Goal: Task Accomplishment & Management: Complete application form

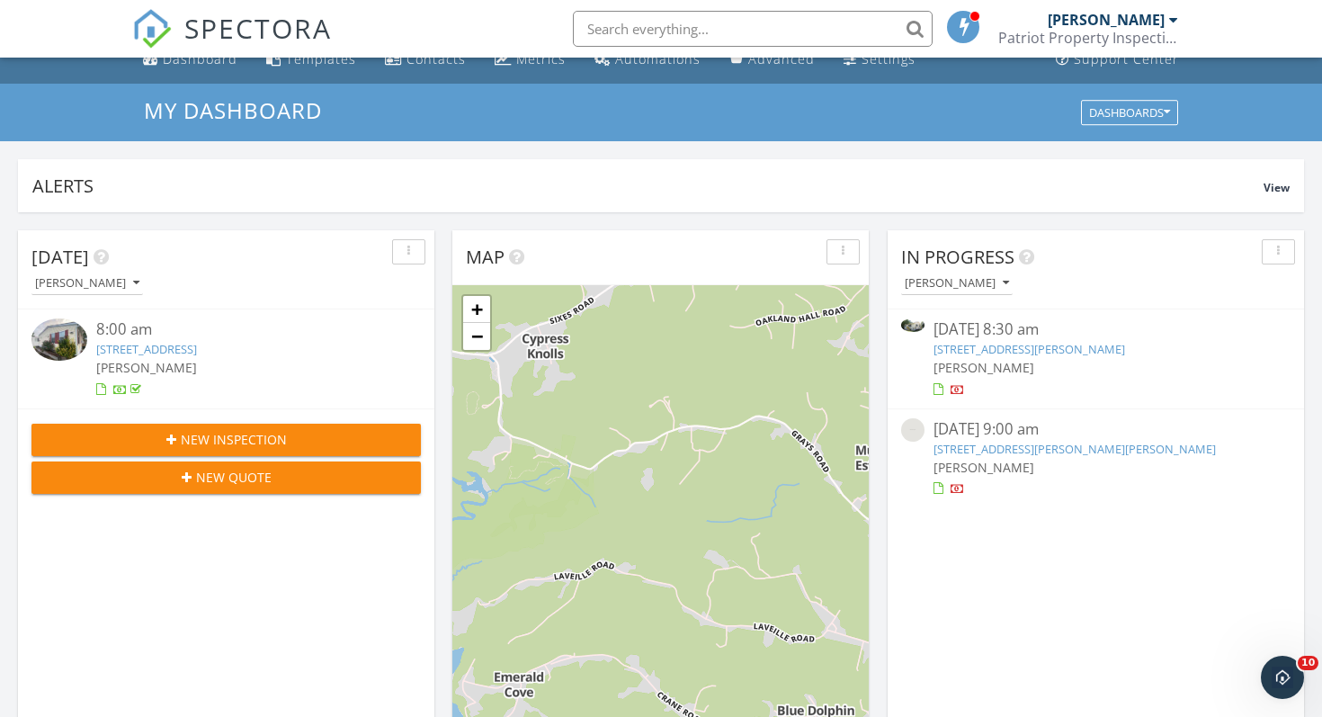
scroll to position [22, 0]
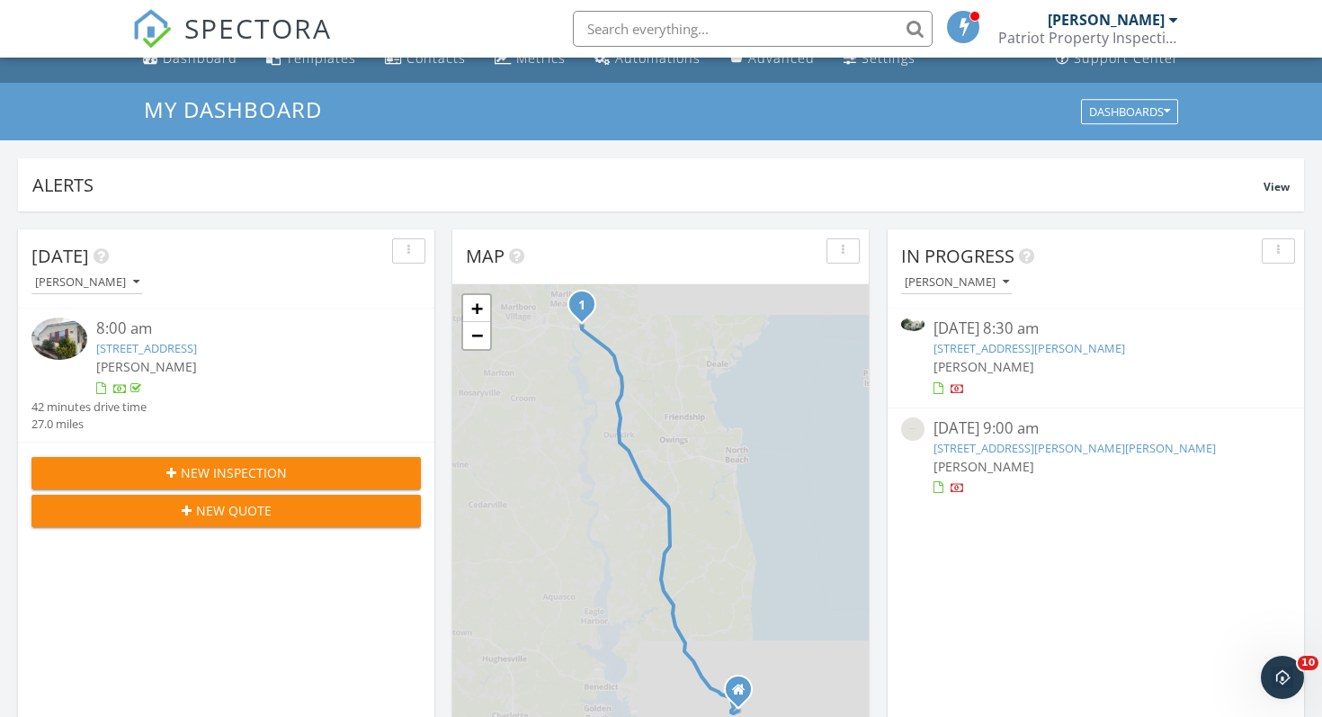
click at [314, 470] on div "New Inspection" at bounding box center [226, 472] width 361 height 19
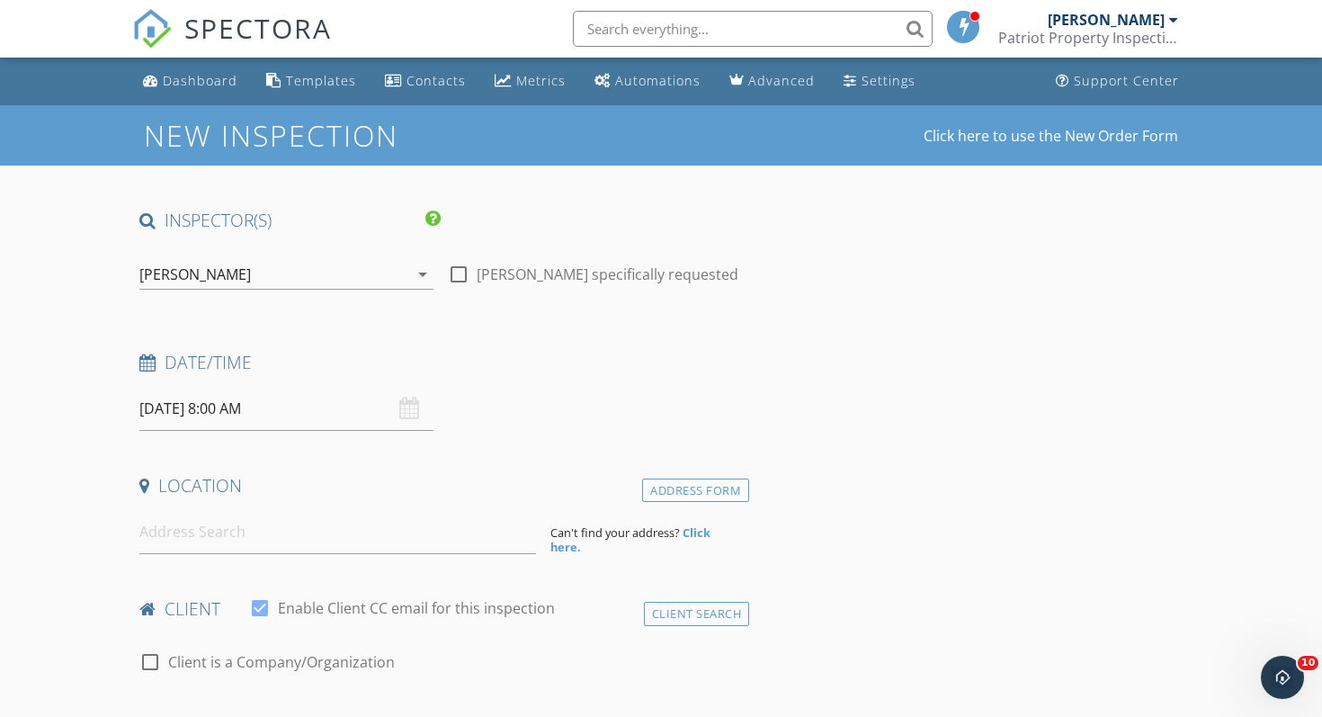
click at [245, 418] on input "[DATE] 8:00 AM" at bounding box center [286, 409] width 294 height 44
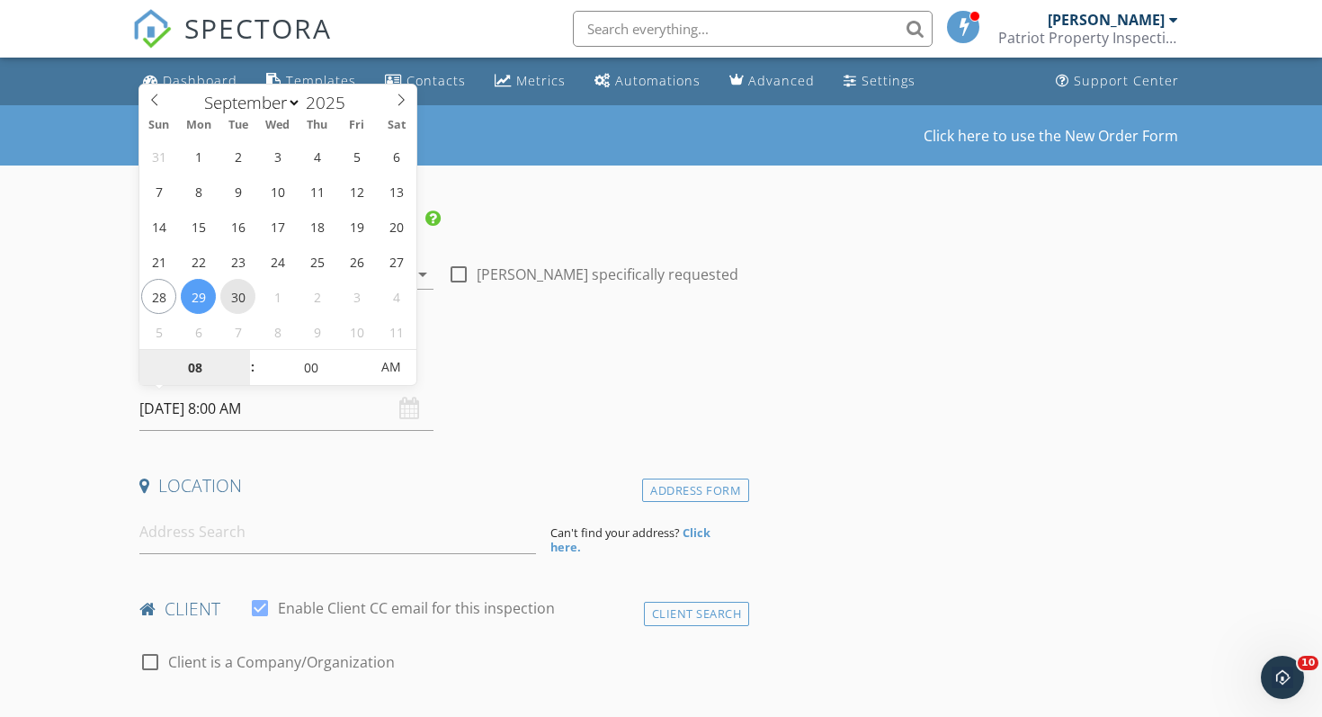
type input "[DATE] 8:00 AM"
click at [304, 365] on input "00" at bounding box center [310, 368] width 111 height 36
type input "30"
type input "[DATE] 8:30 AM"
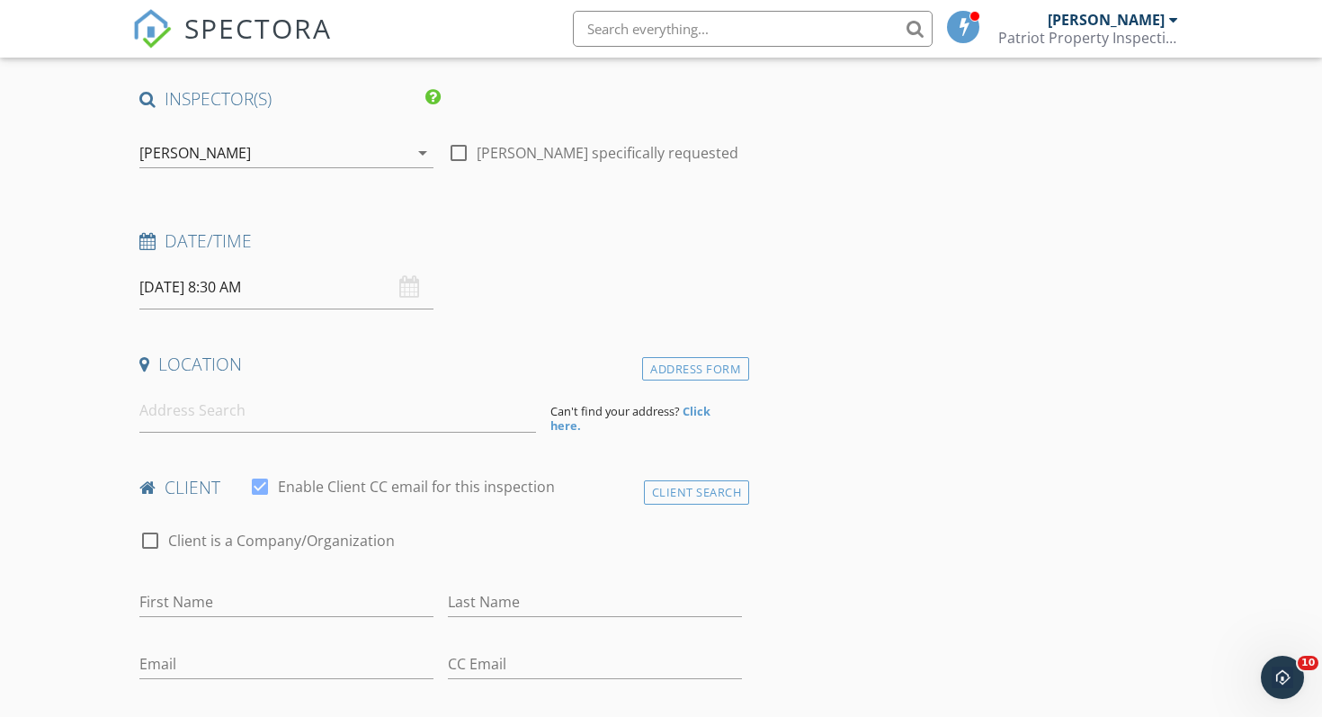
scroll to position [135, 0]
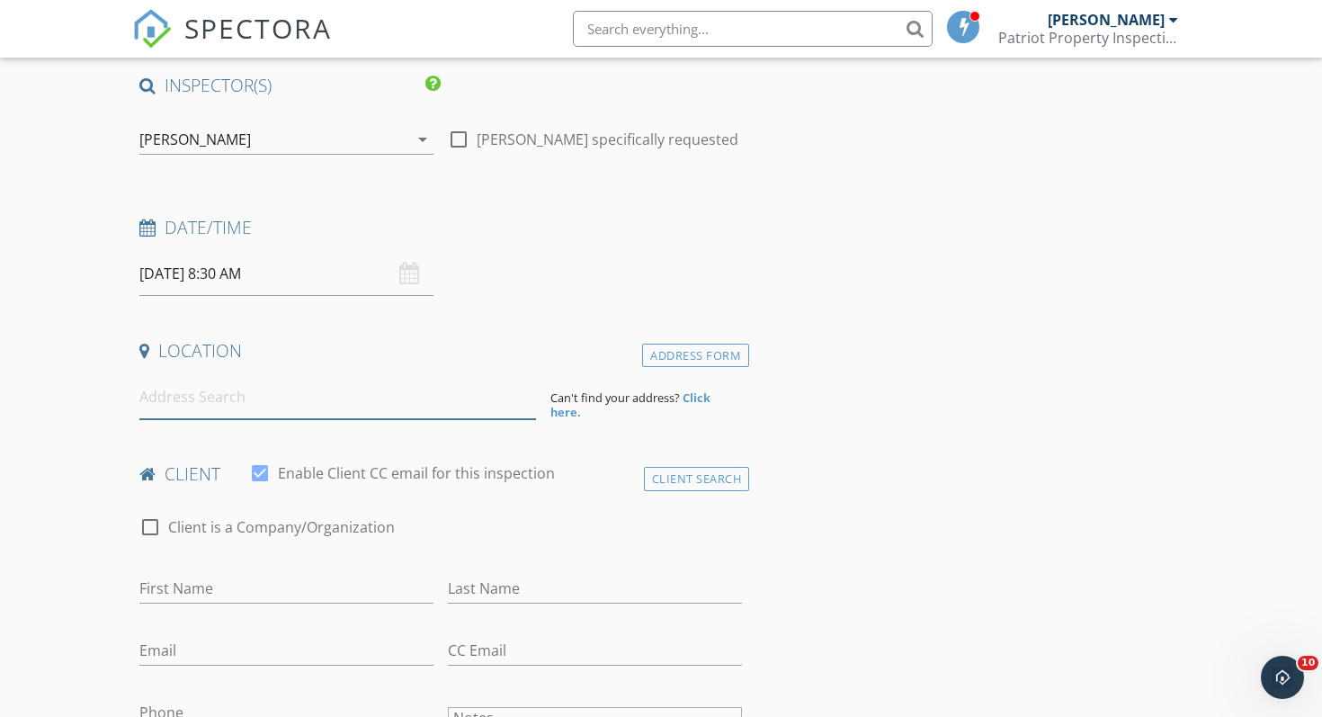
click at [166, 401] on input at bounding box center [337, 397] width 397 height 44
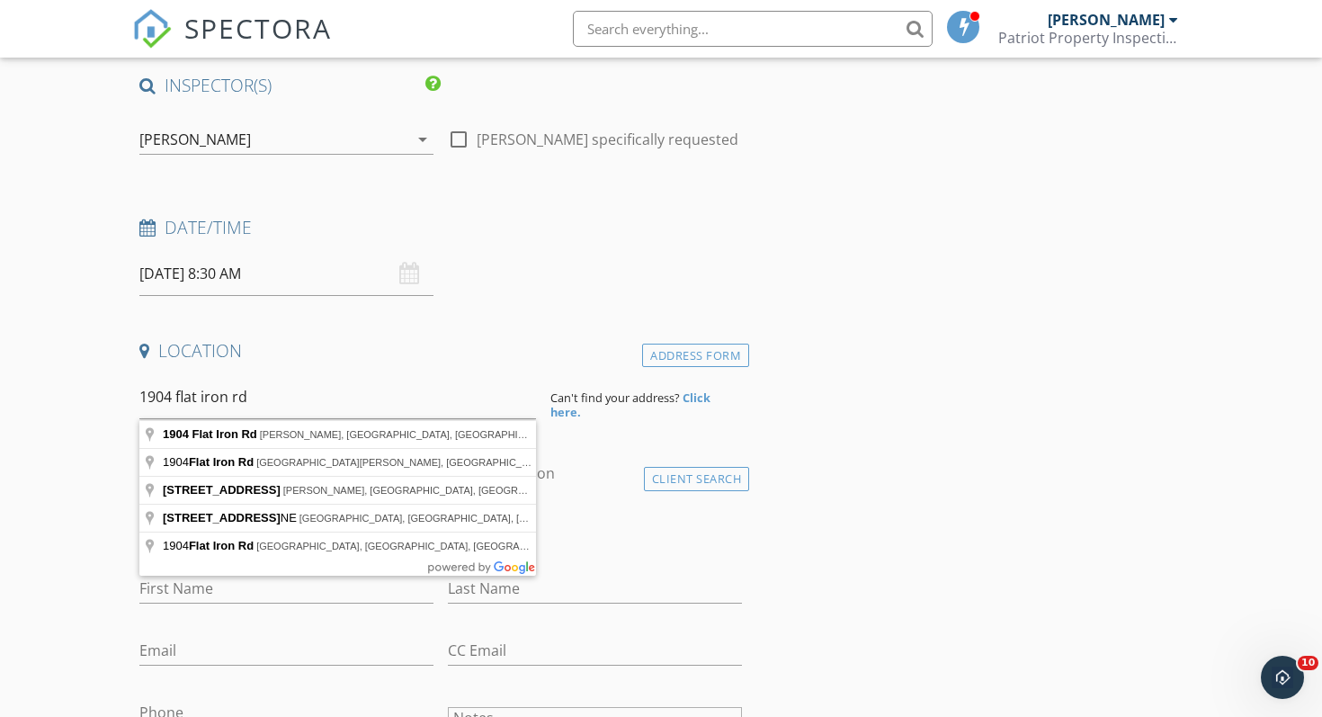
type input "1904 Flat Iron Rd, Montross, VA, USA"
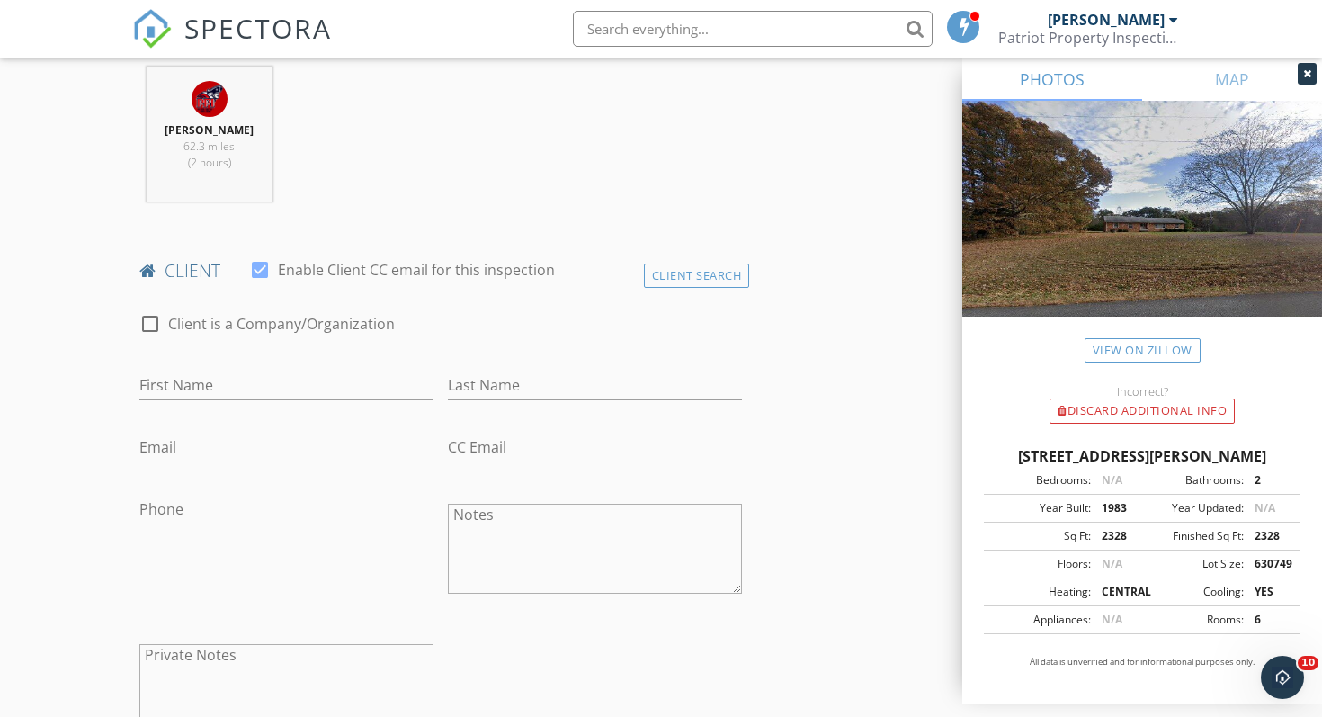
scroll to position [708, 0]
click at [174, 389] on input "First Name" at bounding box center [286, 384] width 294 height 30
type input "Ricke"
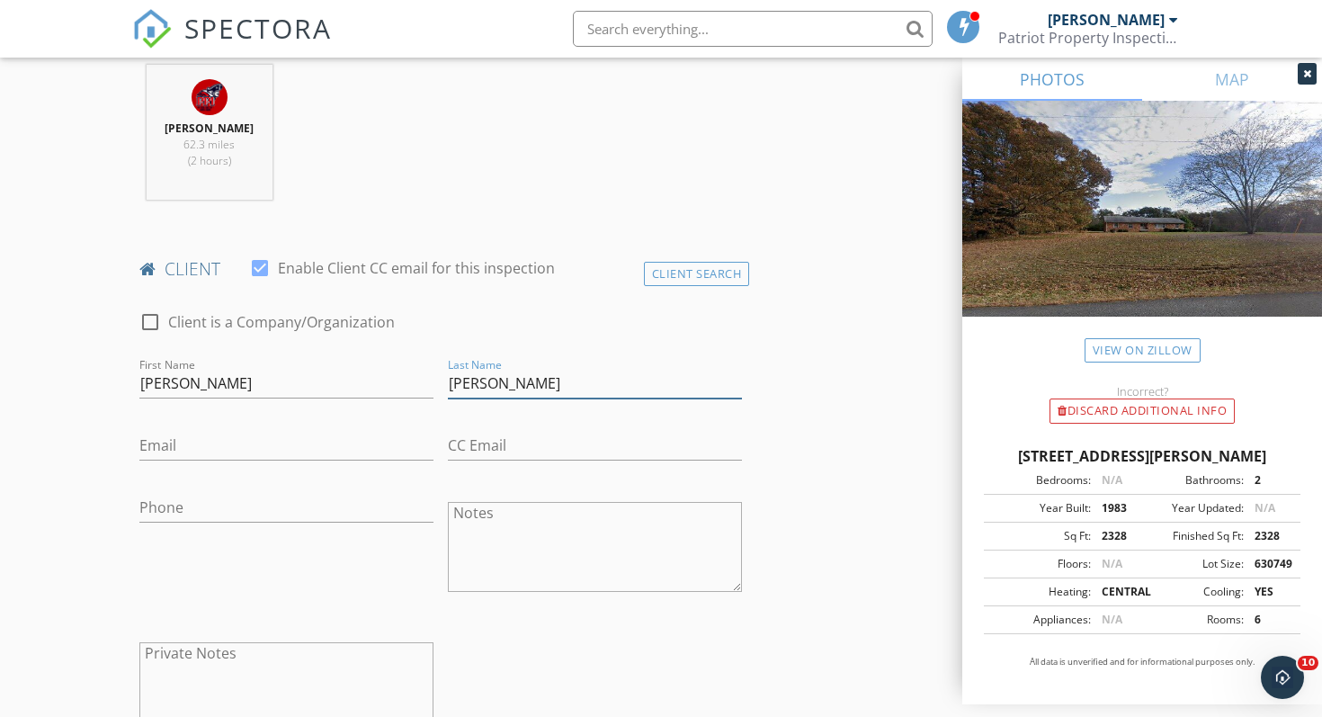
type input "Portalatin"
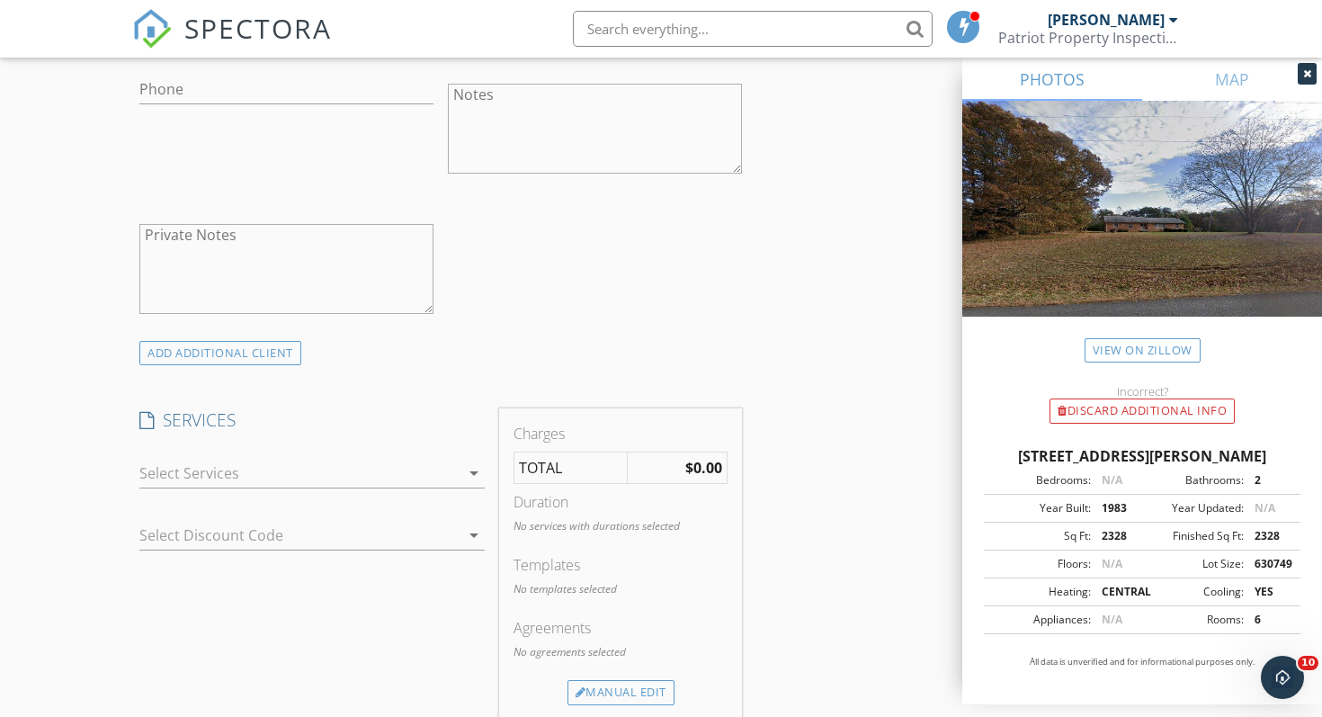
scroll to position [1129, 0]
type input "ricke.portalatin@gmail.com"
click at [203, 459] on div at bounding box center [299, 470] width 320 height 29
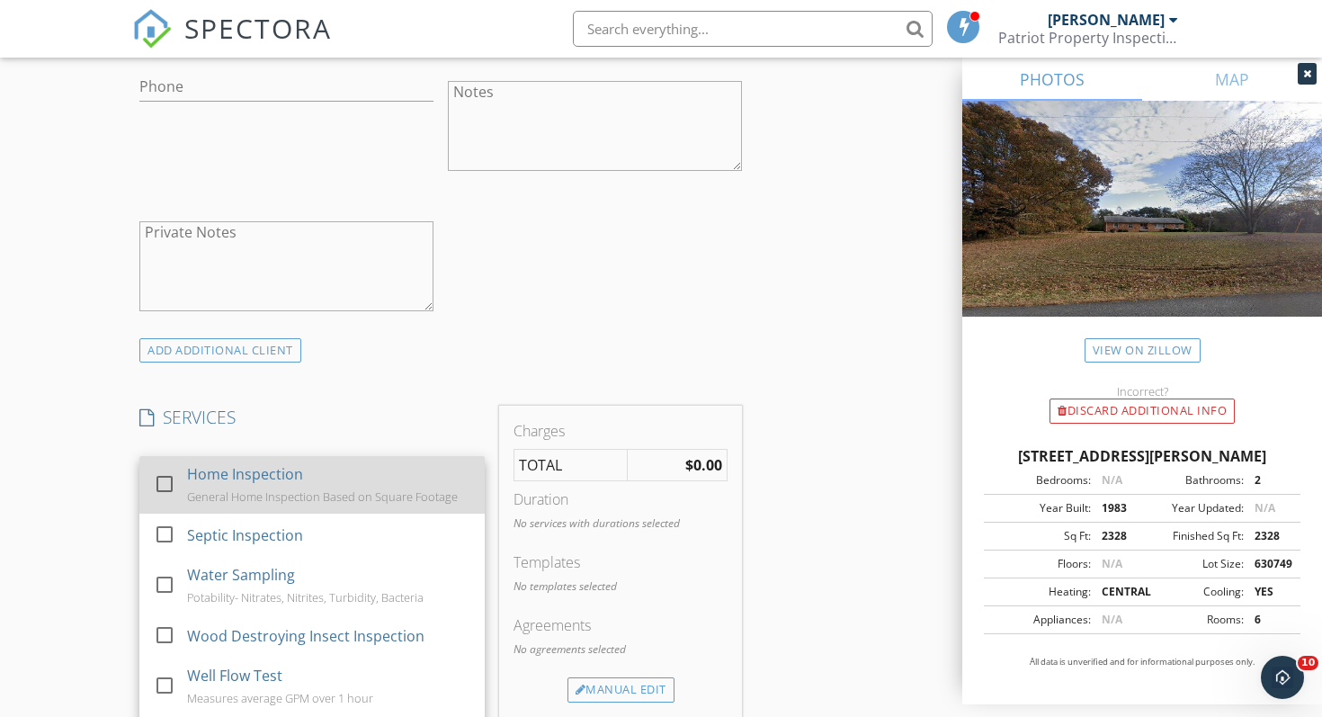
click at [167, 483] on div at bounding box center [164, 483] width 31 height 31
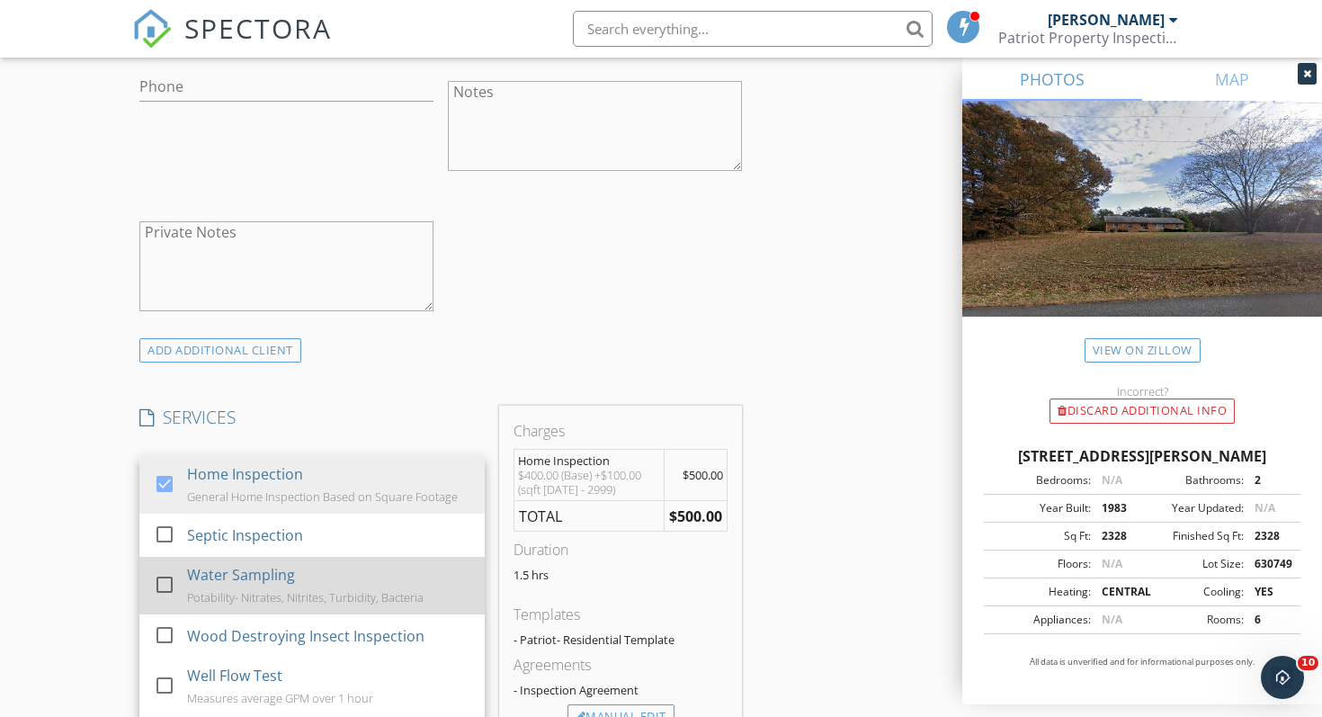
click at [156, 573] on div at bounding box center [164, 584] width 31 height 31
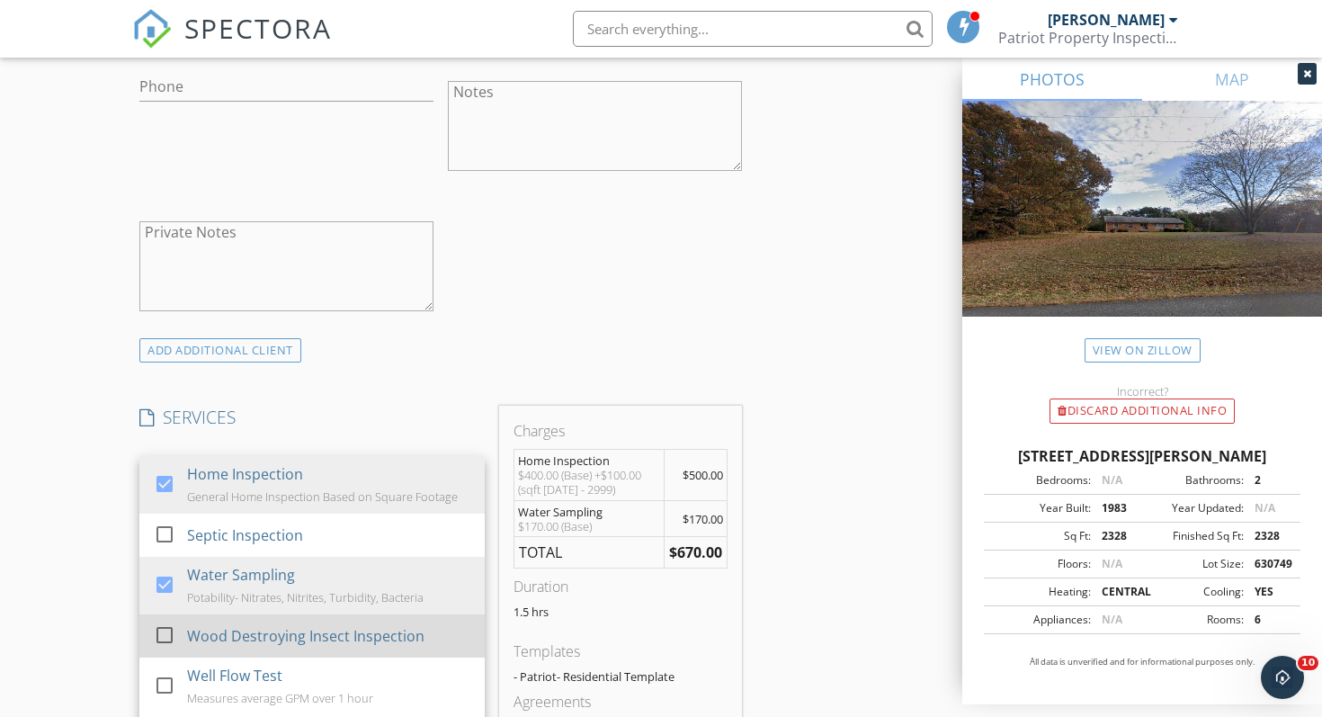
click at [167, 628] on div at bounding box center [164, 635] width 31 height 31
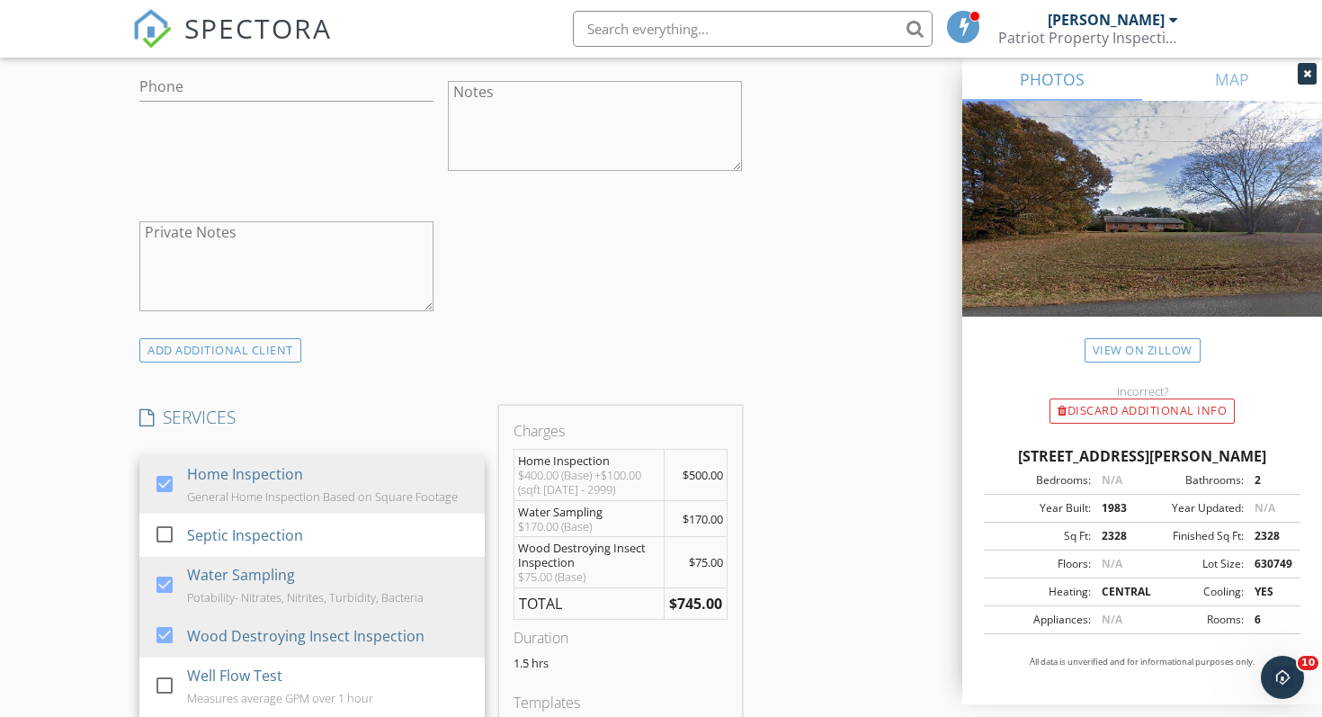
click at [98, 484] on div "New Inspection Click here to use the New Order Form INSPECTOR(S) check_box Joey…" at bounding box center [661, 596] width 1322 height 3239
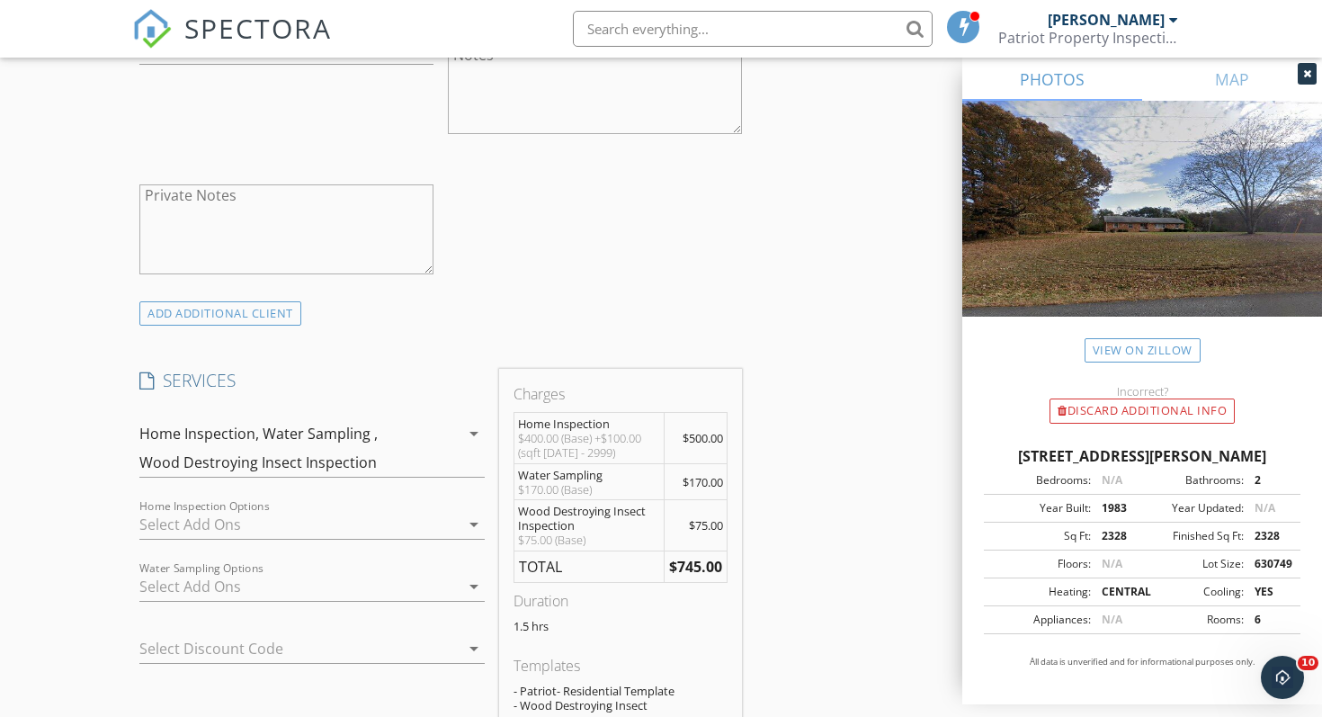
scroll to position [1173, 0]
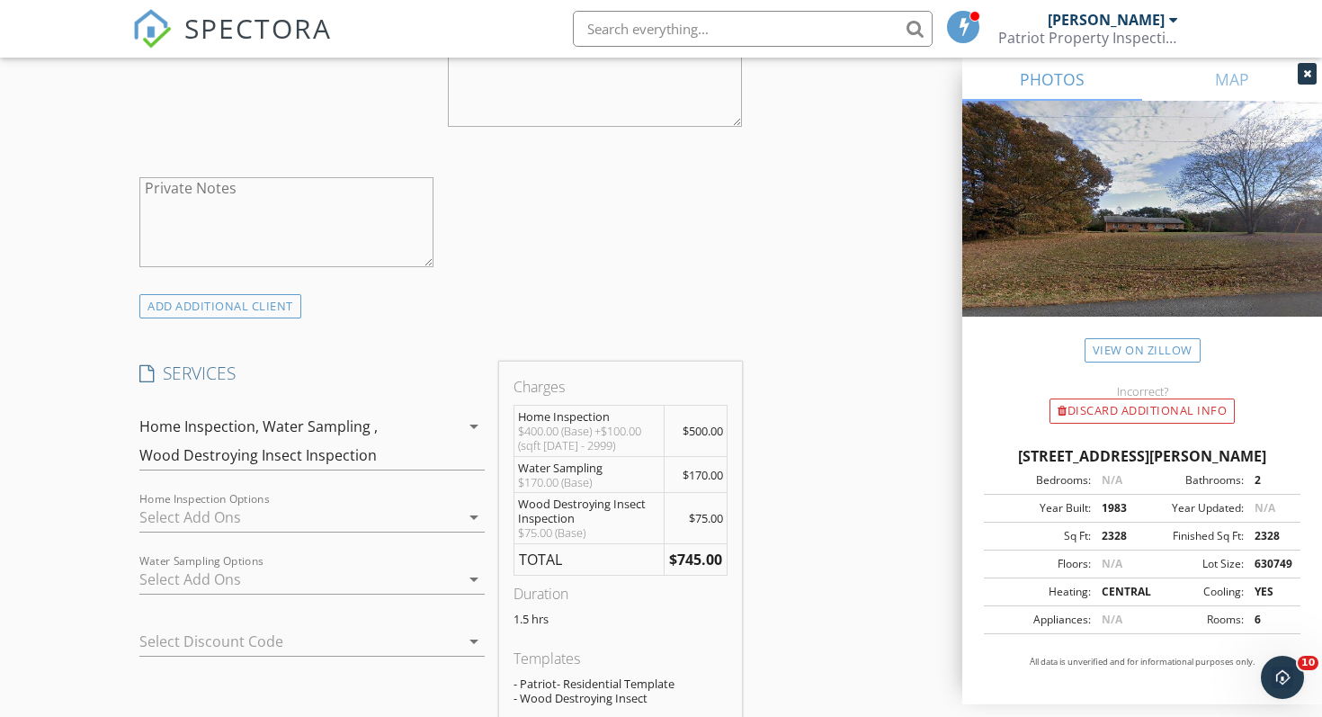
click at [473, 424] on icon "arrow_drop_down" at bounding box center [474, 426] width 22 height 22
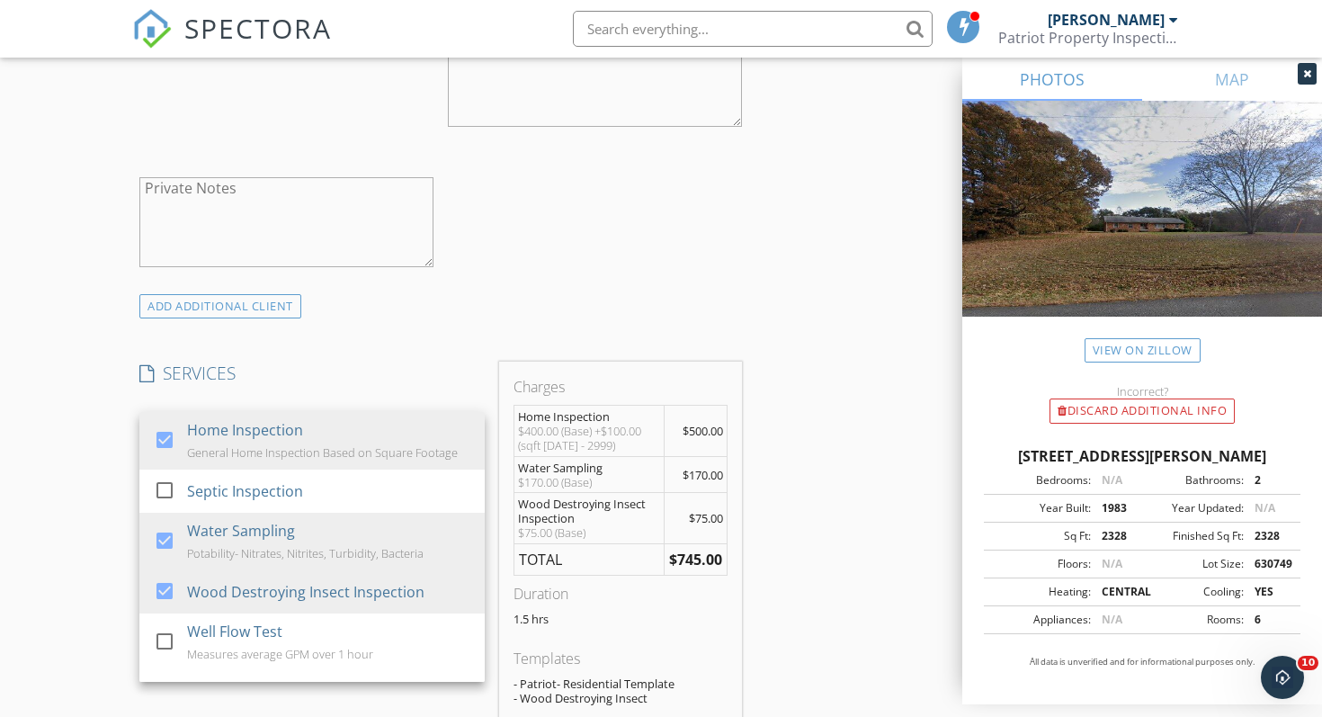
click at [399, 364] on h4 "SERVICES" at bounding box center [311, 372] width 345 height 23
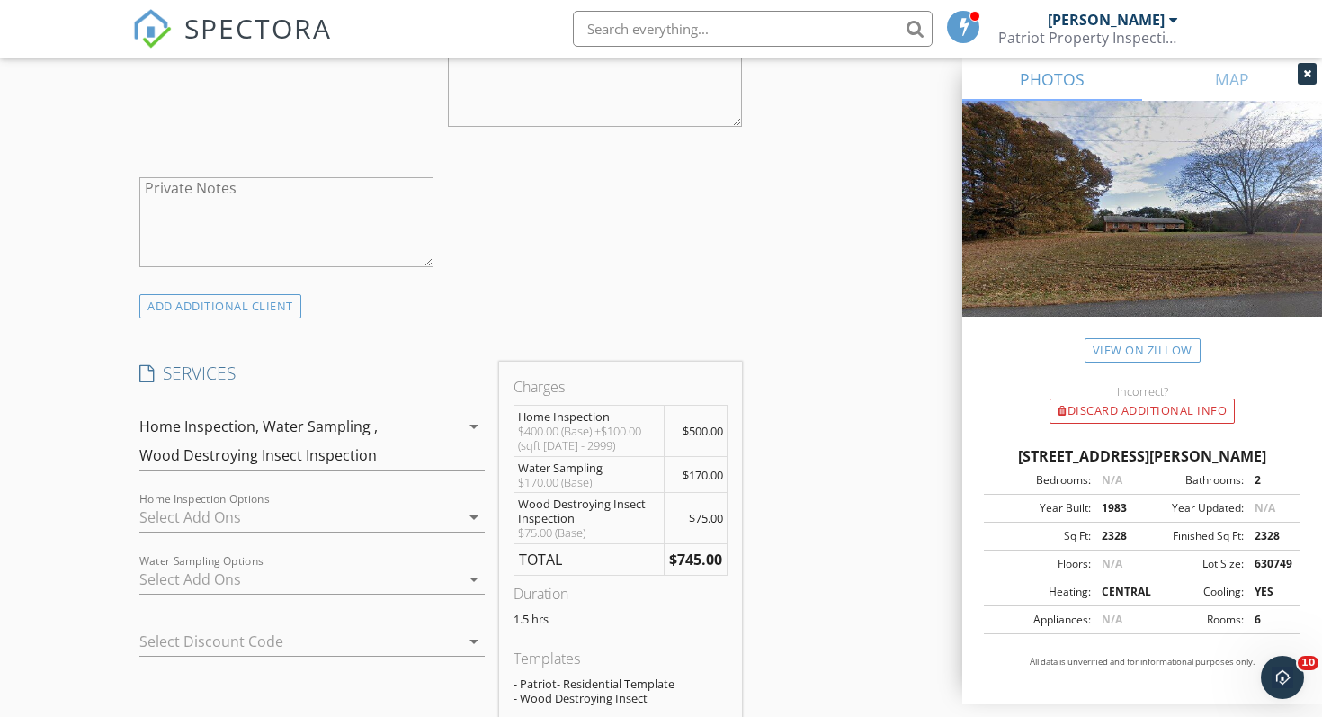
click at [316, 573] on div at bounding box center [299, 579] width 320 height 29
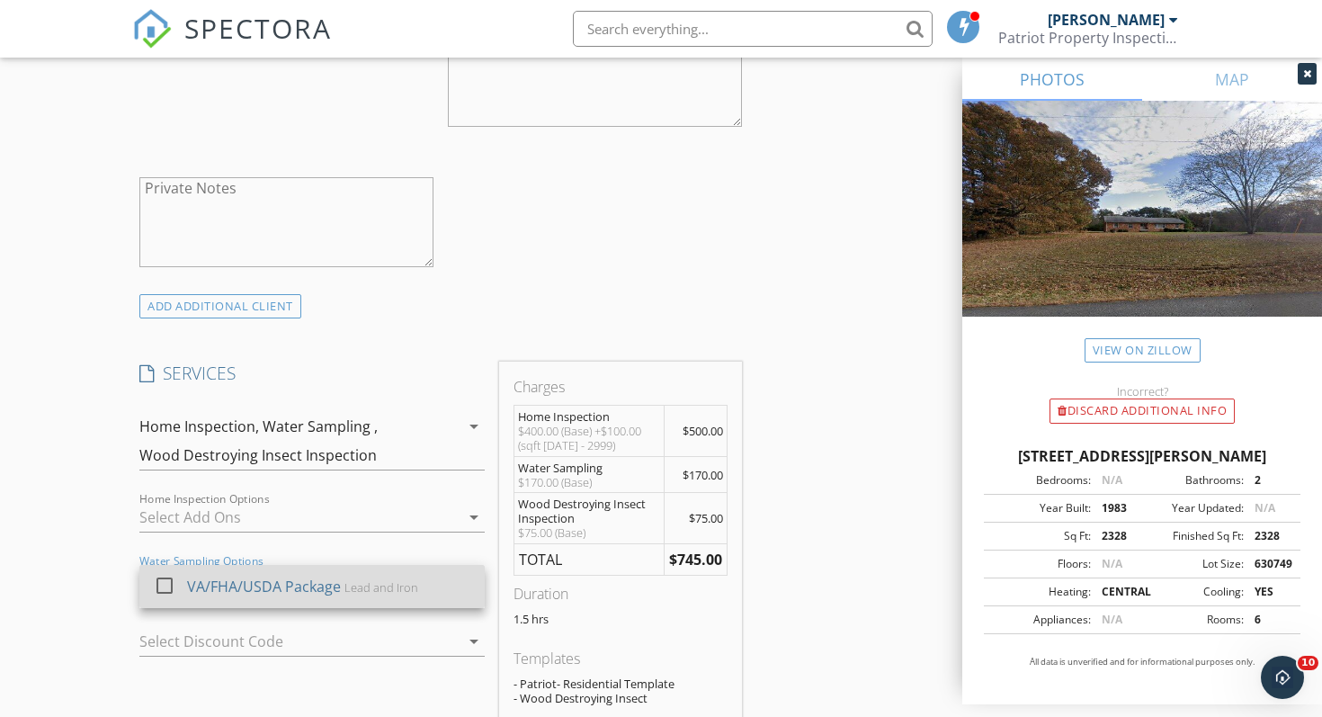
click at [163, 581] on div at bounding box center [164, 585] width 31 height 31
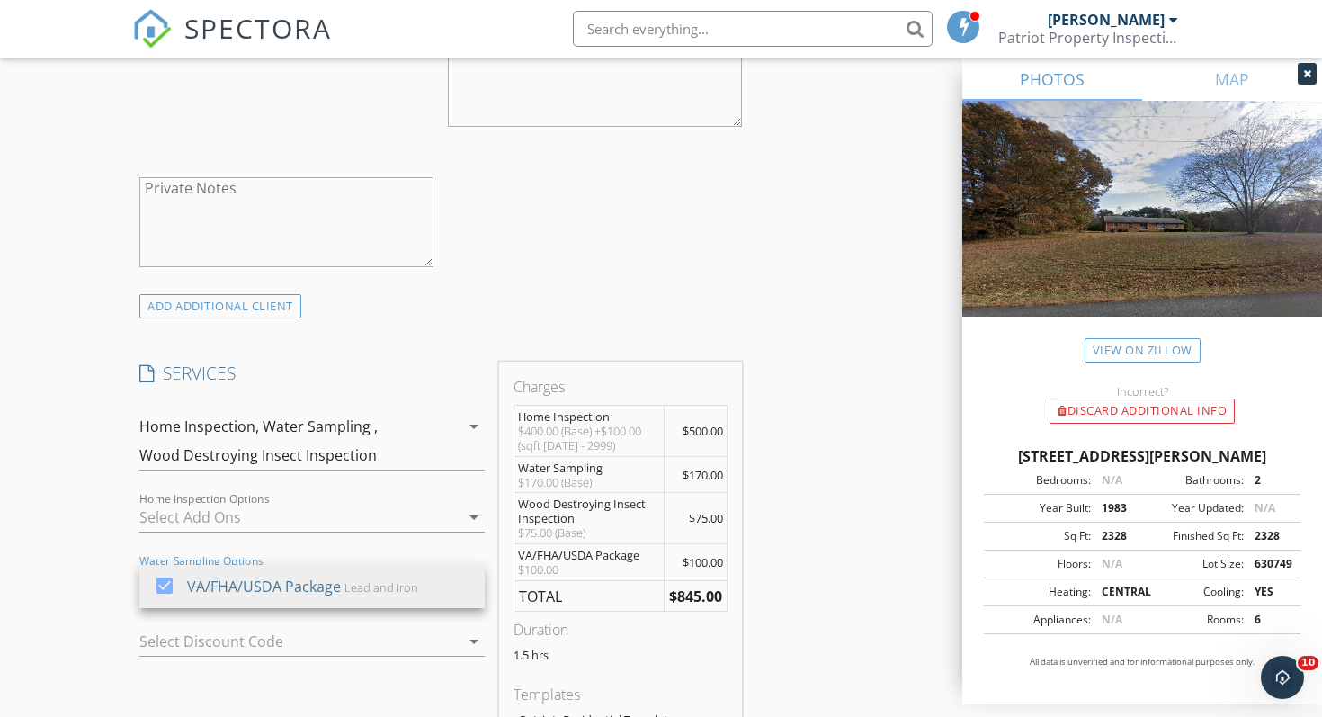
click at [96, 567] on div "New Inspection Click here to use the New Order Form INSPECTOR(S) check_box Joey…" at bounding box center [661, 570] width 1322 height 3275
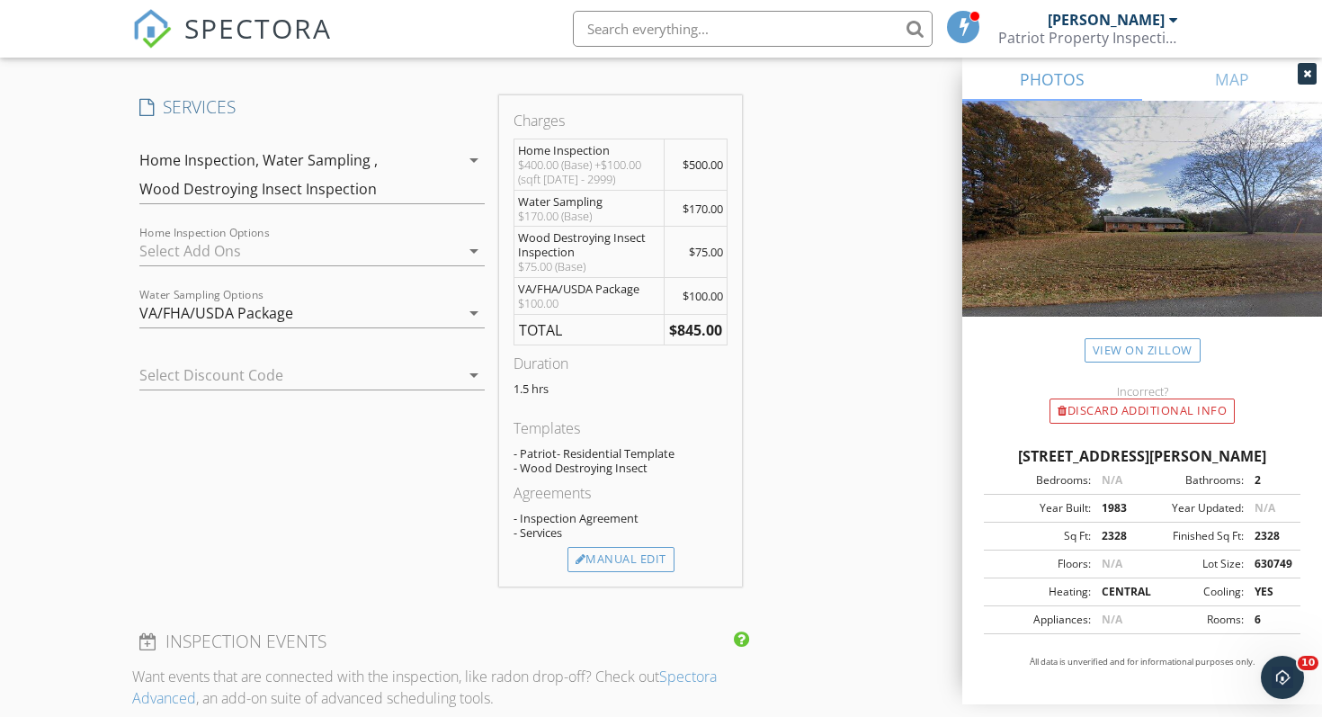
scroll to position [1445, 0]
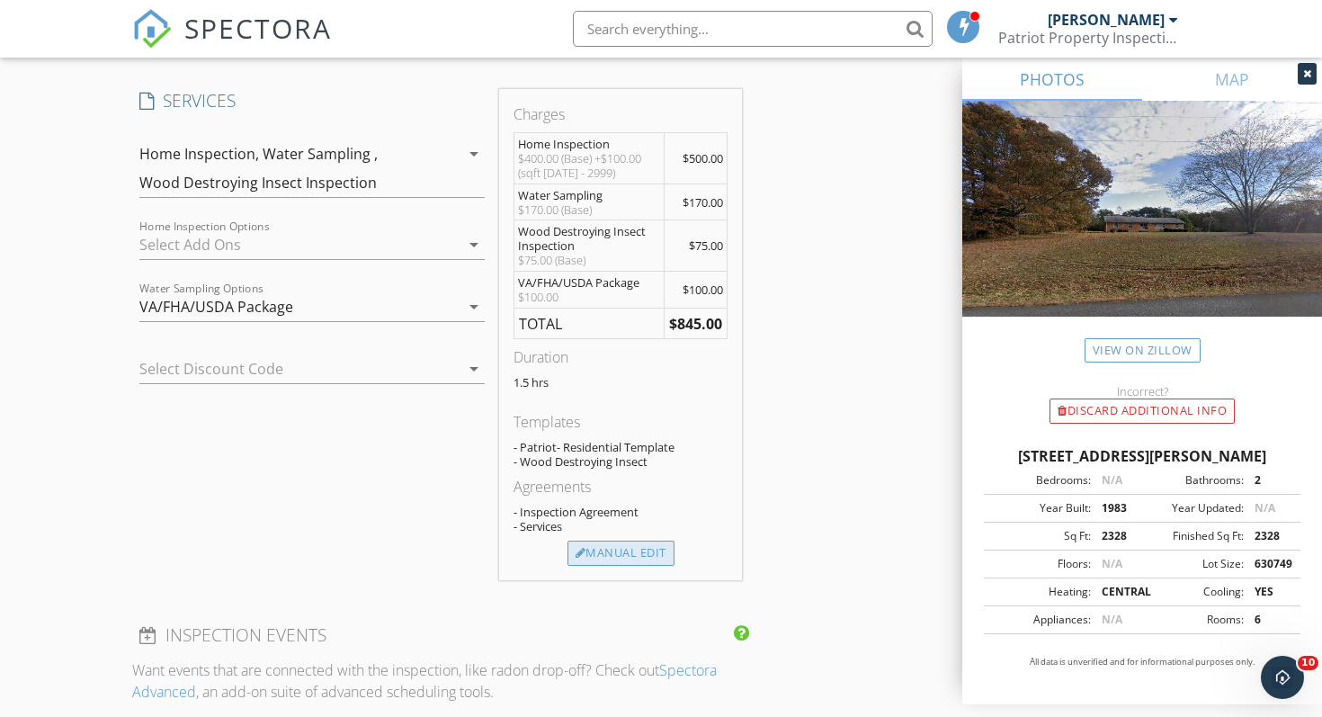
click at [625, 548] on div "Manual Edit" at bounding box center [620, 552] width 107 height 25
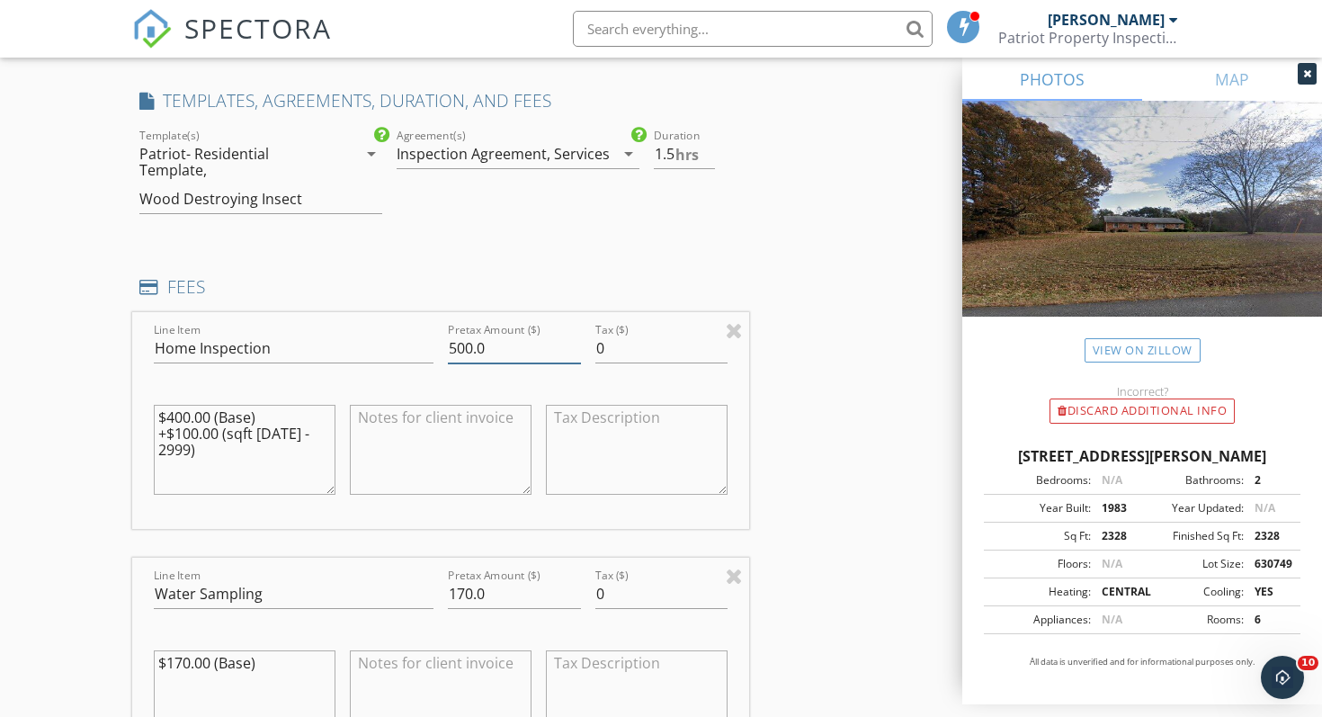
click at [455, 348] on input "500.0" at bounding box center [514, 349] width 133 height 30
type input "600.0"
click at [575, 258] on div "INSPECTOR(S) check_box Joey Keller PRIMARY Joey Keller arrow_drop_down check_bo…" at bounding box center [440, 674] width 617 height 3821
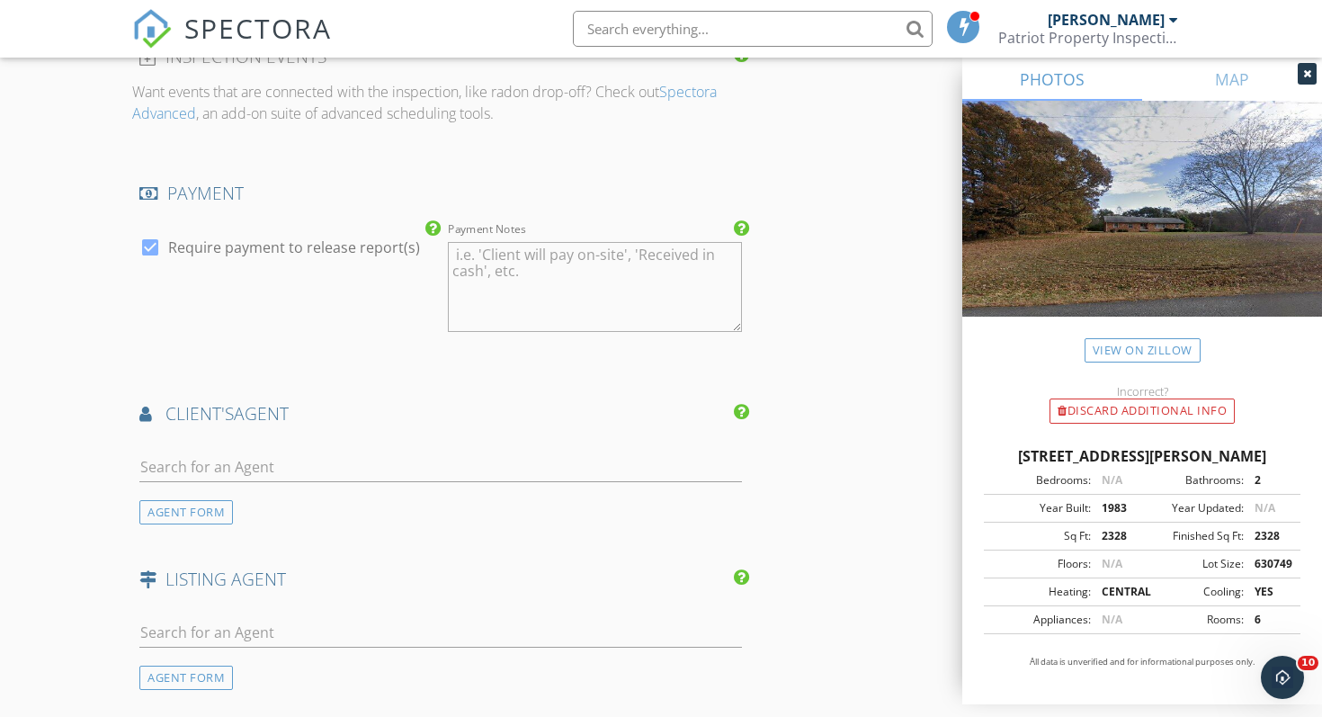
scroll to position [2843, 0]
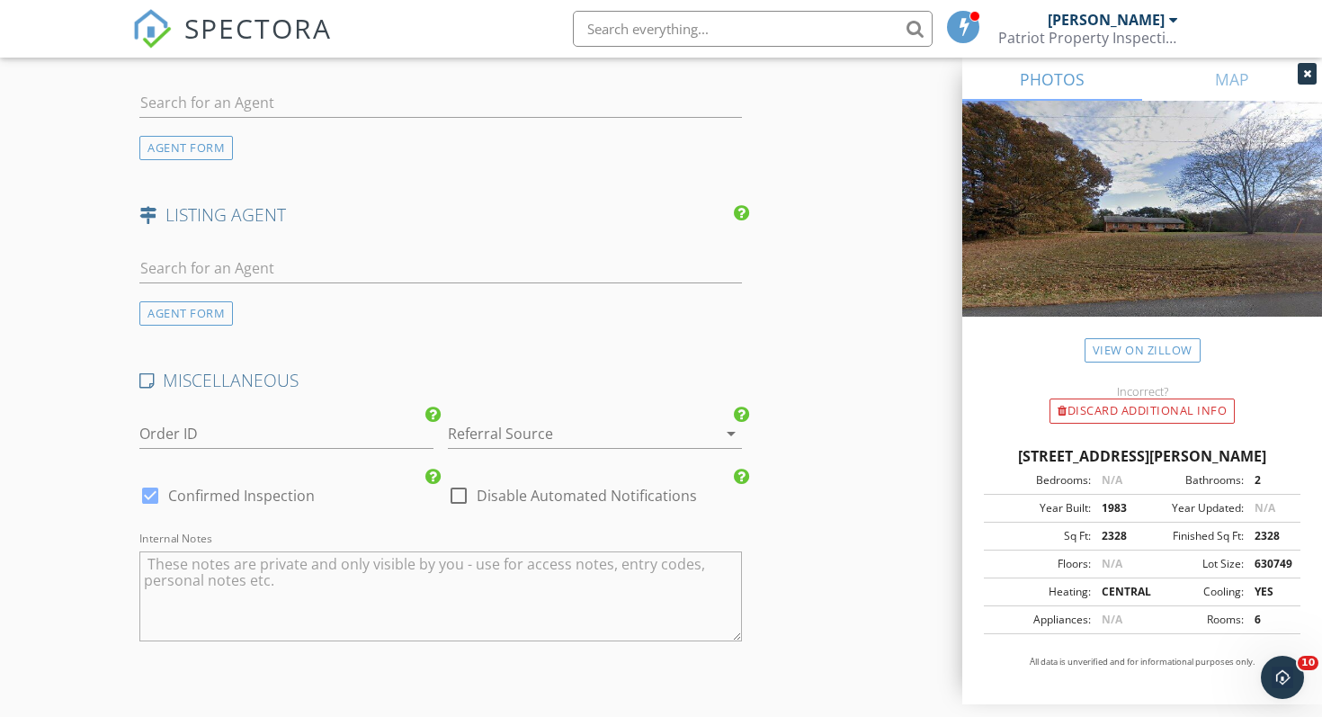
scroll to position [2984, 0]
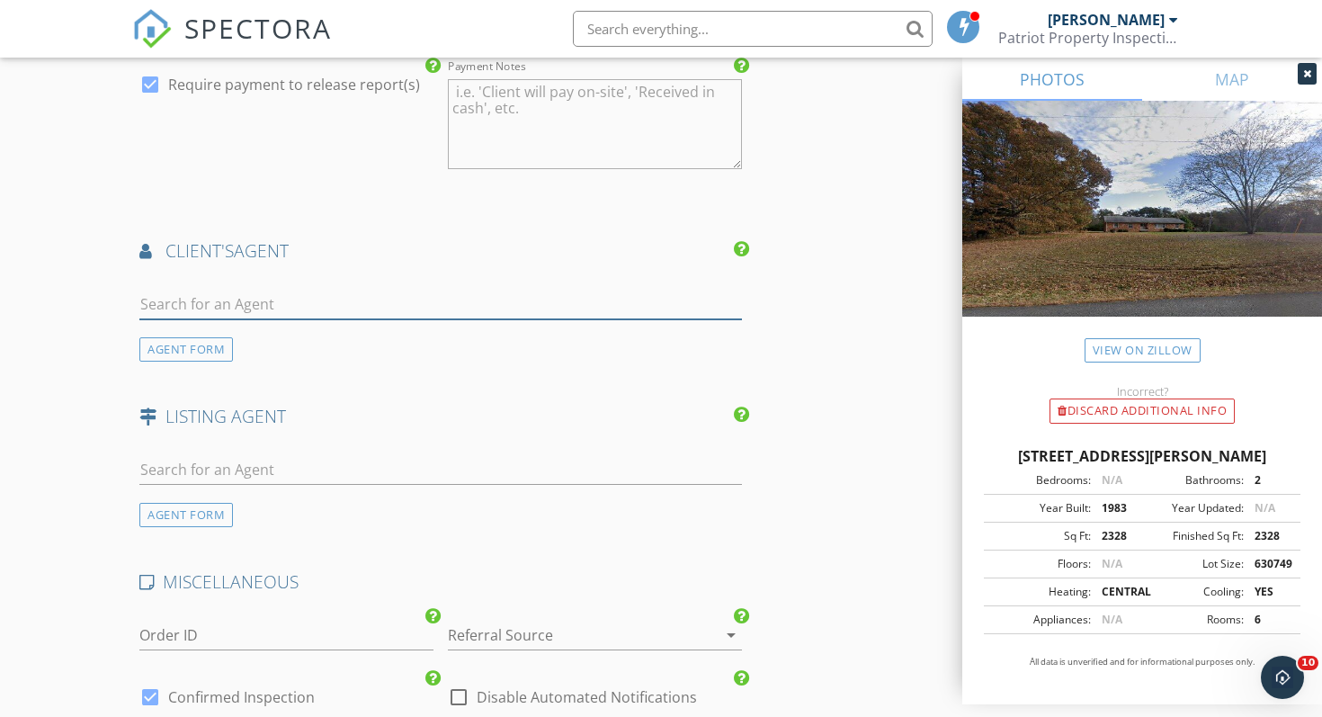
click at [328, 307] on input "text" at bounding box center [440, 305] width 602 height 30
type input "j"
click at [201, 353] on div "AGENT FORM" at bounding box center [186, 349] width 94 height 24
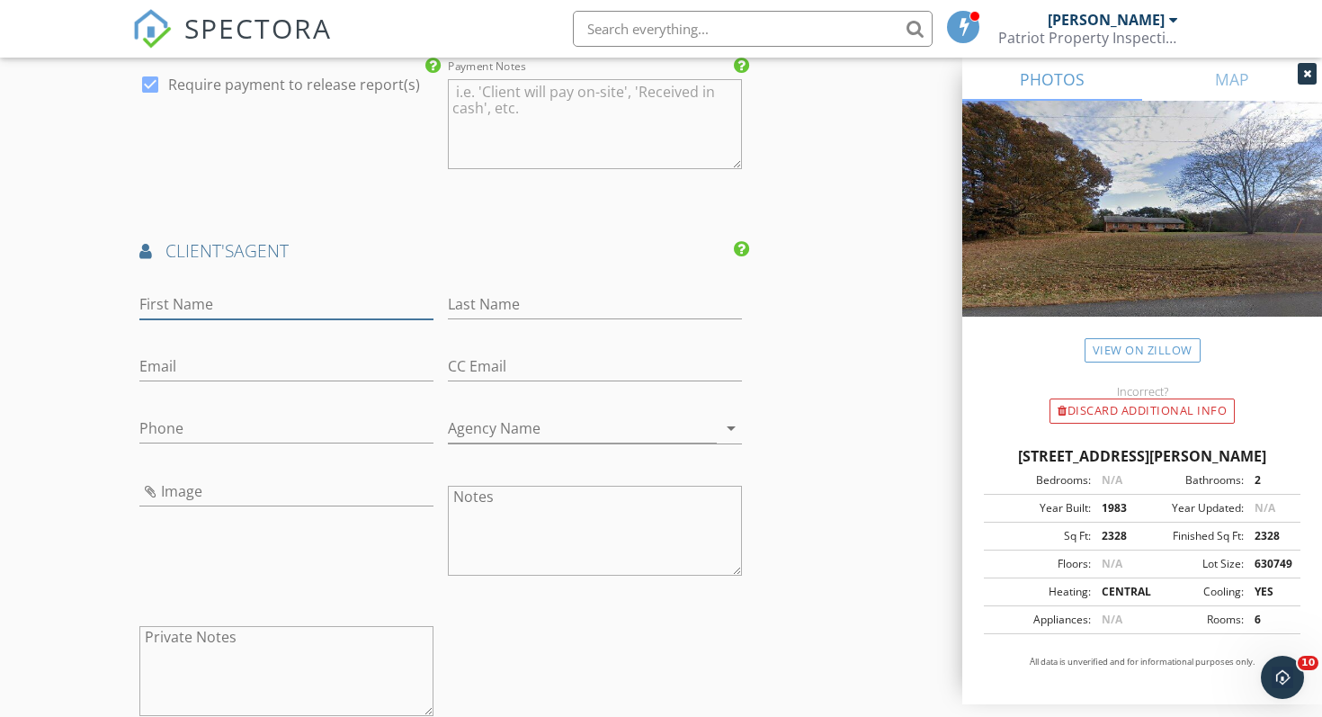
click at [194, 298] on input "First Name" at bounding box center [286, 305] width 294 height 30
type input "[PERSON_NAME]"
type input "Justice"
click at [194, 369] on input "Email" at bounding box center [286, 367] width 294 height 30
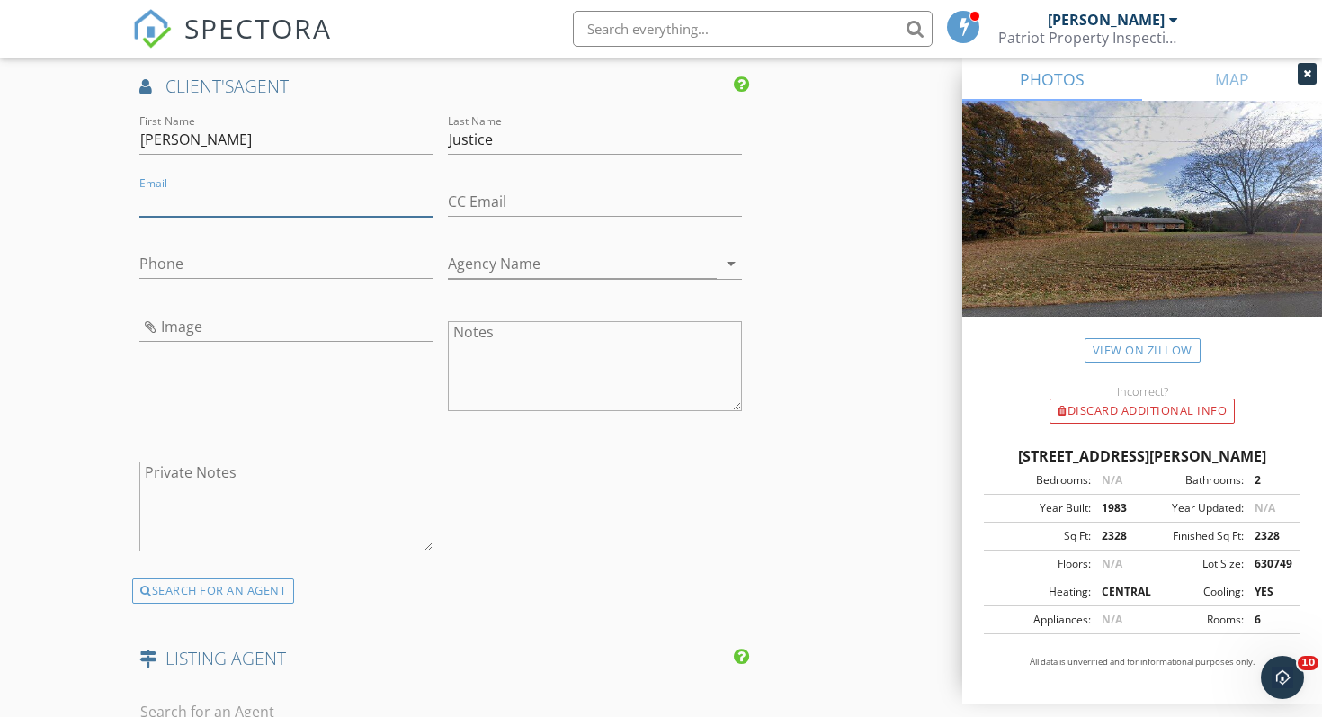
scroll to position [3132, 0]
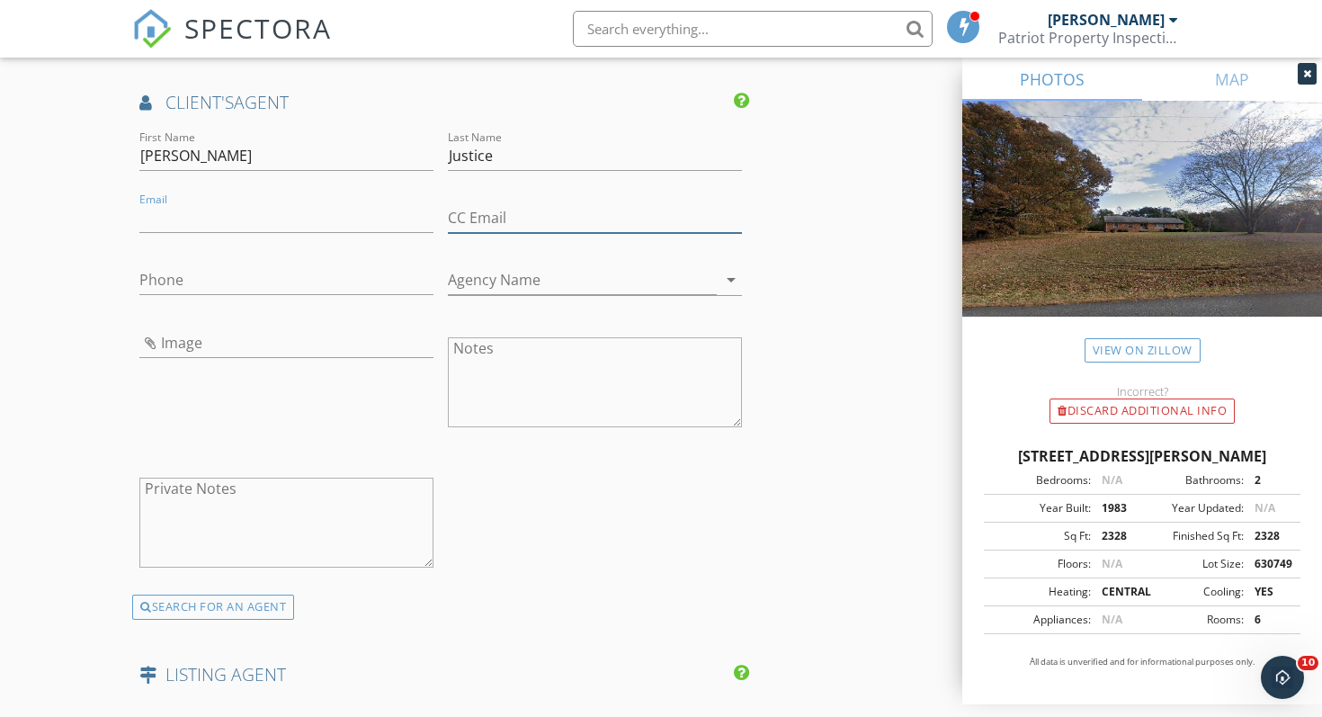
click at [468, 224] on input "CC Email" at bounding box center [595, 218] width 294 height 30
type input "[EMAIL_ADDRESS][DOMAIN_NAME]"
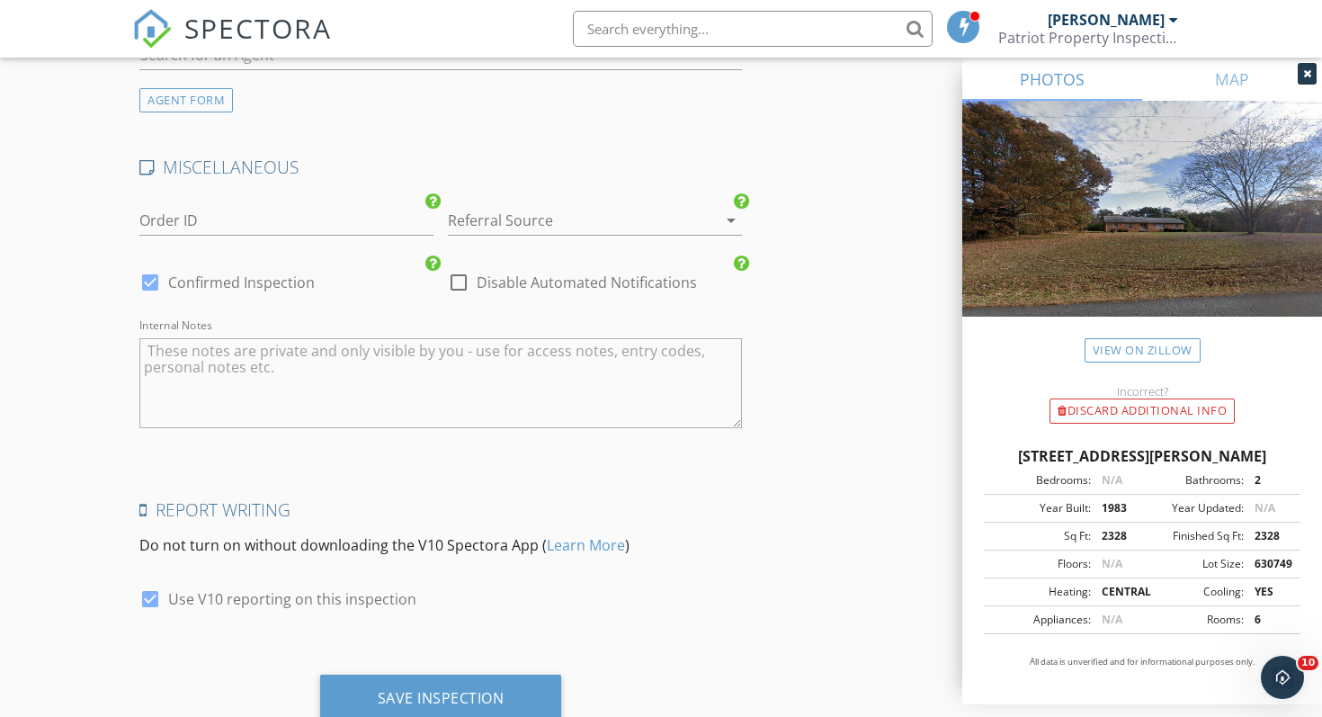
scroll to position [3871, 0]
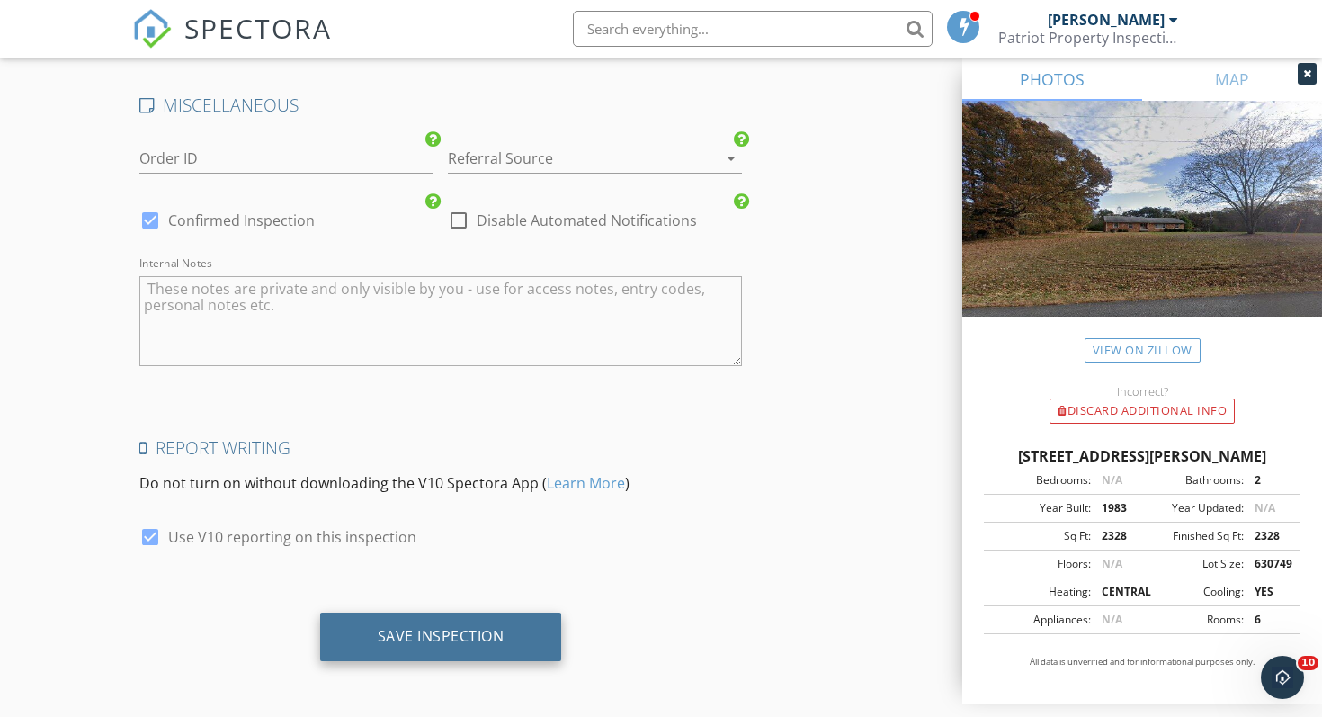
click at [409, 639] on div "Save Inspection" at bounding box center [441, 636] width 127 height 18
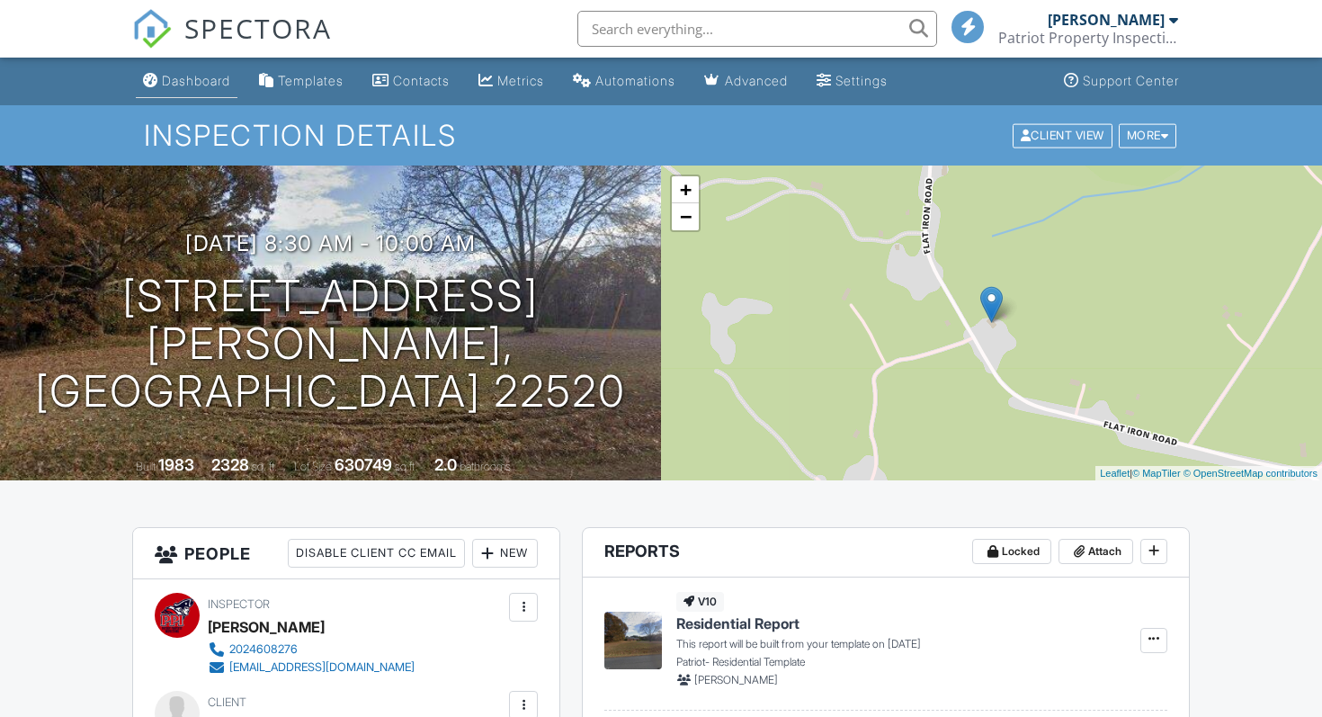
click at [188, 87] on div "Dashboard" at bounding box center [196, 80] width 68 height 15
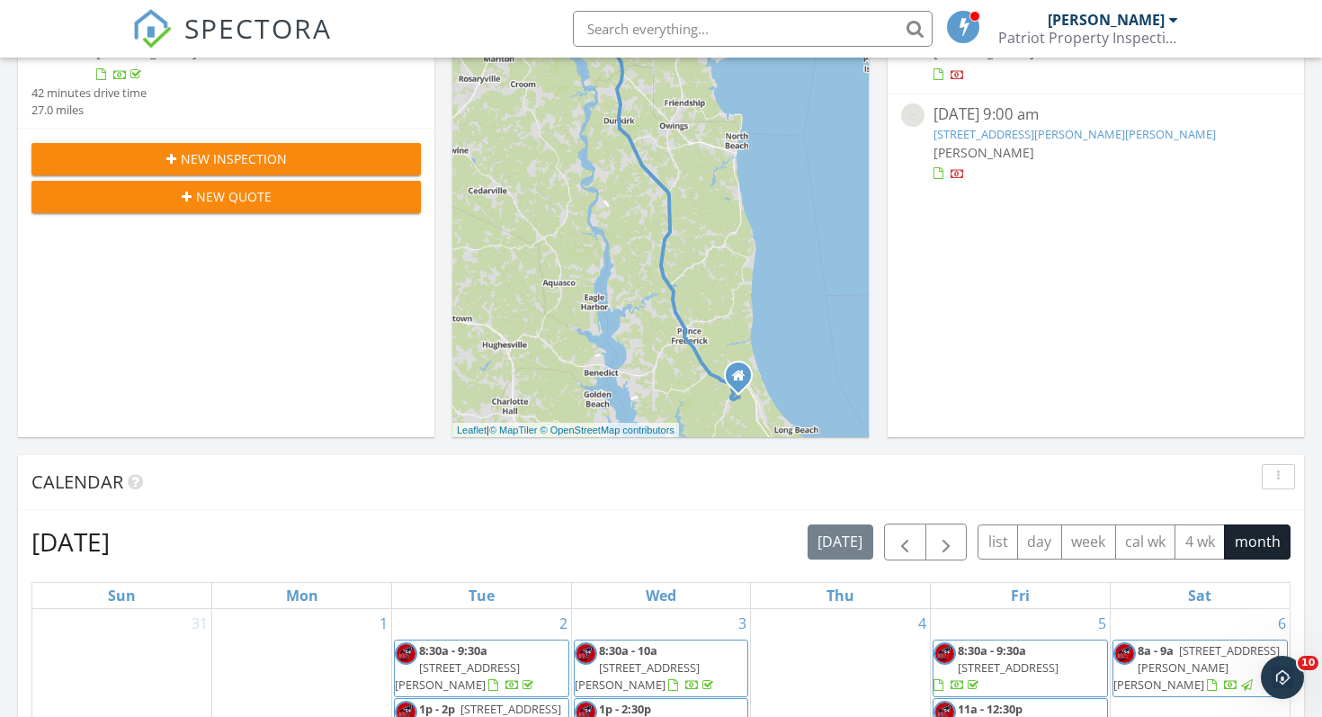
scroll to position [341, 0]
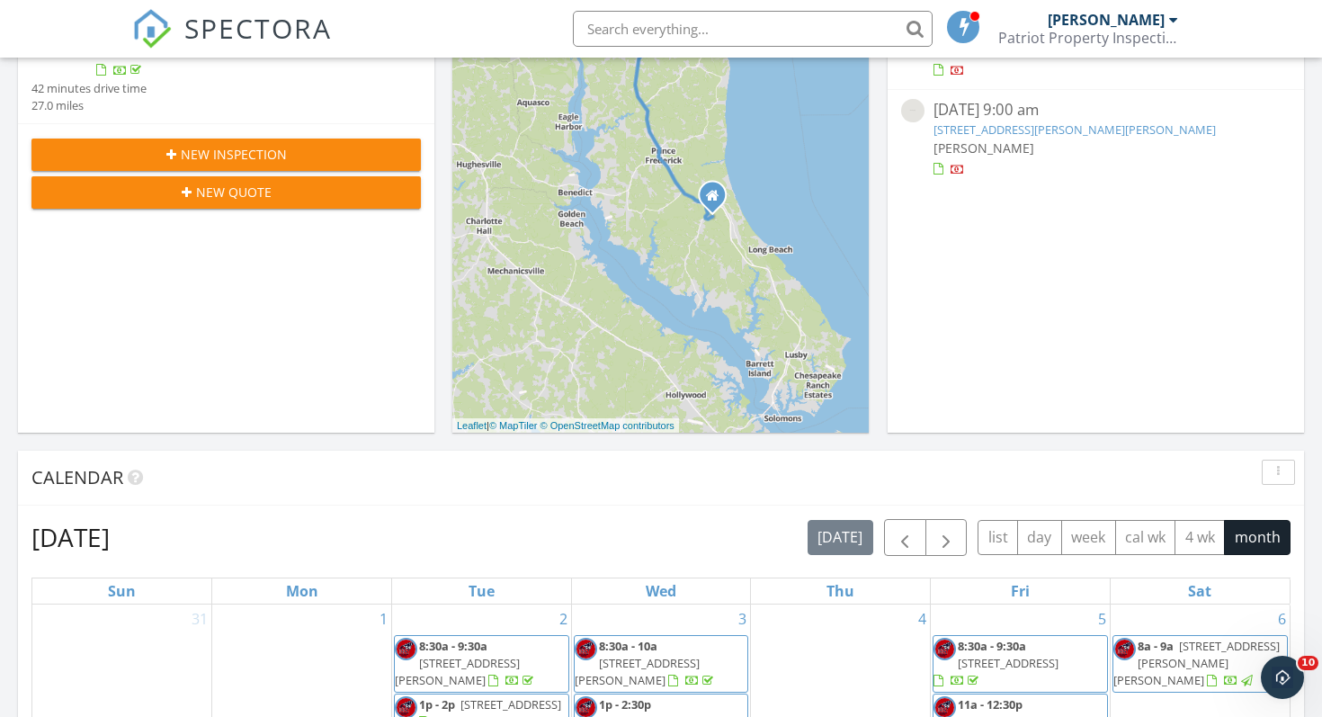
drag, startPoint x: 529, startPoint y: 307, endPoint x: 501, endPoint y: 127, distance: 182.0
click at [503, 127] on div "1 + − North Solomons Island Road, Southern Maryland Boulevard 43.5 km, 42 min H…" at bounding box center [660, 199] width 416 height 467
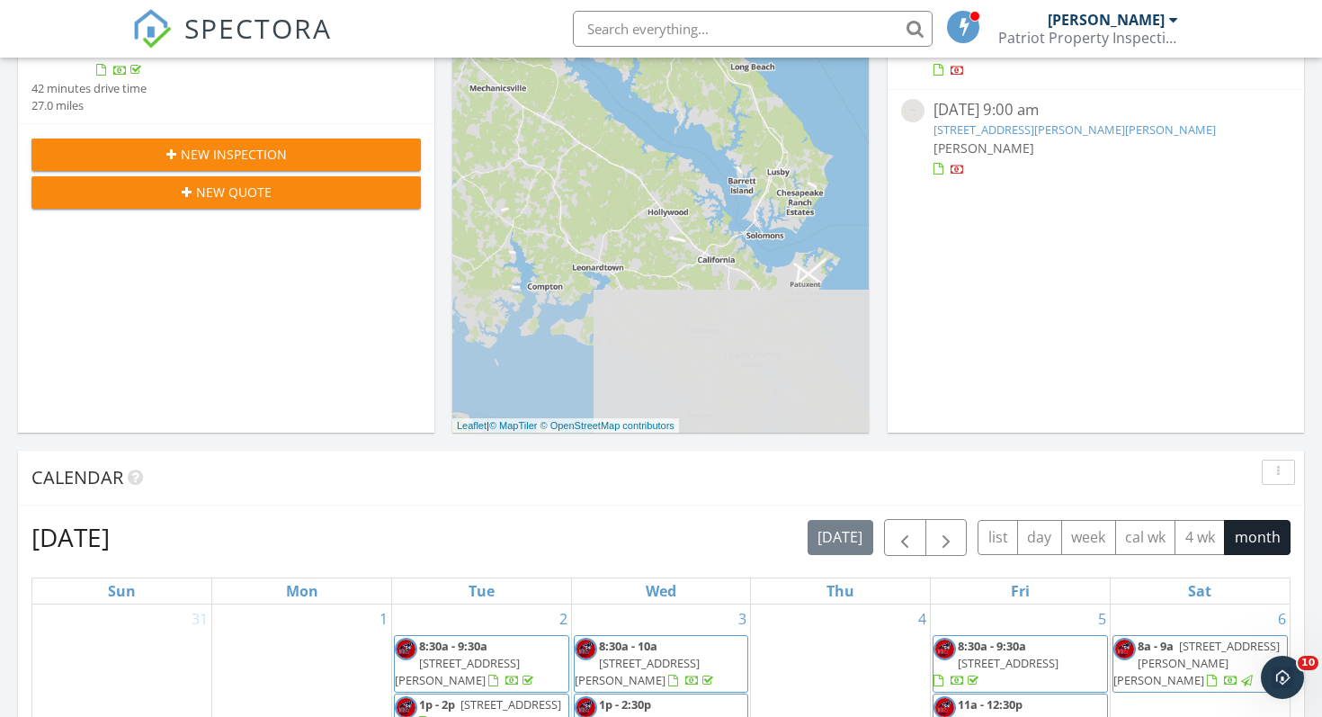
drag, startPoint x: 693, startPoint y: 255, endPoint x: 674, endPoint y: 69, distance: 187.1
click at [675, 70] on div "1 + − North Solomons Island Road, Southern Maryland Boulevard 43.5 km, 42 min H…" at bounding box center [660, 199] width 416 height 467
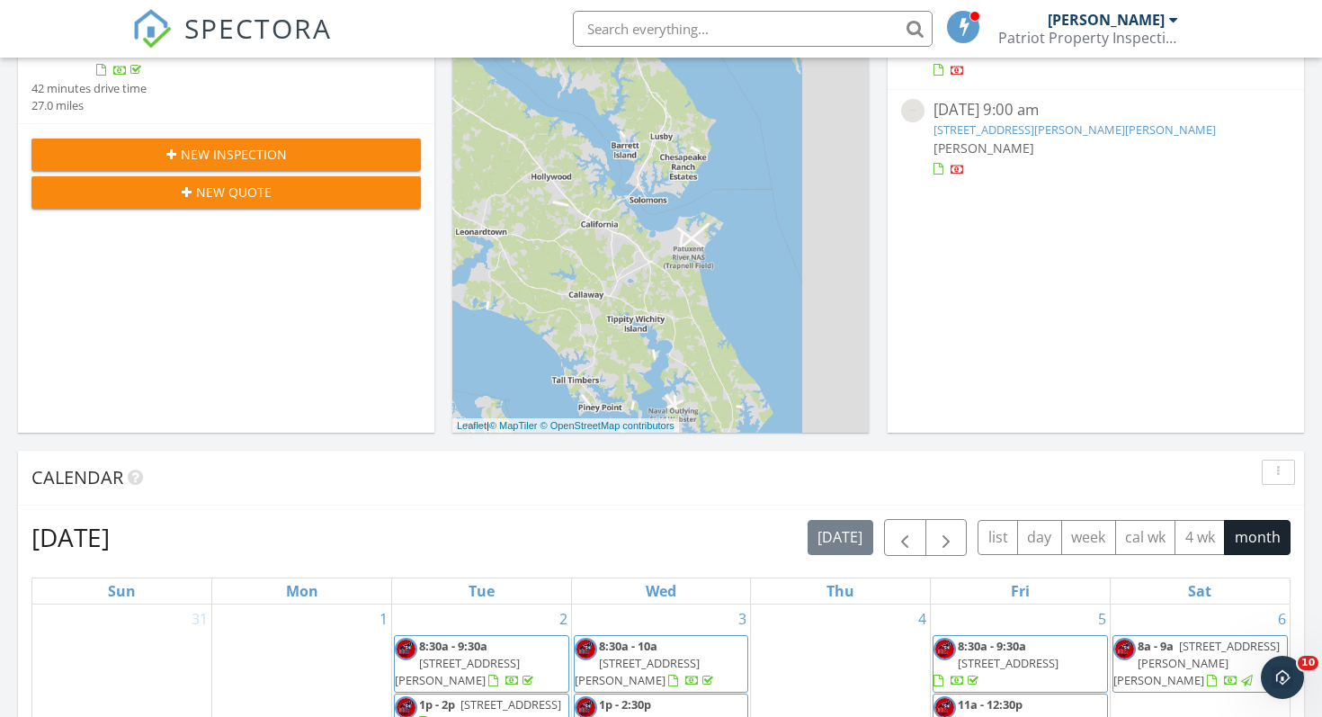
drag, startPoint x: 744, startPoint y: 233, endPoint x: 608, endPoint y: 190, distance: 142.5
click at [608, 191] on div "1 + − North Solomons Island Road, Southern Maryland Boulevard 43.5 km, 42 min H…" at bounding box center [660, 199] width 416 height 467
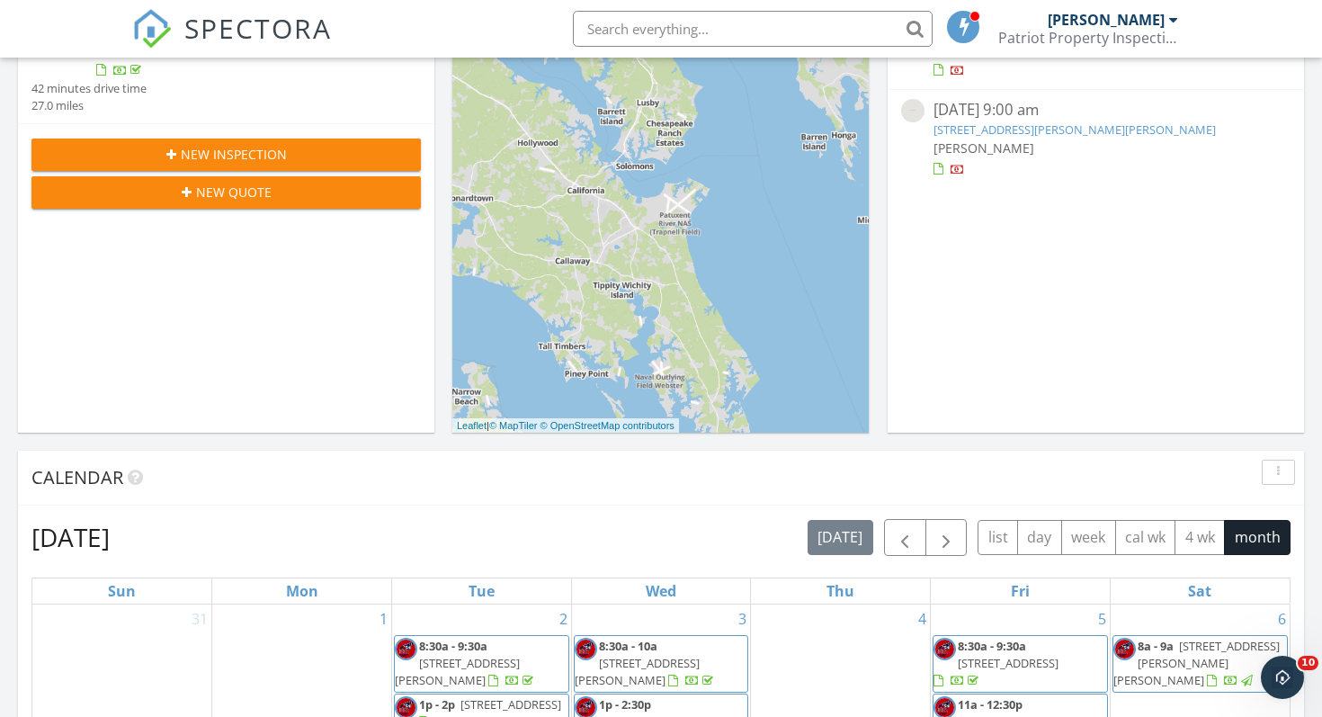
drag, startPoint x: 674, startPoint y: 288, endPoint x: 674, endPoint y: 255, distance: 32.4
click at [674, 255] on div "1 + − North Solomons Island Road, Southern Maryland Boulevard 43.5 km, 42 min H…" at bounding box center [660, 199] width 416 height 467
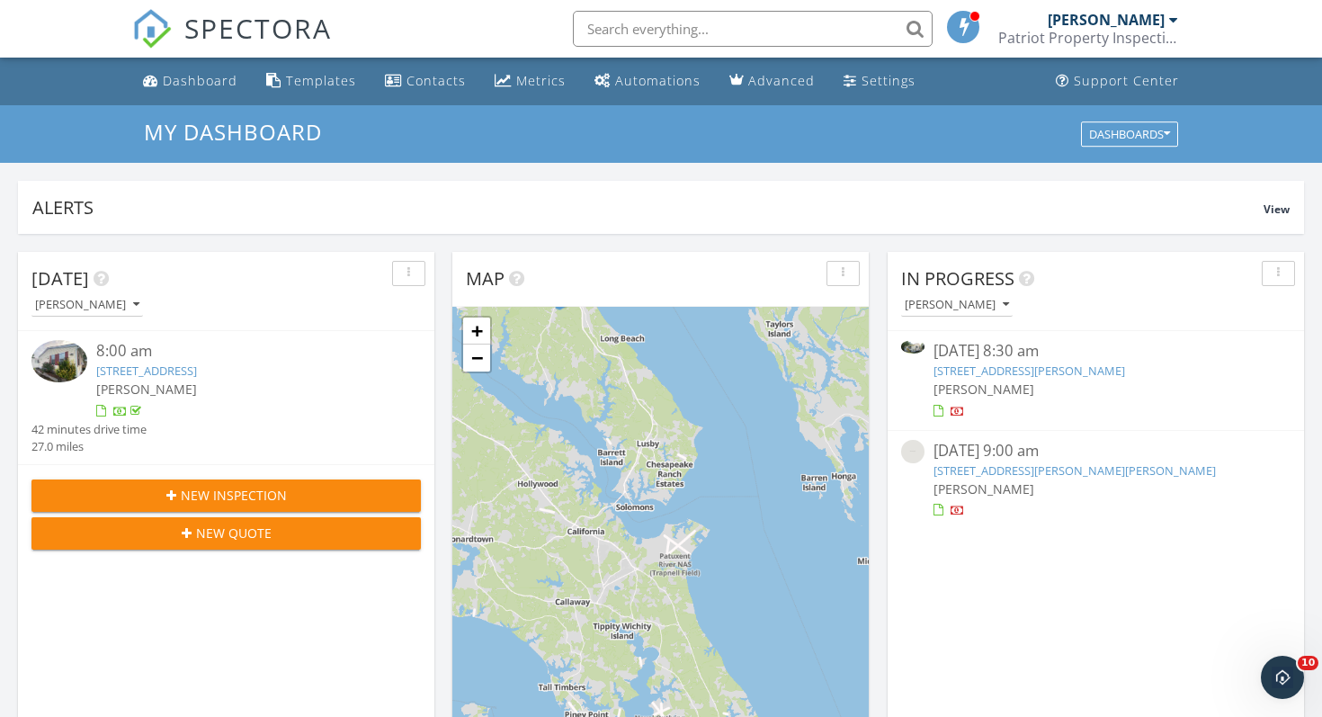
click at [245, 483] on button "New Inspection" at bounding box center [225, 495] width 389 height 32
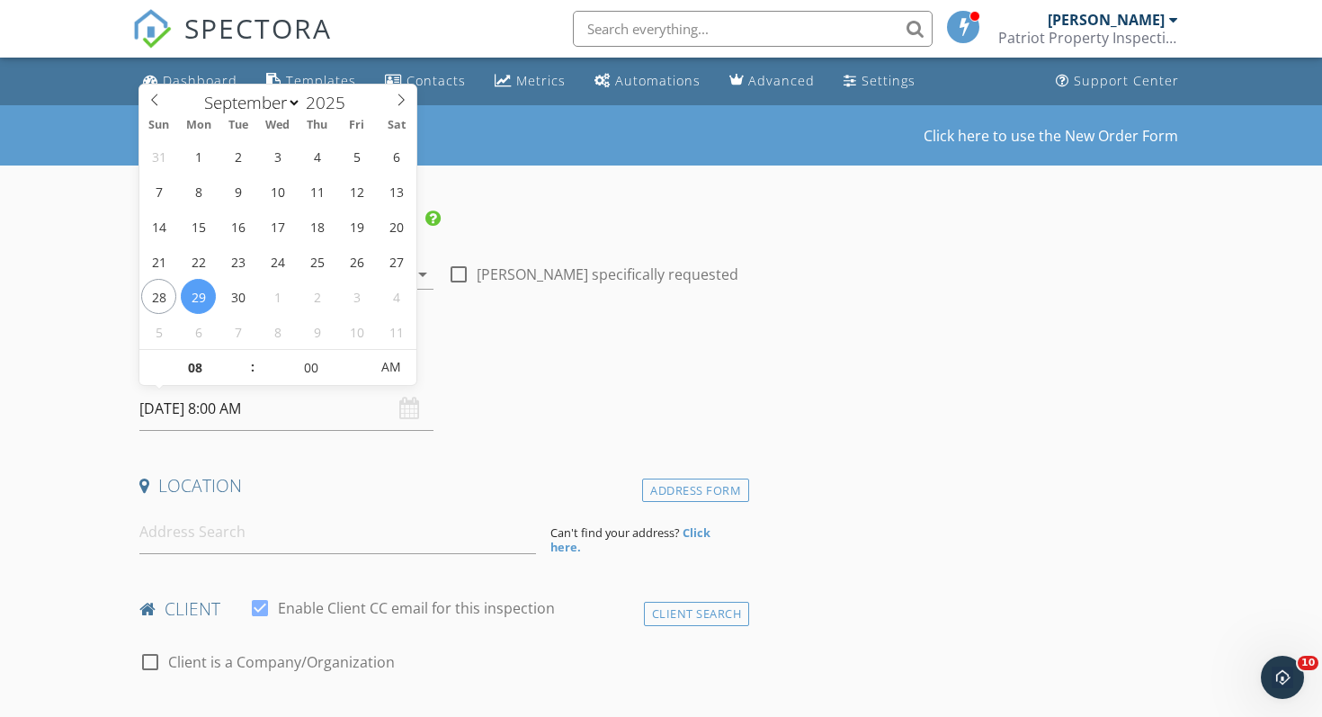
click at [201, 400] on input "09/29/2025 8:00 AM" at bounding box center [286, 409] width 294 height 44
select select "9"
type input "10/02/2025 8:00 AM"
type input "09"
type input "10/02/2025 9:00 AM"
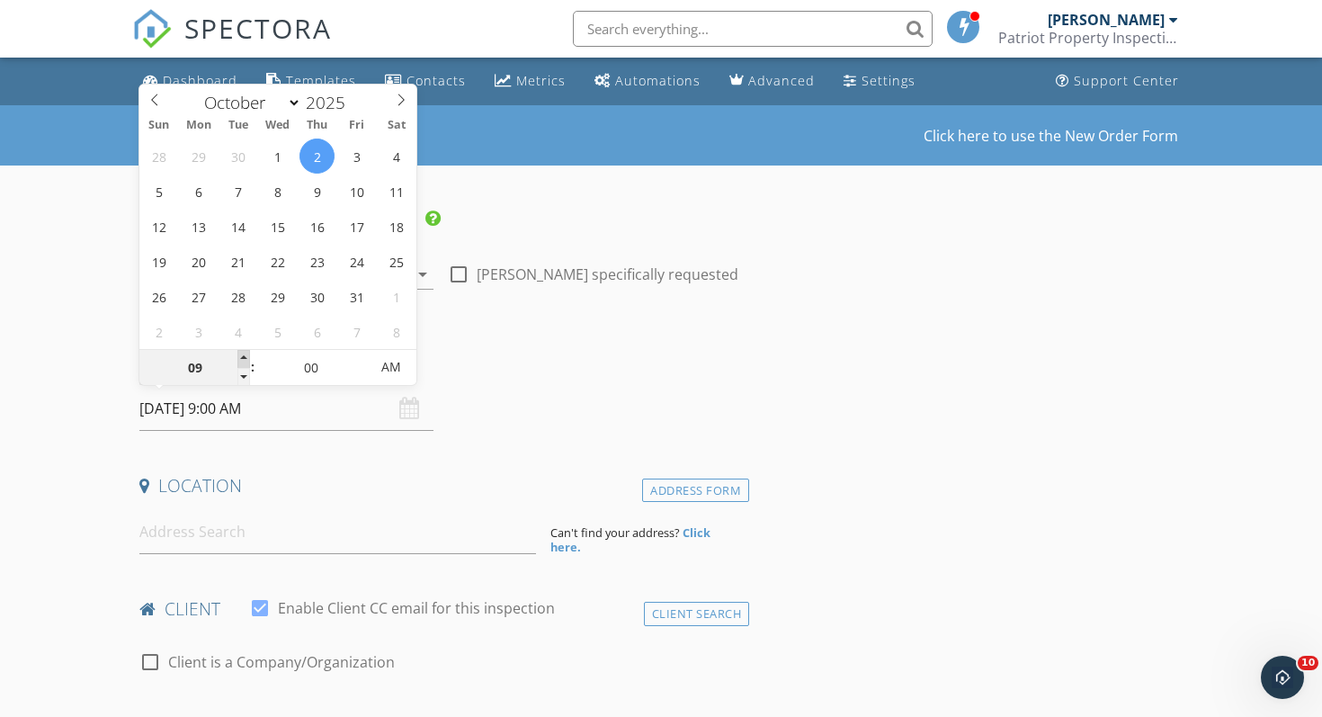
click at [244, 359] on span at bounding box center [243, 359] width 13 height 18
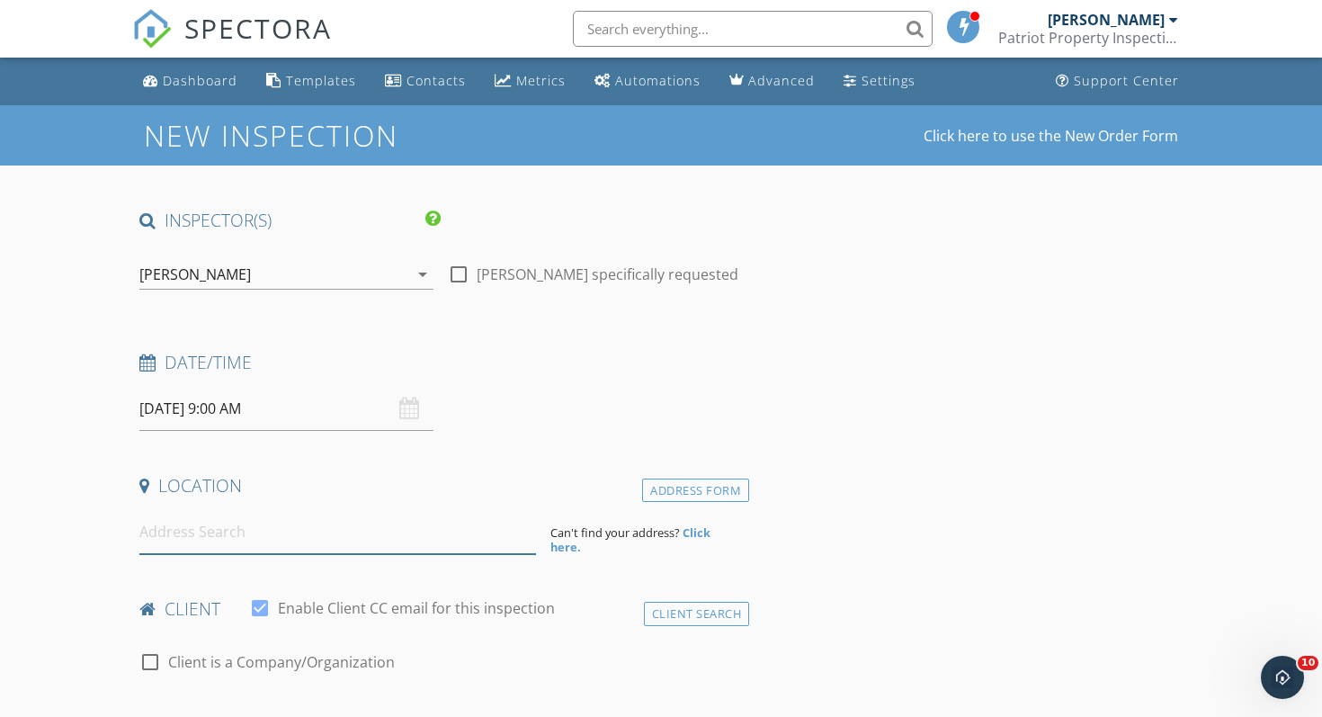
click at [217, 532] on input at bounding box center [337, 532] width 397 height 44
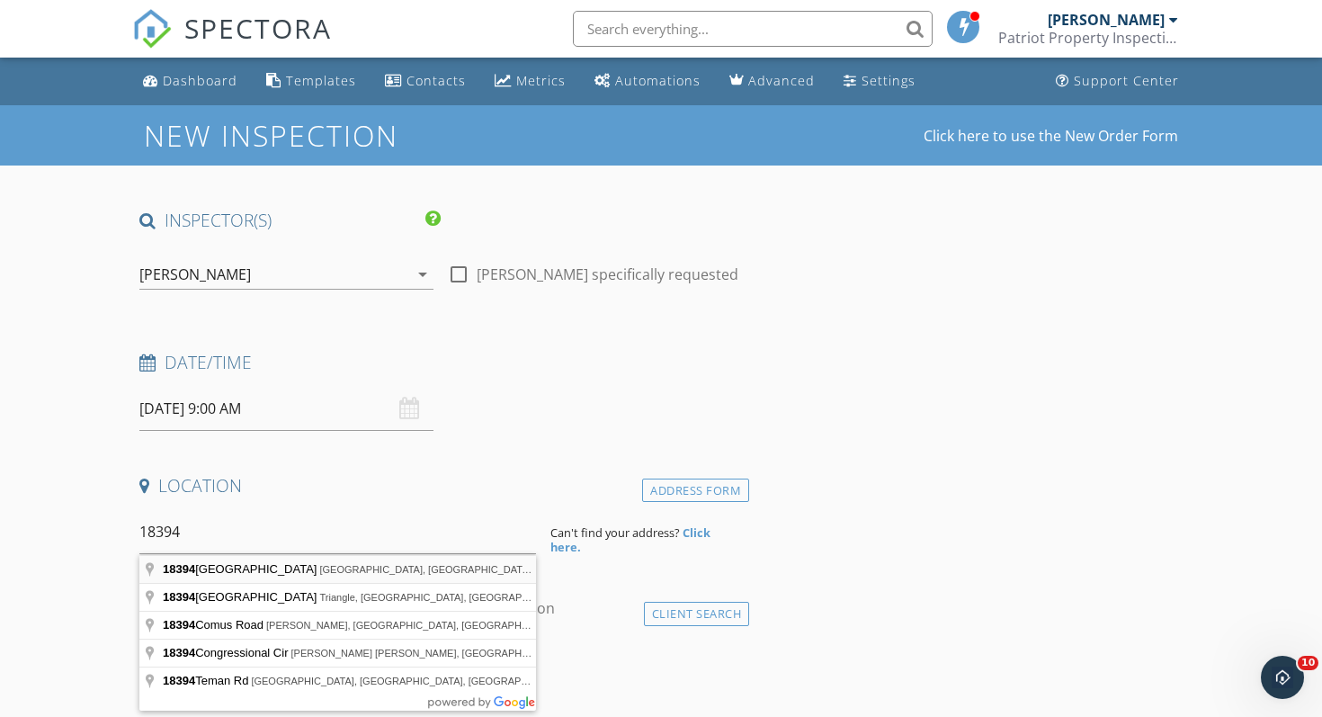
type input "18394 Chestnut Street, Lexington Park, MD, USA"
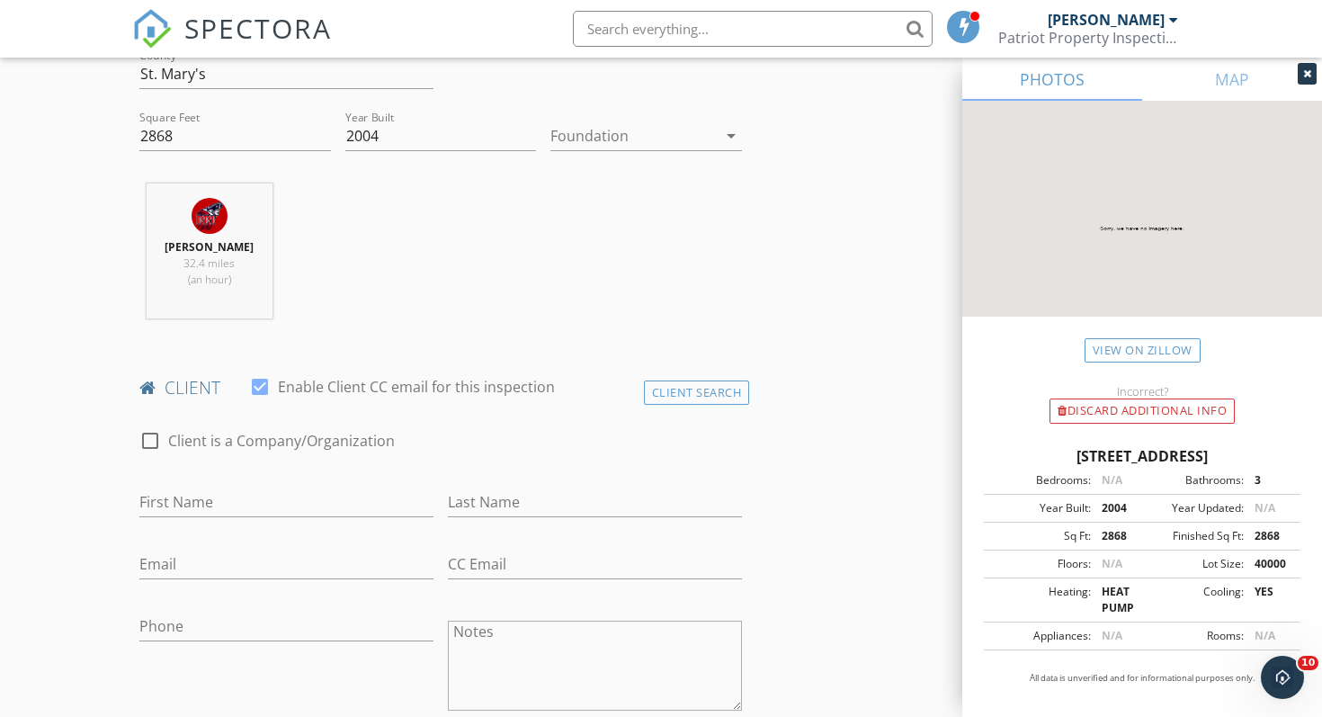
scroll to position [604, 0]
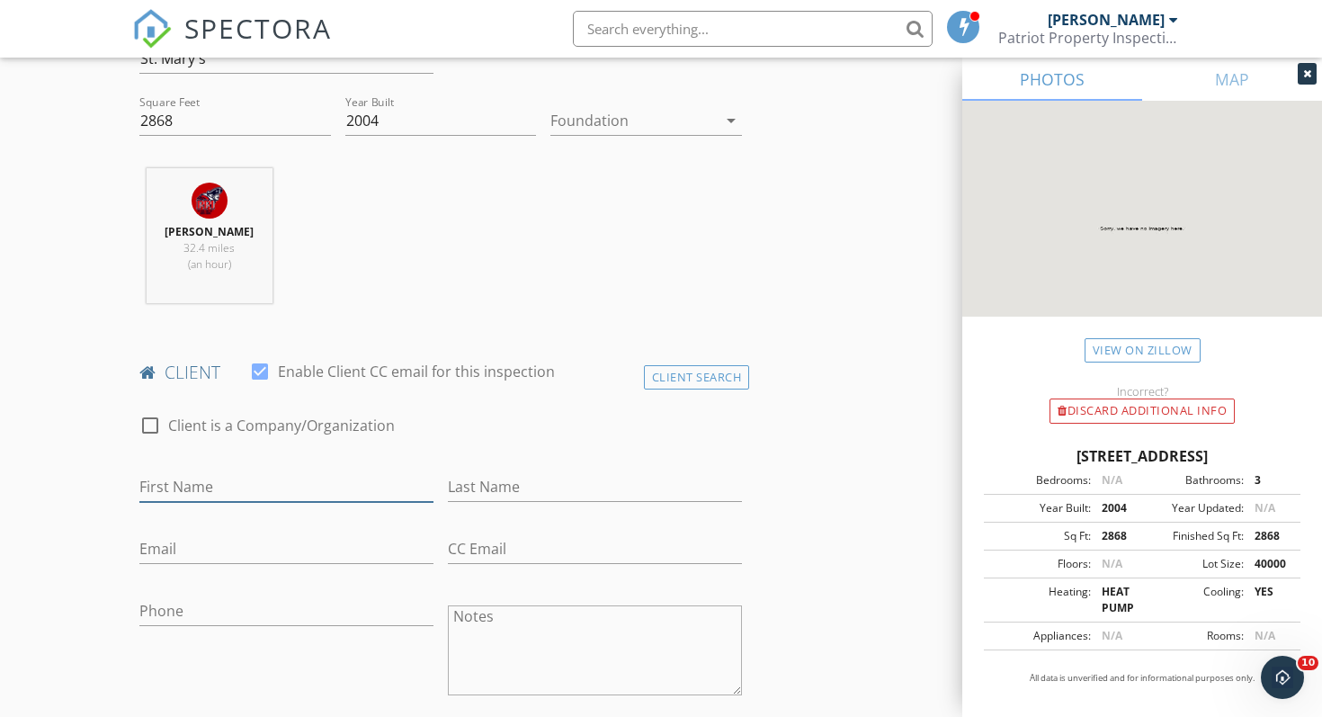
click at [225, 493] on input "First Name" at bounding box center [286, 487] width 294 height 30
type input "Bradley"
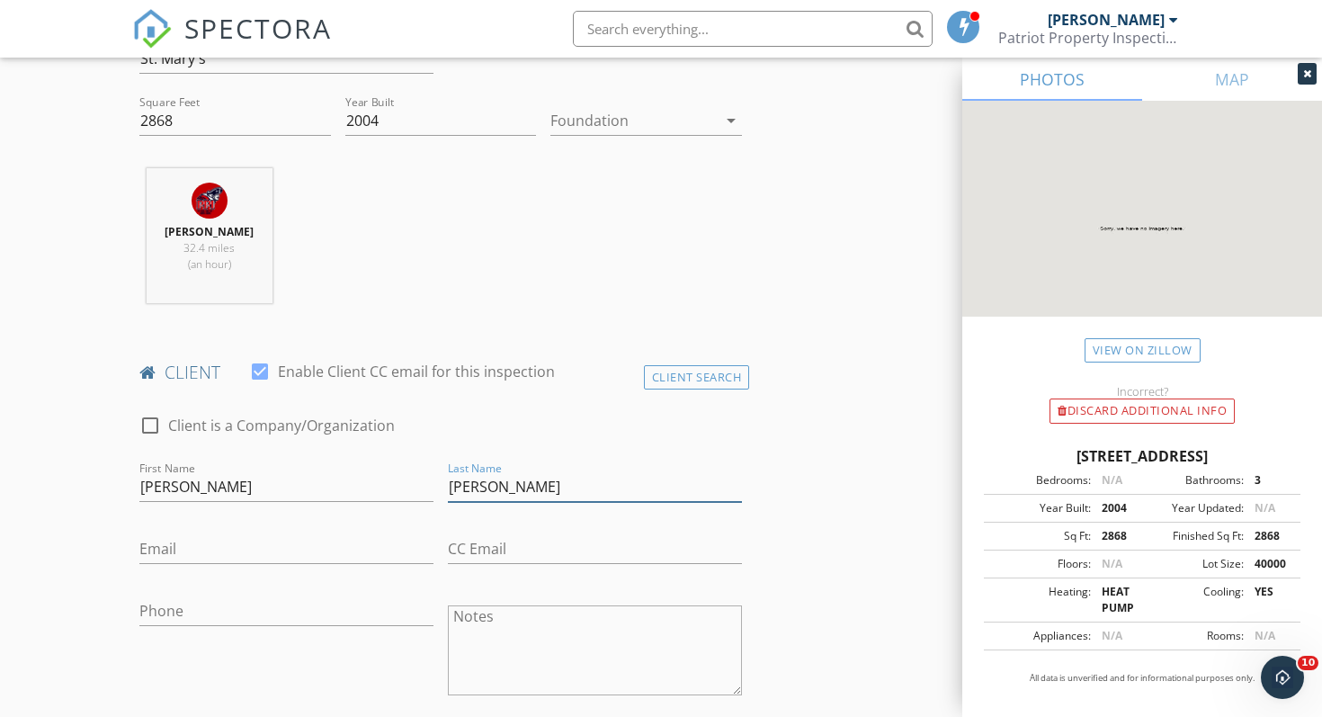
type input "Harvey"
click at [202, 540] on input "Email" at bounding box center [286, 549] width 294 height 30
click at [205, 546] on input "online@bharbey" at bounding box center [286, 549] width 294 height 30
click at [245, 543] on input "online@bwharbey" at bounding box center [286, 549] width 294 height 30
click at [317, 552] on input "online@bwharvey" at bounding box center [286, 549] width 294 height 30
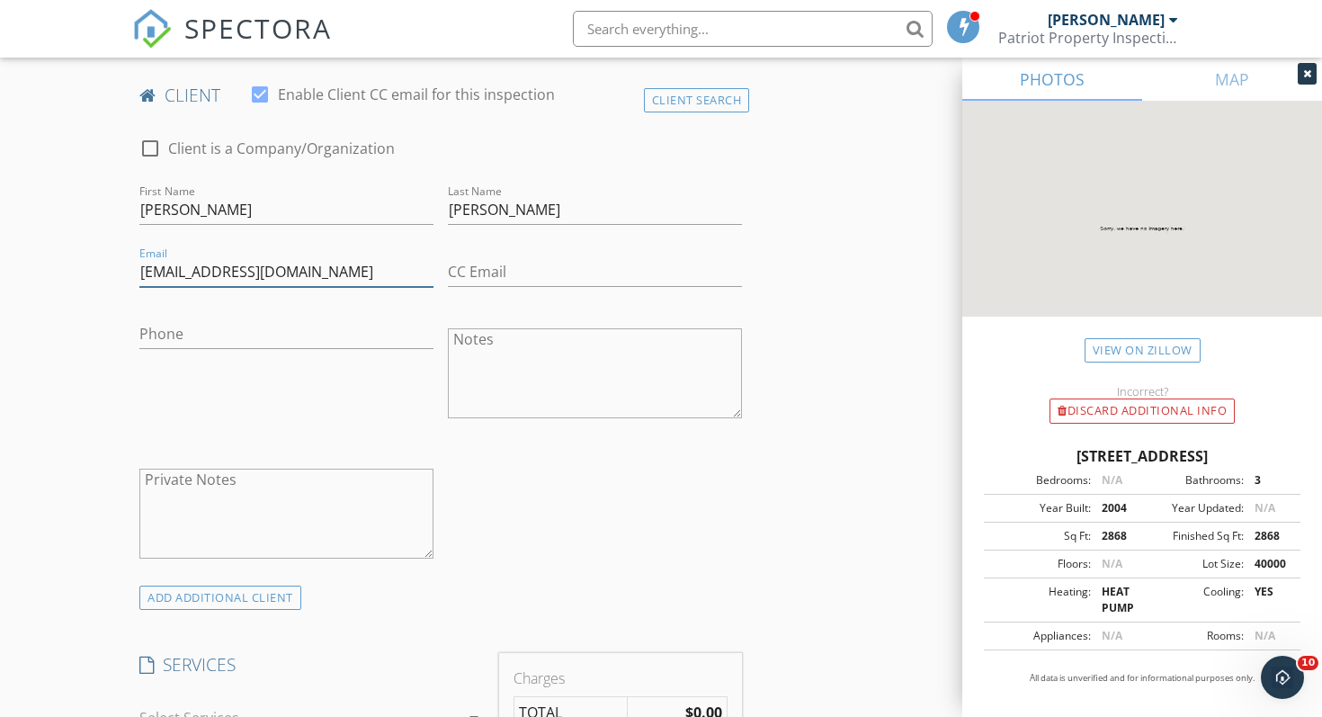
scroll to position [898, 0]
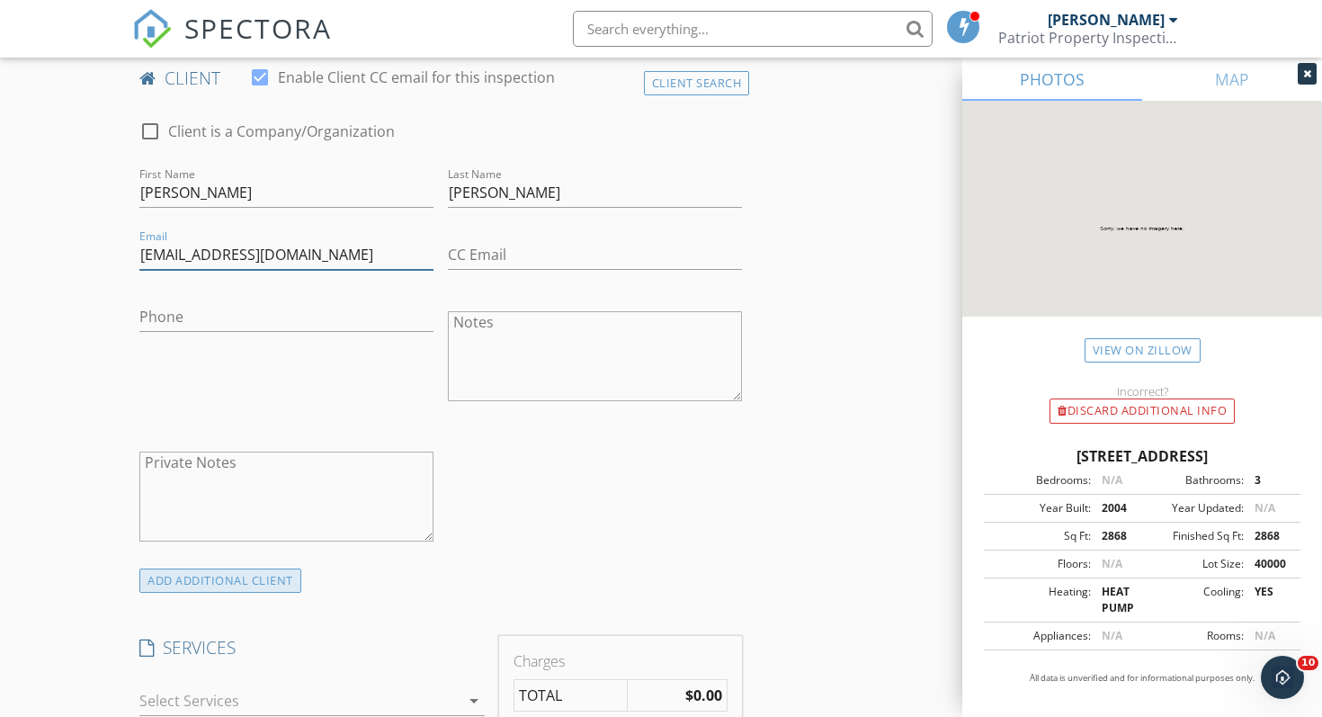
type input "online@bwharvey.com"
click at [269, 578] on div "ADD ADDITIONAL client" at bounding box center [220, 580] width 162 height 24
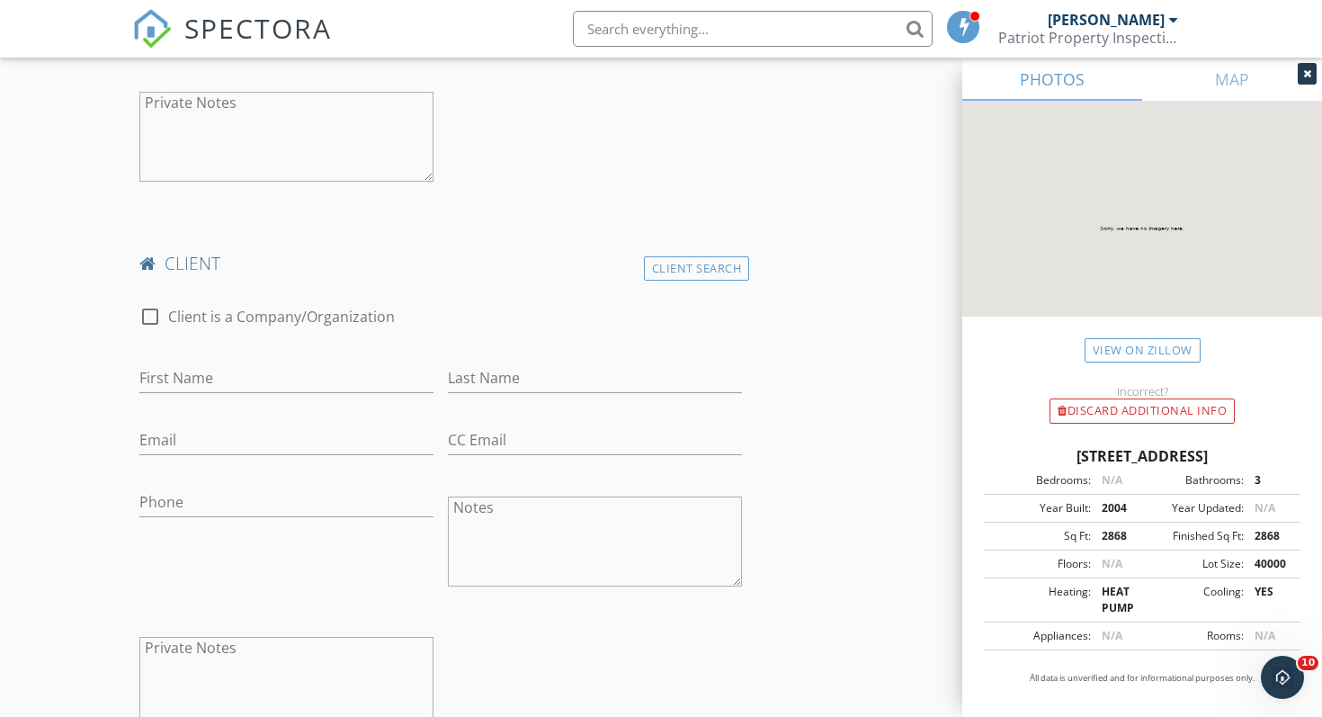
scroll to position [1273, 0]
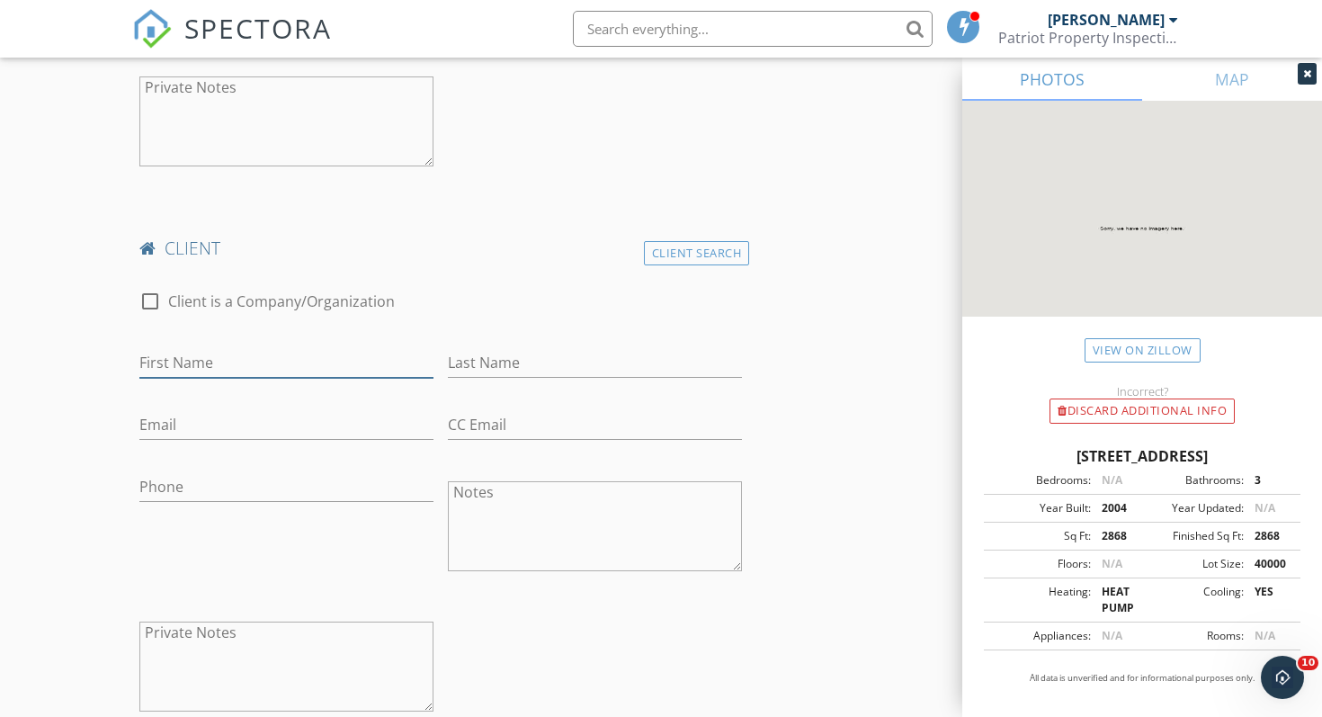
click at [319, 363] on input "First Name" at bounding box center [286, 363] width 294 height 30
type input "Elizabeth"
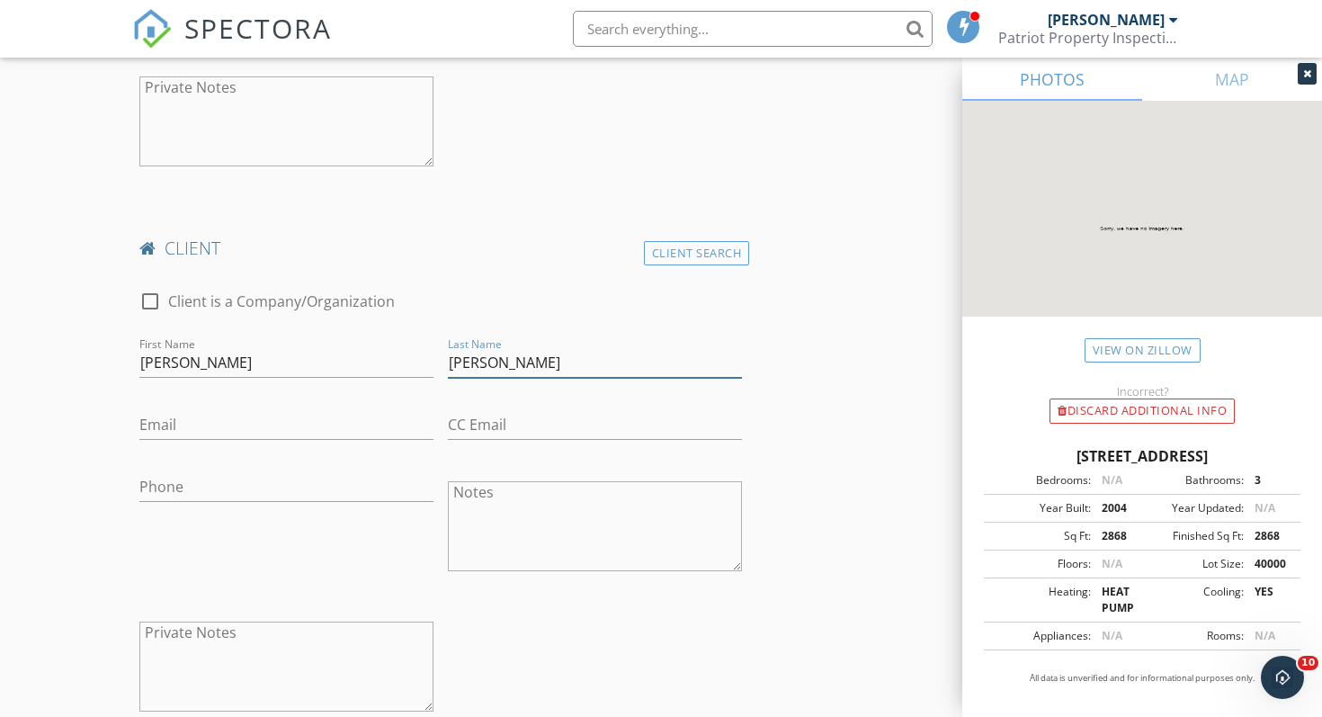
type input "Harvey"
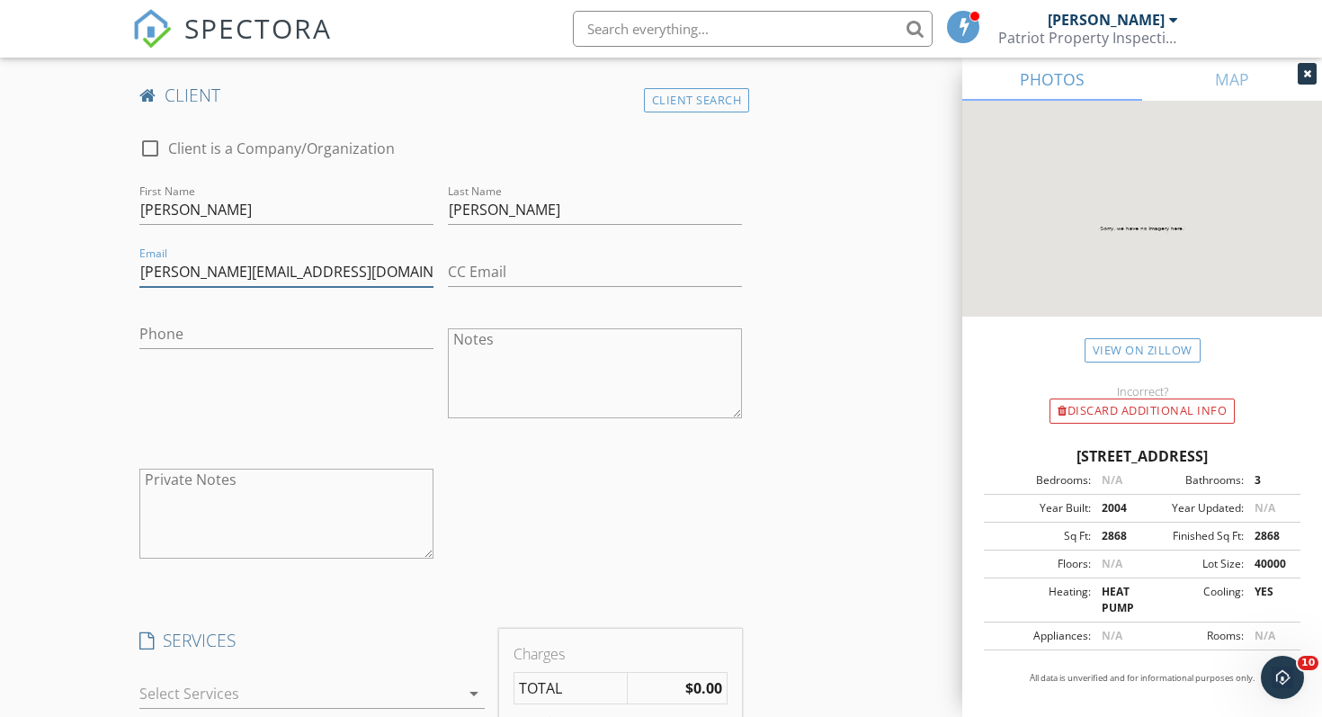
scroll to position [1434, 0]
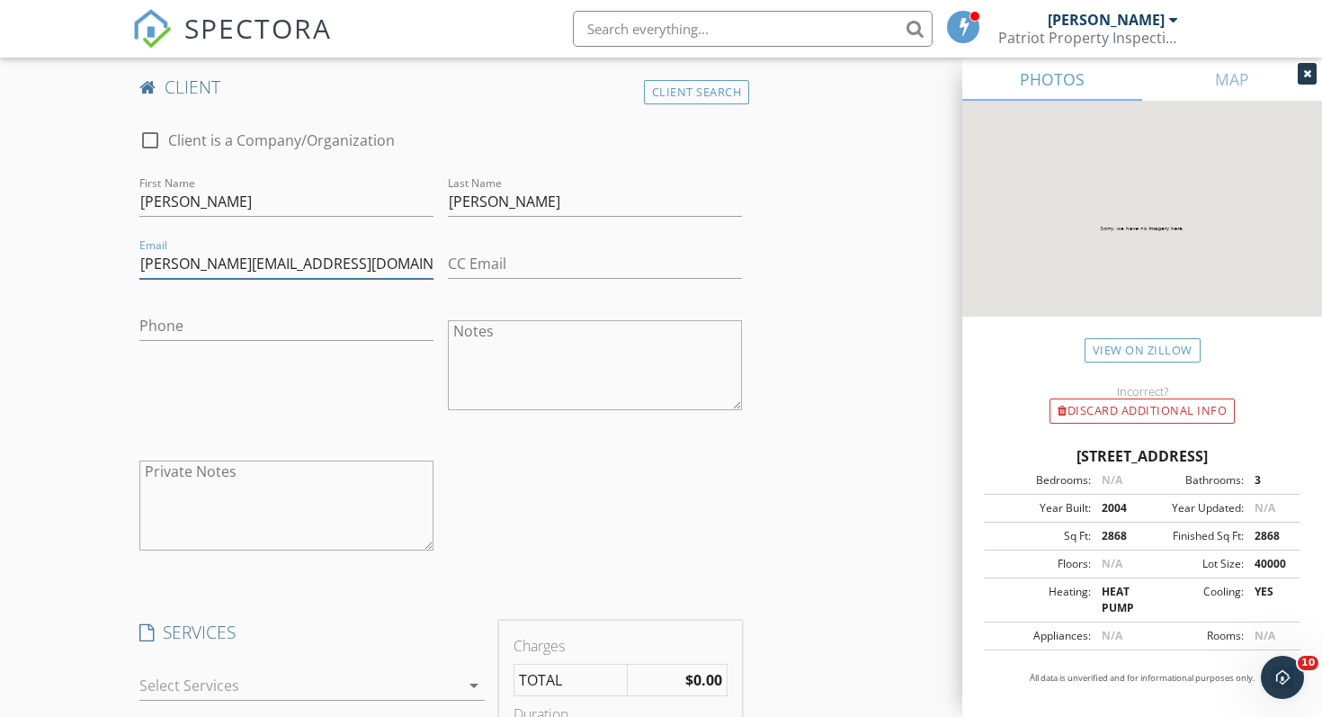
type input "Lizzie@bwharvey.com"
click at [349, 388] on div "Phone" at bounding box center [286, 367] width 308 height 140
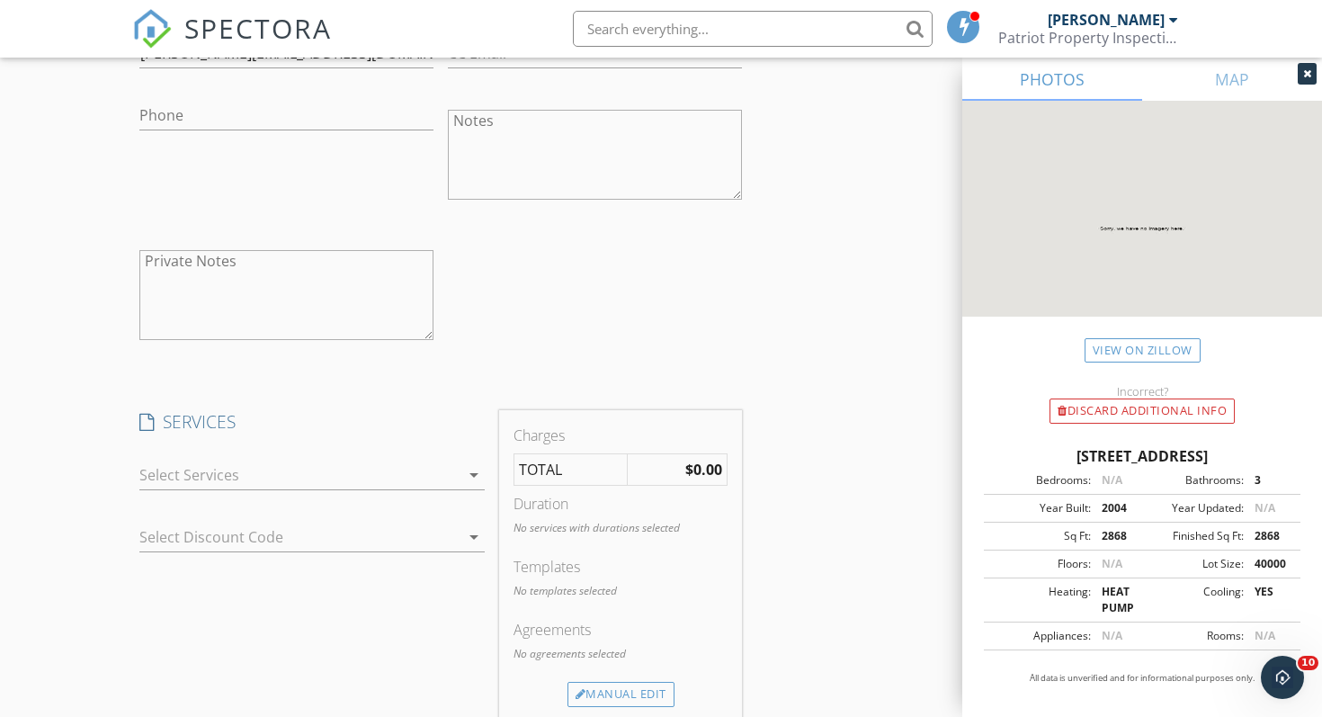
scroll to position [1647, 0]
click at [332, 461] on div at bounding box center [299, 472] width 320 height 29
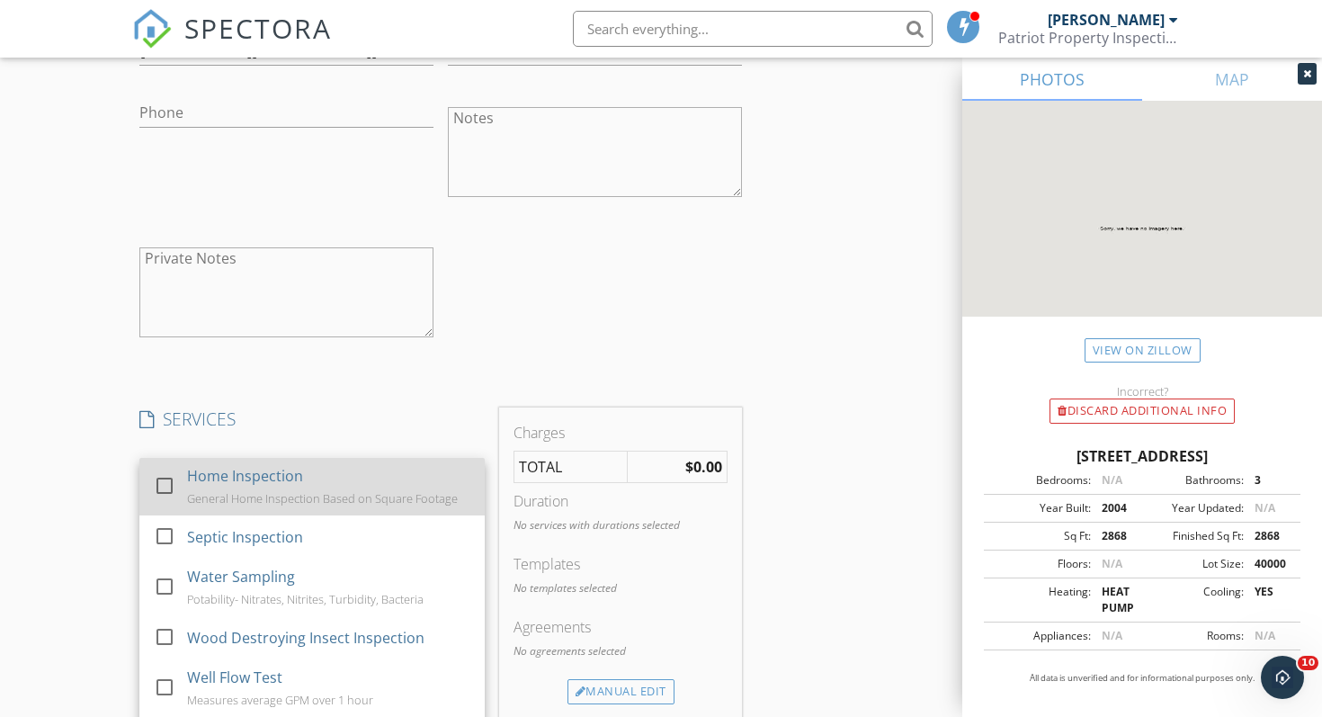
click at [174, 486] on div at bounding box center [164, 485] width 31 height 31
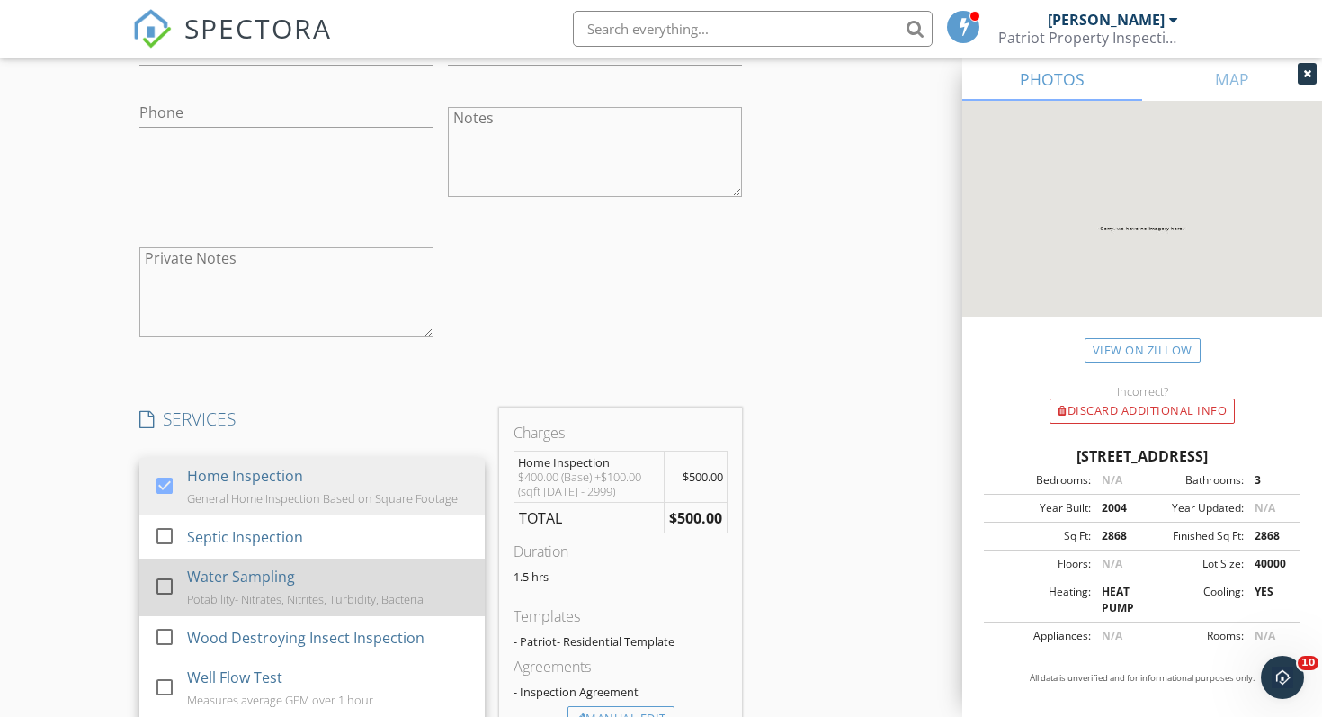
click at [165, 574] on div at bounding box center [164, 586] width 31 height 31
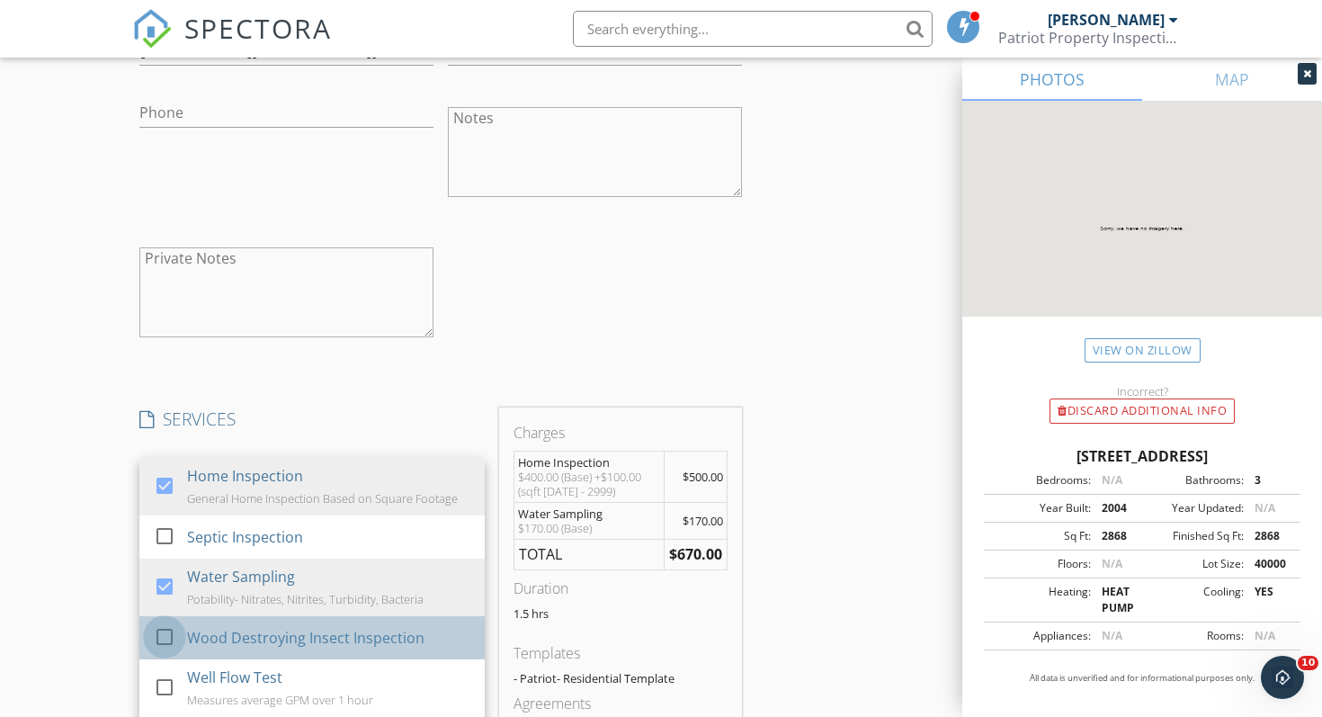
click at [165, 641] on div at bounding box center [164, 636] width 31 height 31
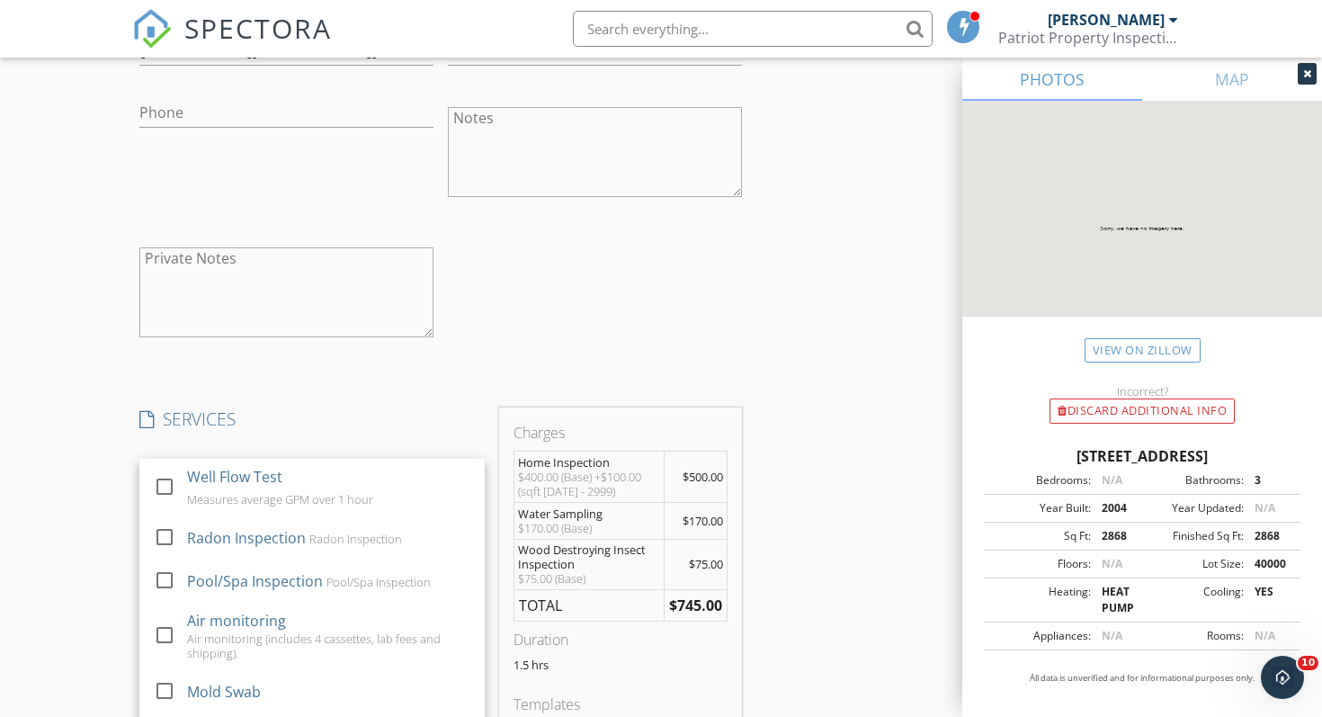
scroll to position [207, 0]
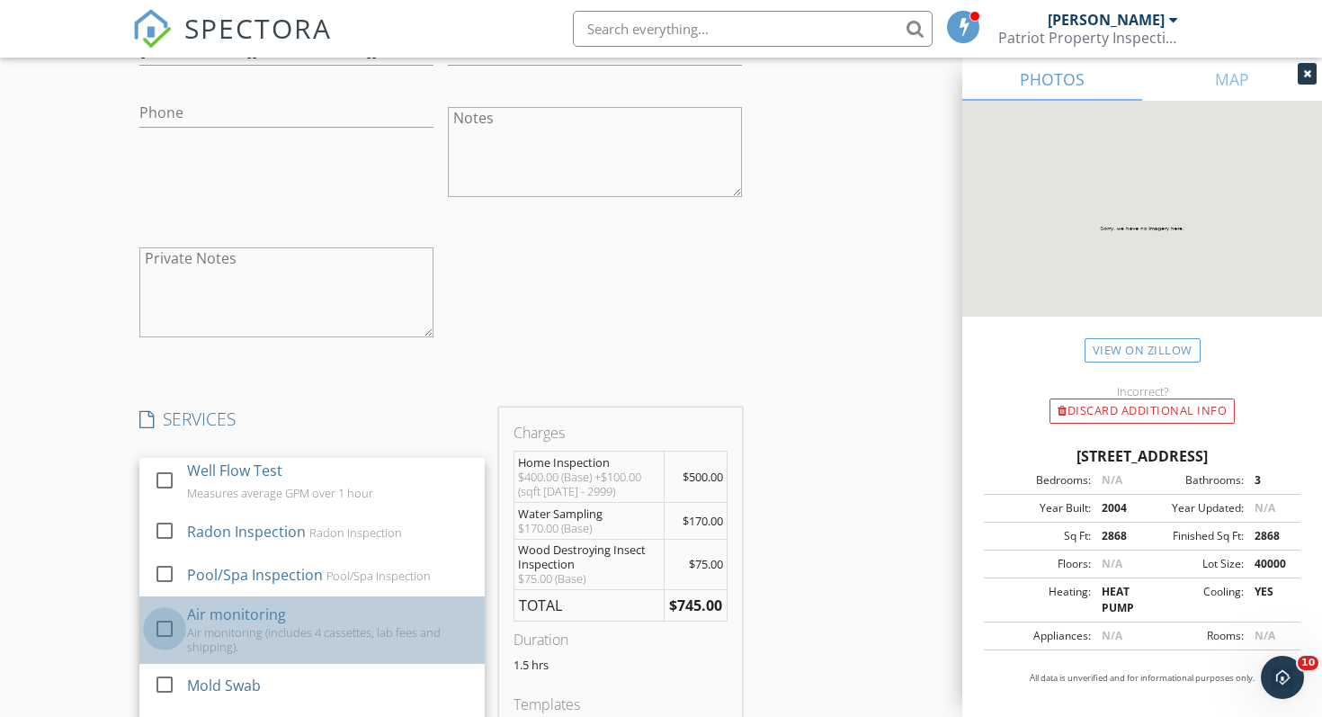
click at [169, 619] on div at bounding box center [164, 628] width 31 height 31
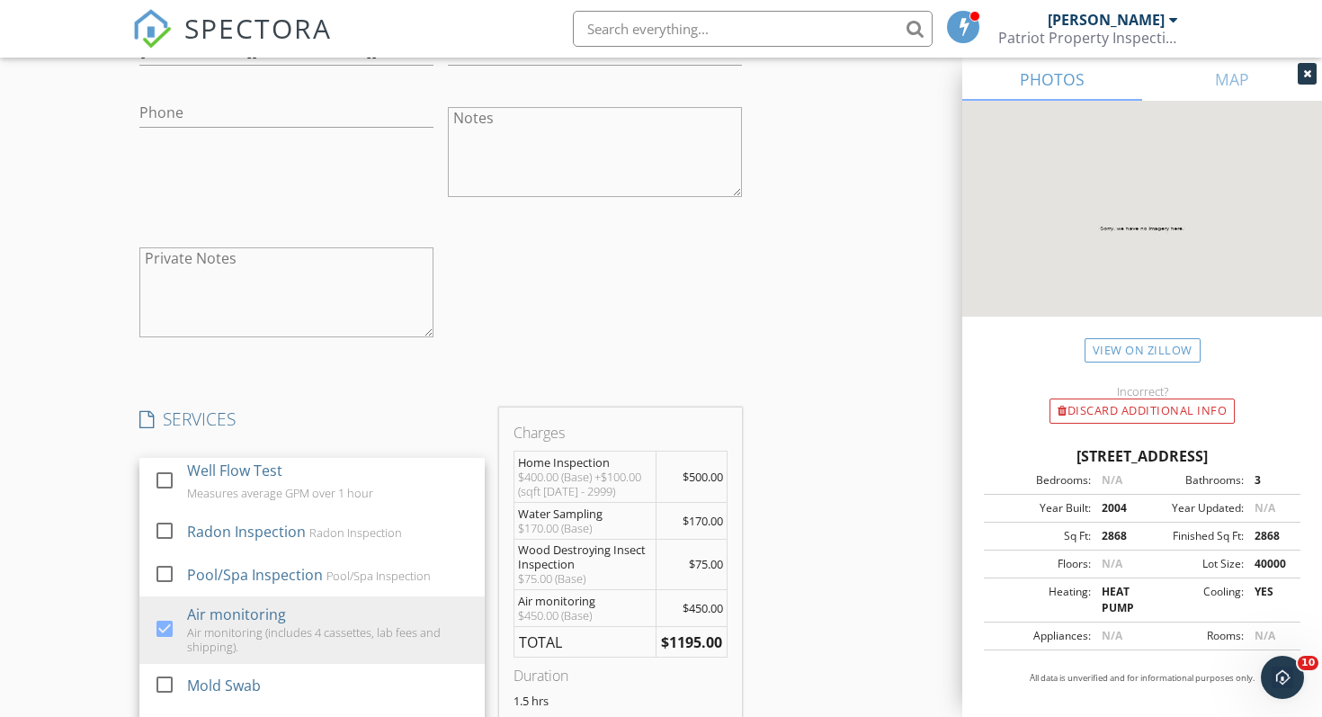
click at [84, 520] on div "New Inspection Click here to use the New Order Form INSPECTOR(S) check_box Joey…" at bounding box center [661, 356] width 1322 height 3796
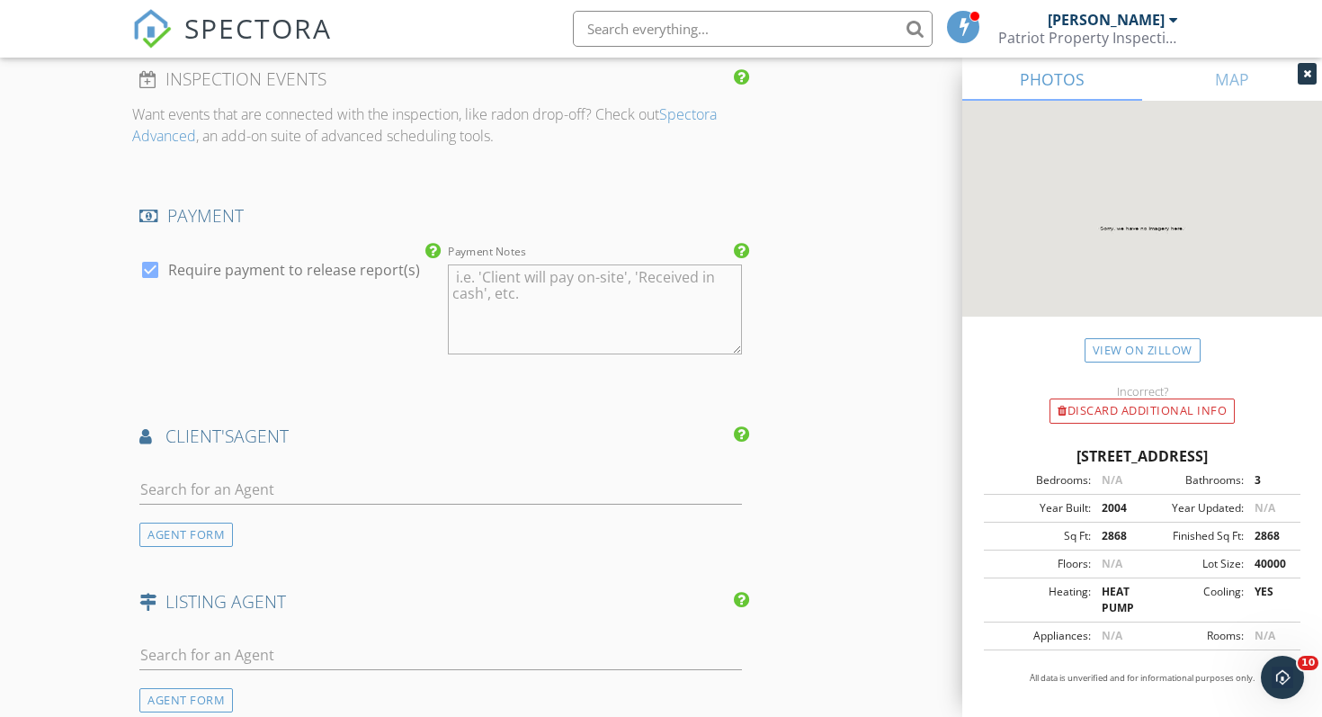
scroll to position [2524, 0]
click at [207, 486] on input "text" at bounding box center [440, 487] width 602 height 30
type input "alice"
click at [205, 515] on div "Alice Flerlage" at bounding box center [247, 526] width 112 height 22
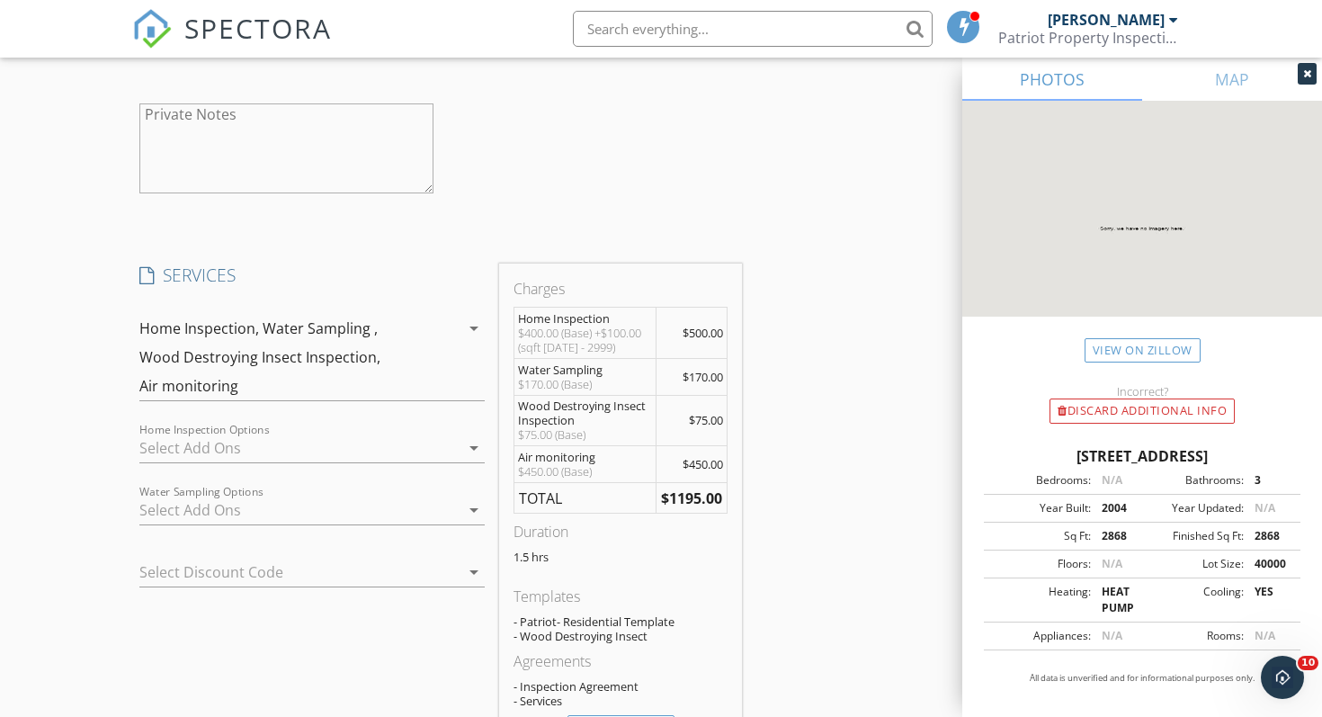
scroll to position [1751, 0]
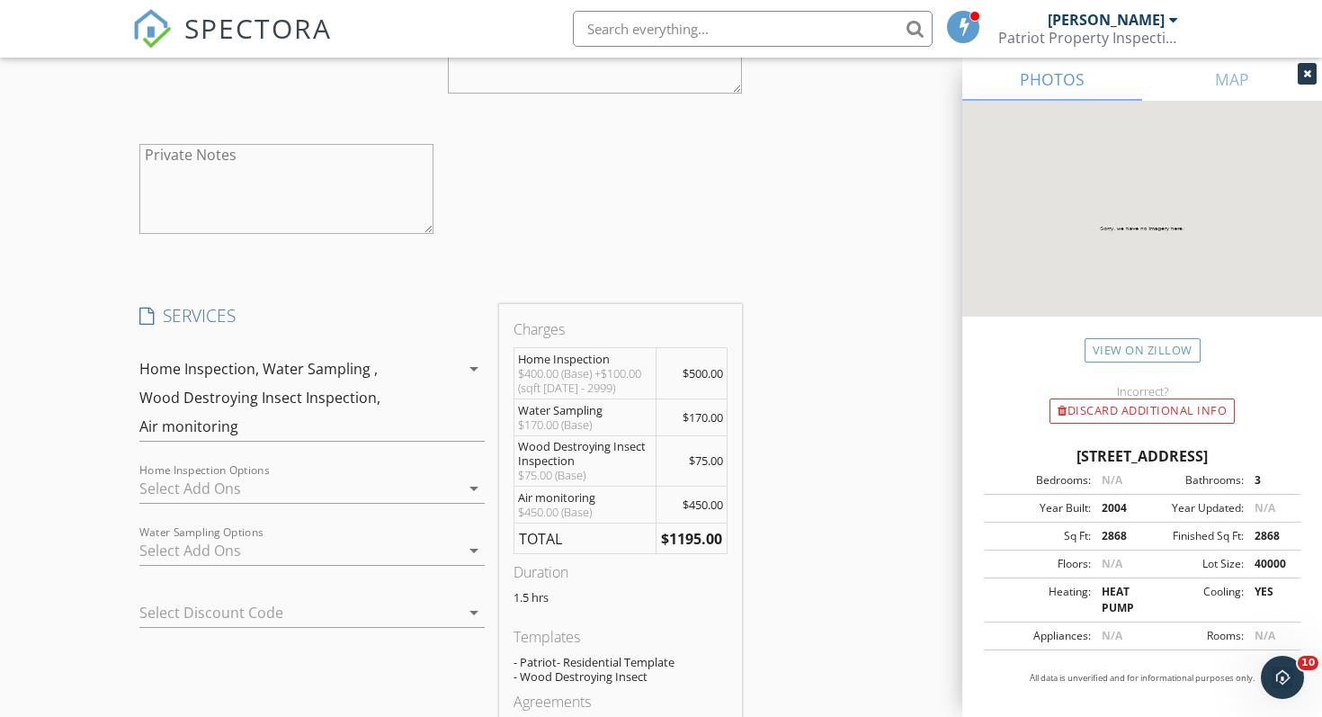
click at [313, 558] on div at bounding box center [299, 550] width 320 height 29
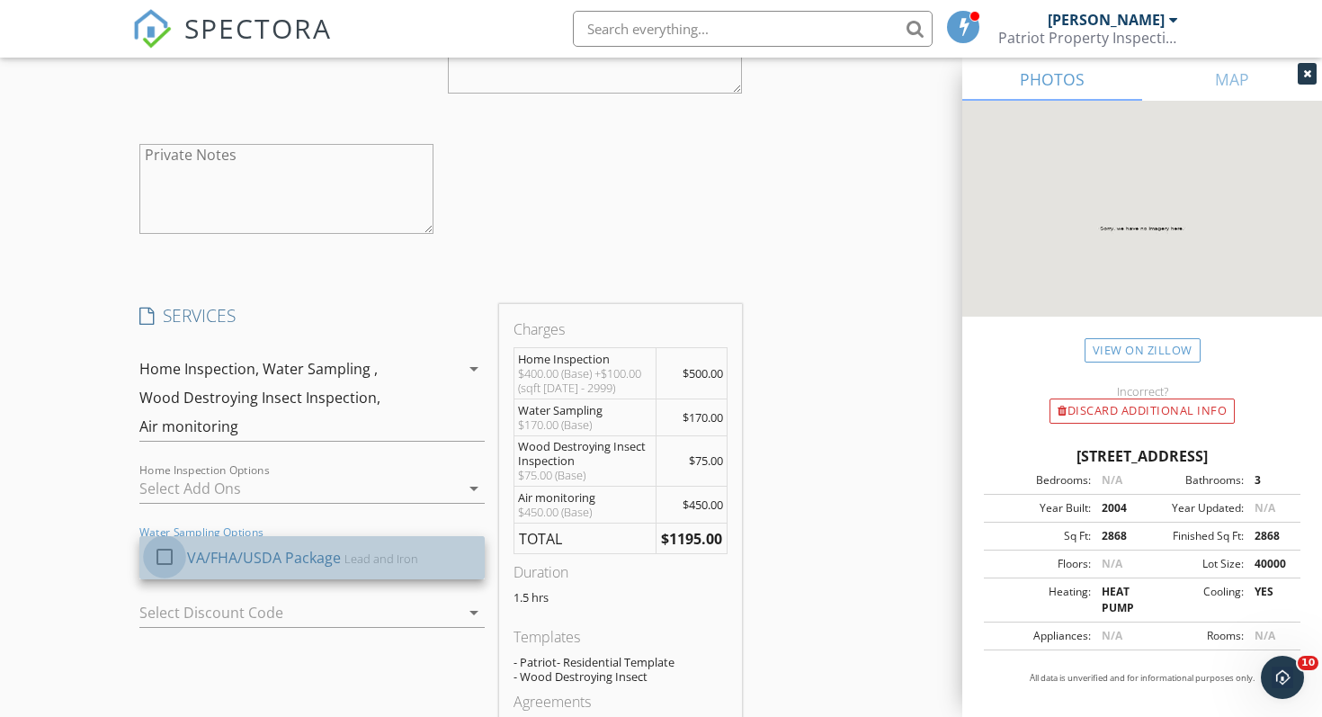
click at [164, 555] on div at bounding box center [164, 556] width 31 height 31
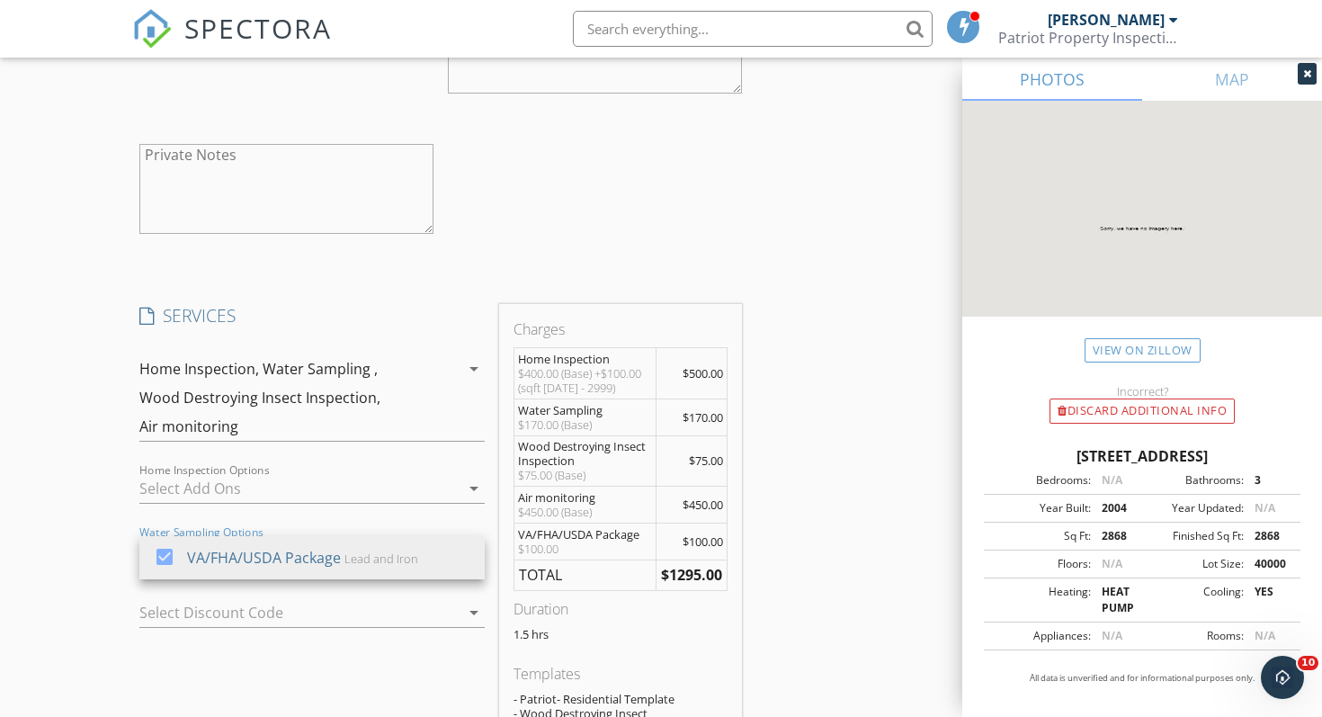
click at [89, 487] on div "New Inspection Click here to use the New Order Form INSPECTOR(S) check_box Joey…" at bounding box center [661, 475] width 1322 height 4242
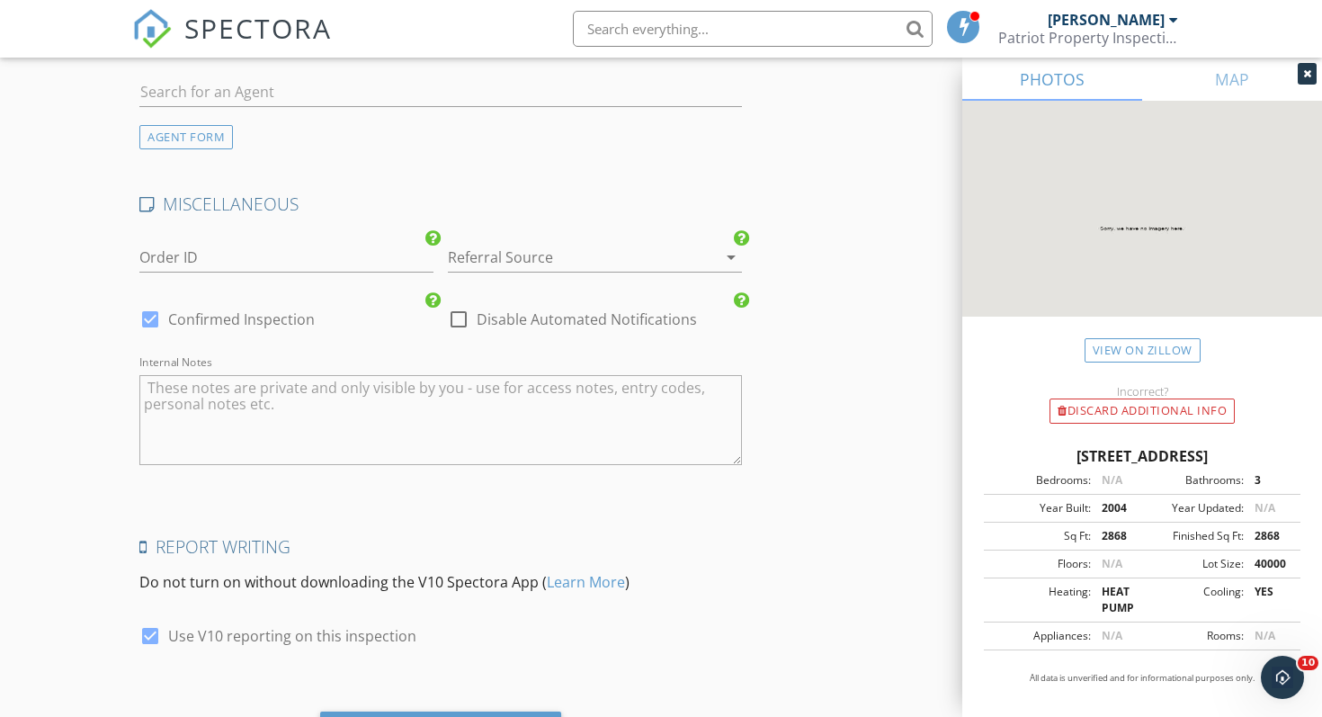
scroll to position [3629, 0]
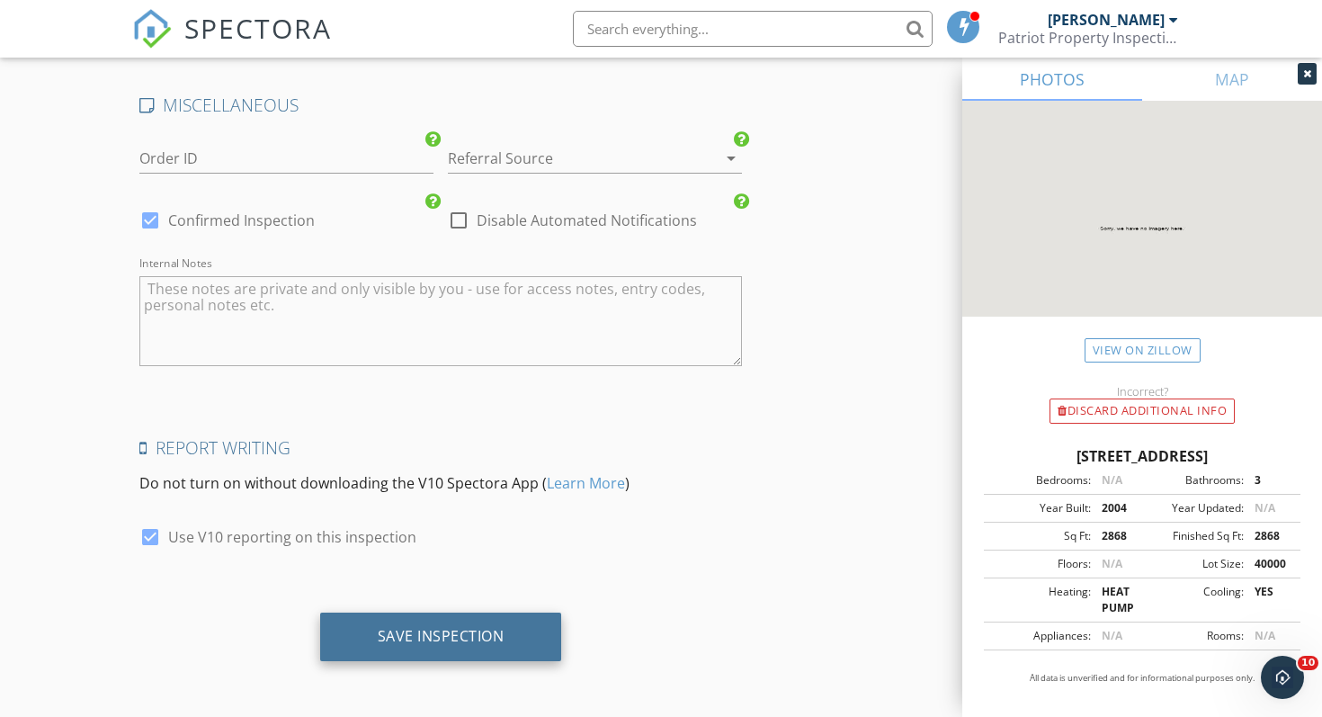
click at [466, 640] on div "Save Inspection" at bounding box center [441, 636] width 127 height 18
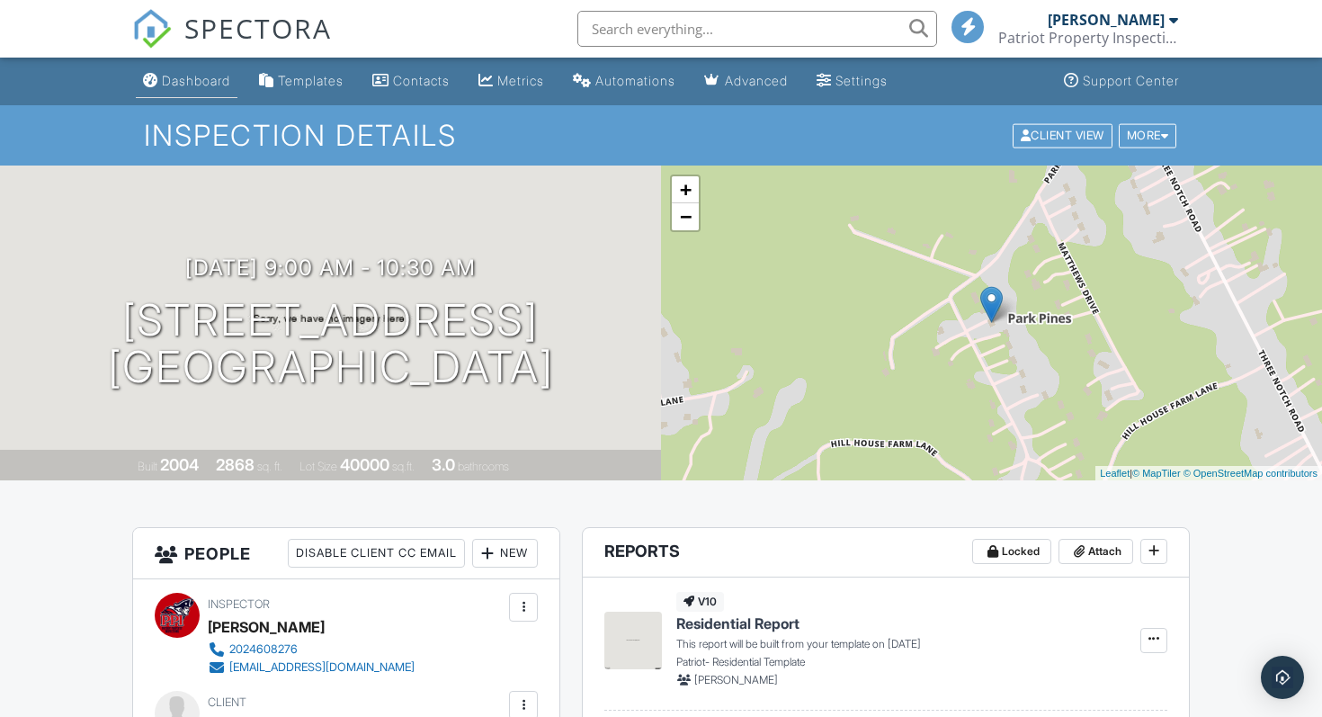
click at [223, 91] on link "Dashboard" at bounding box center [187, 81] width 102 height 33
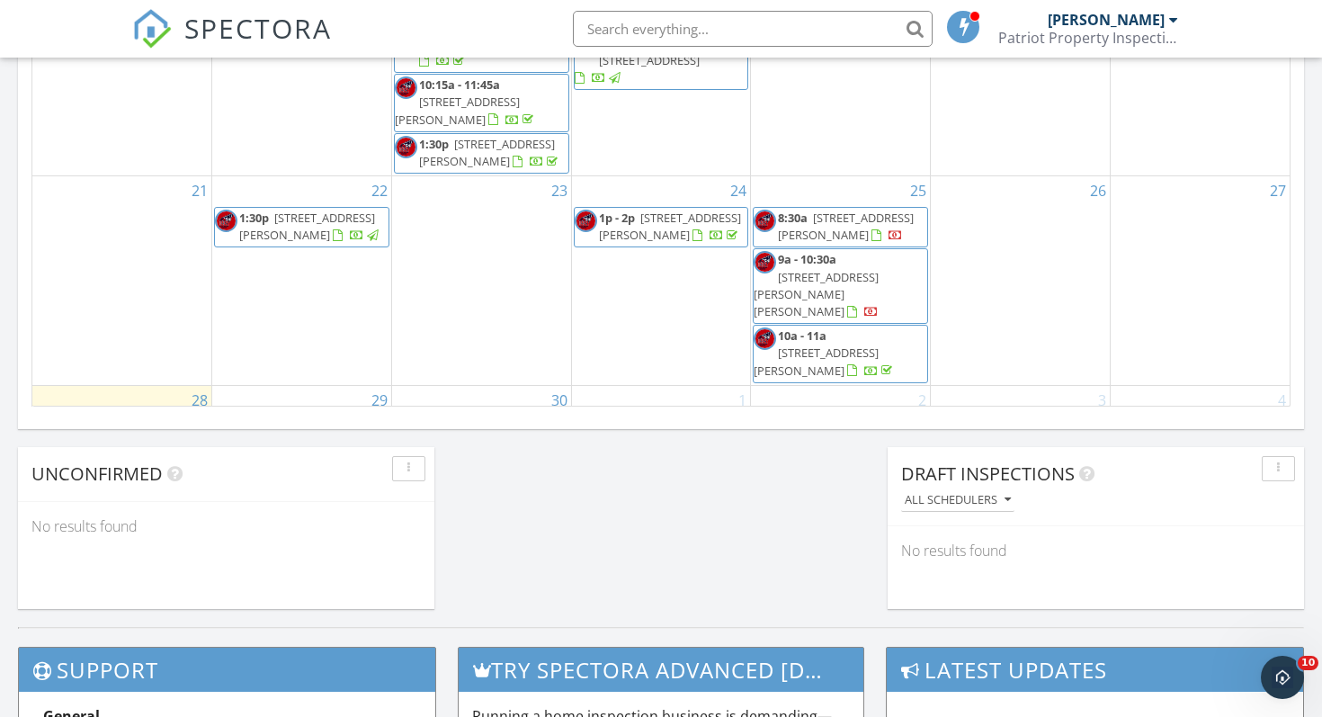
scroll to position [129, 0]
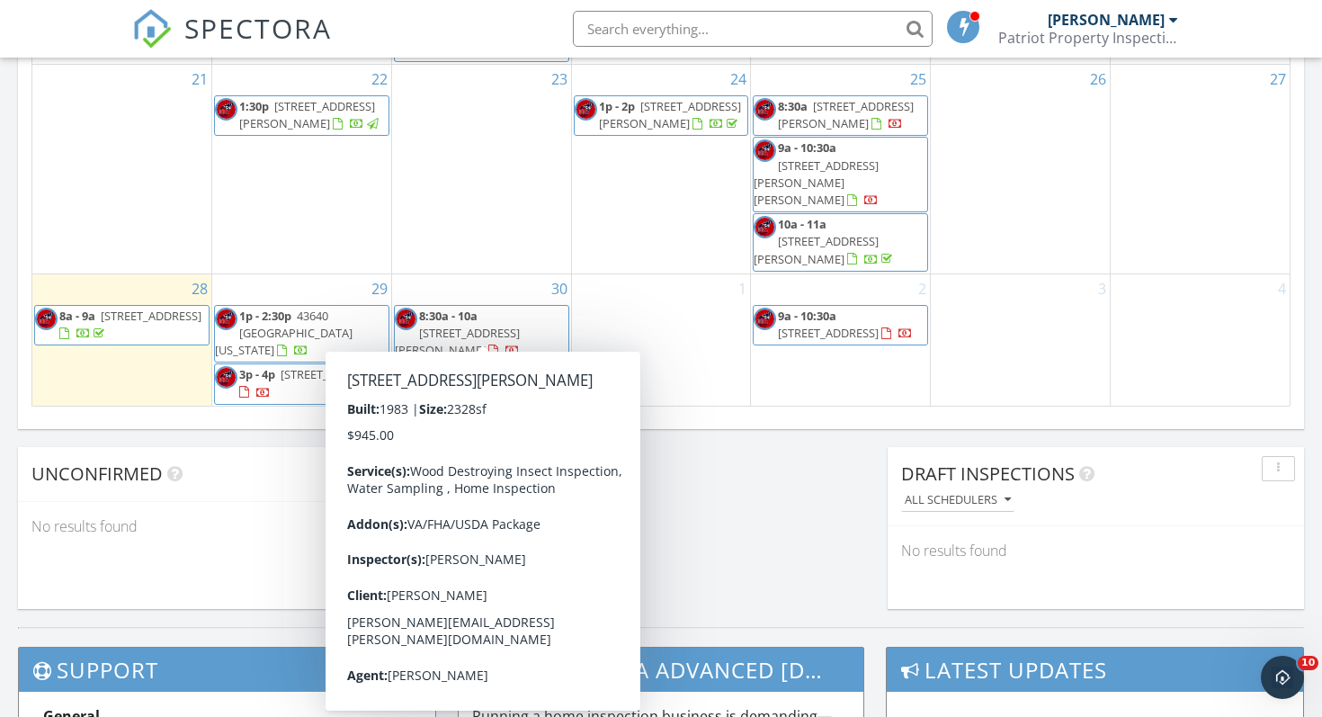
click at [502, 329] on span "1904 Flat Iron Rd, Montross 22520" at bounding box center [457, 341] width 125 height 33
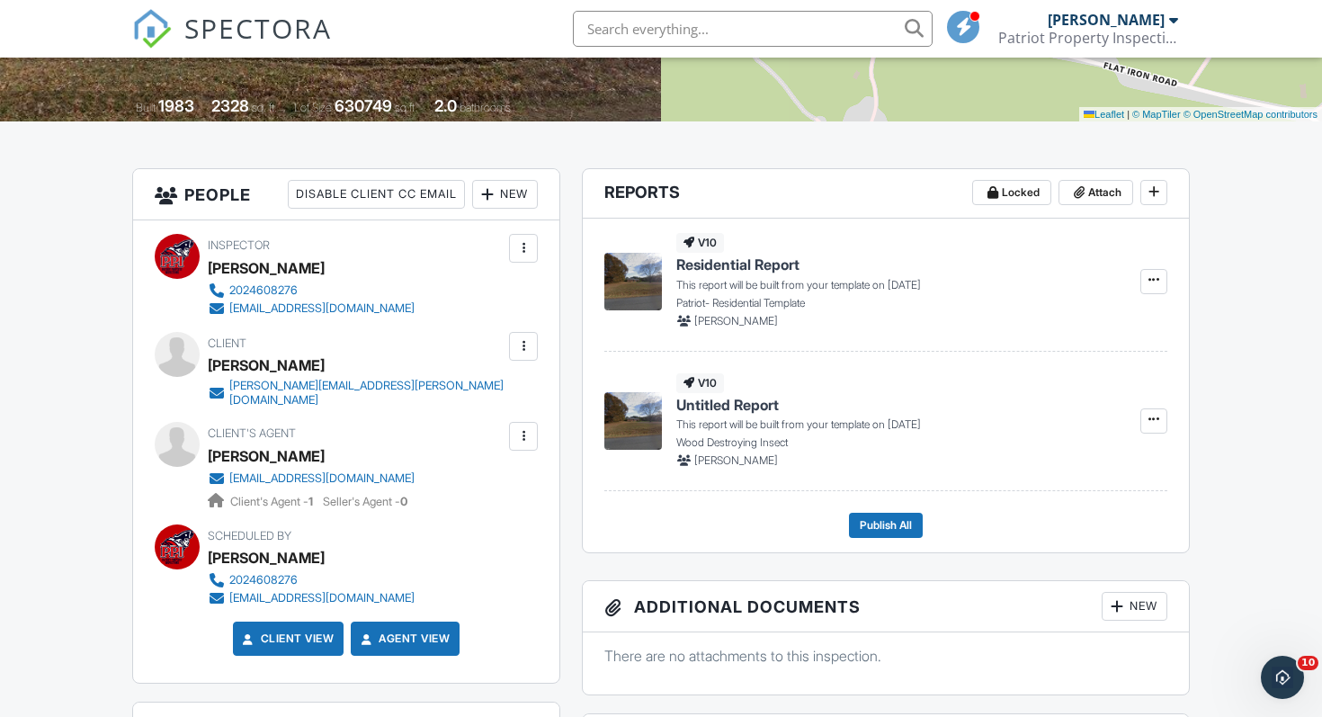
click at [522, 433] on div at bounding box center [523, 436] width 18 height 18
click at [460, 479] on li "Edit" at bounding box center [481, 490] width 92 height 45
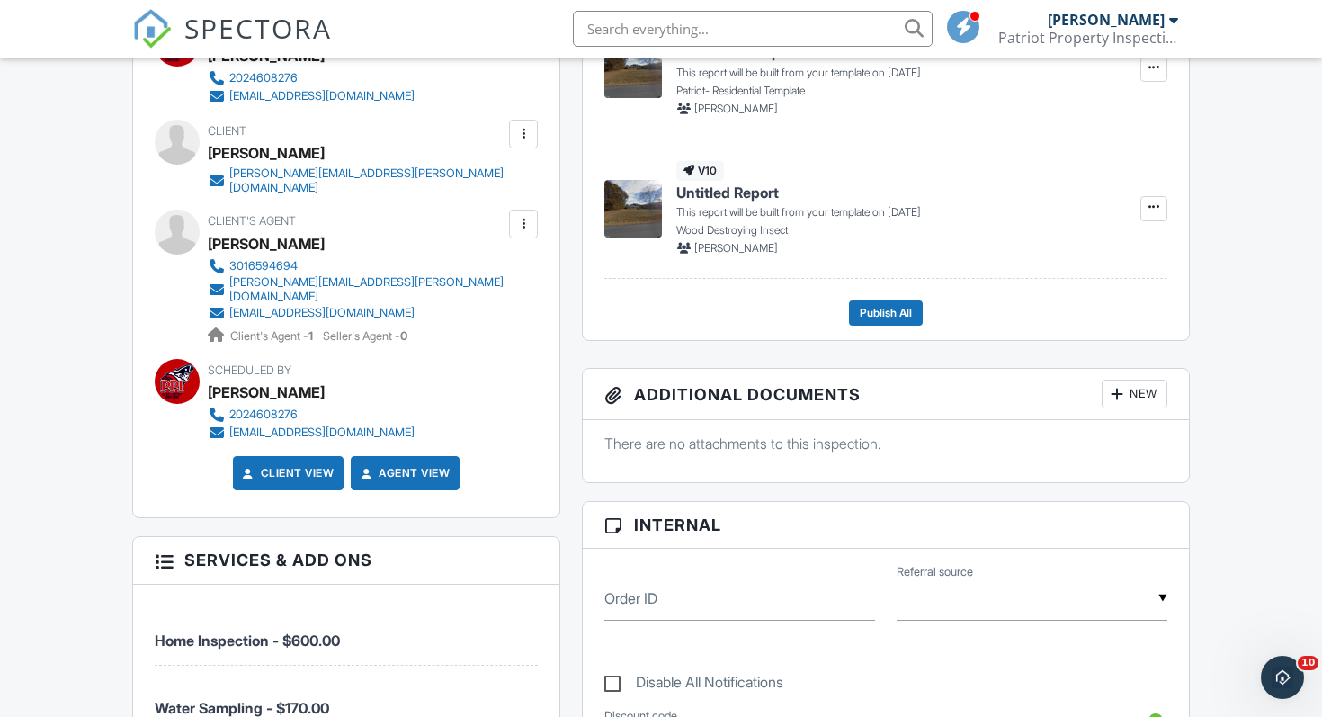
scroll to position [544, 0]
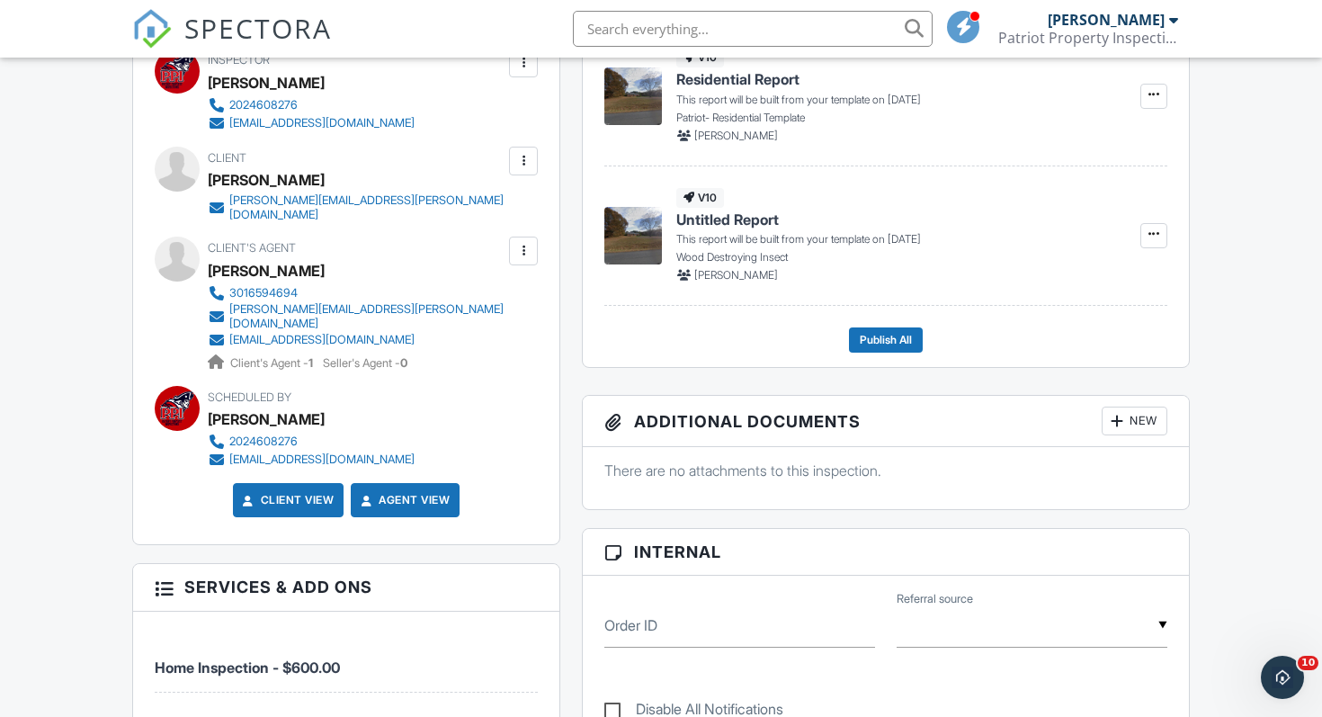
click at [524, 242] on div at bounding box center [523, 251] width 18 height 18
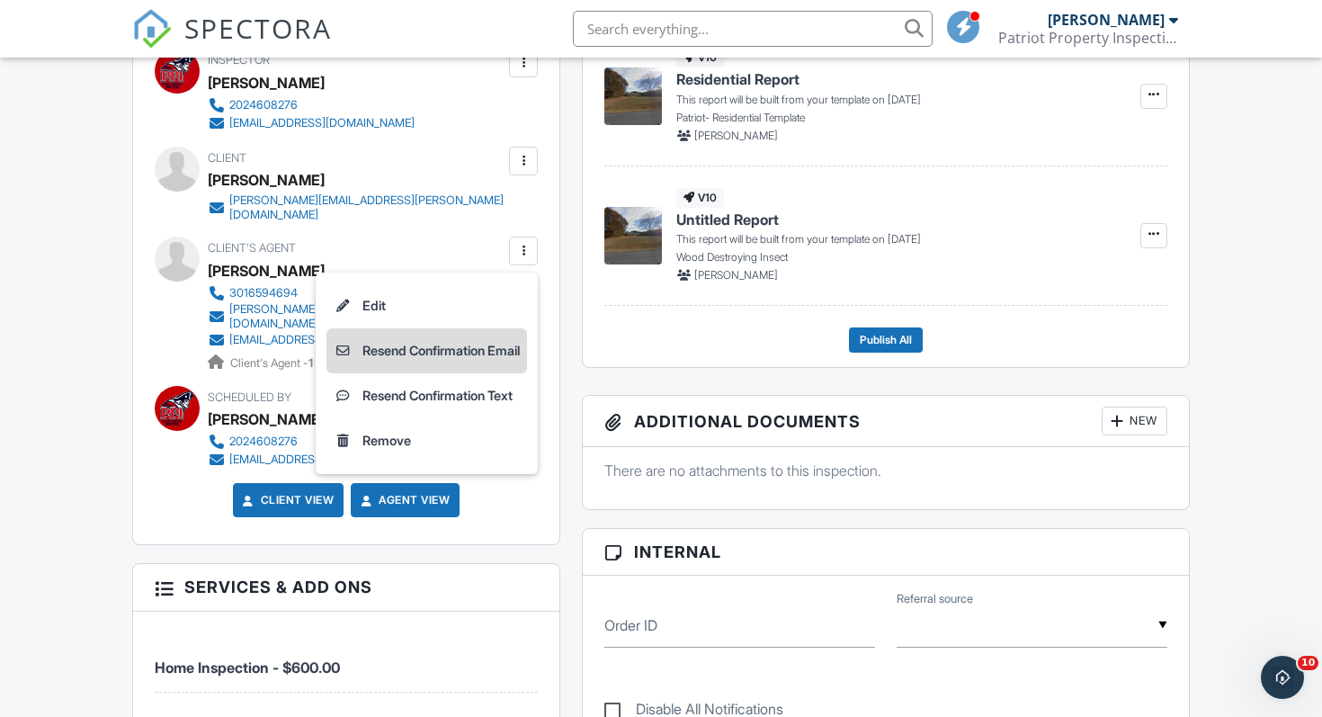
click at [471, 334] on li "Resend Confirmation Email" at bounding box center [426, 350] width 201 height 45
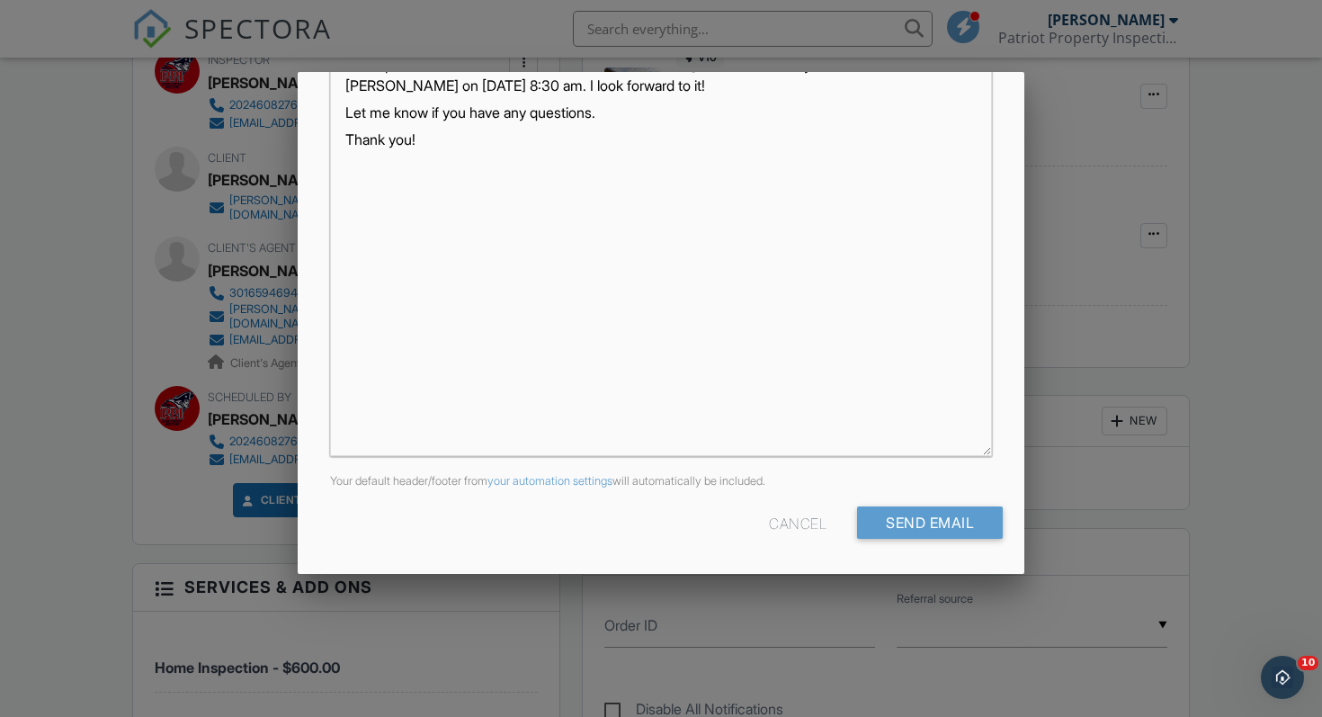
scroll to position [1, 0]
click at [959, 513] on input "Send Email" at bounding box center [930, 522] width 146 height 32
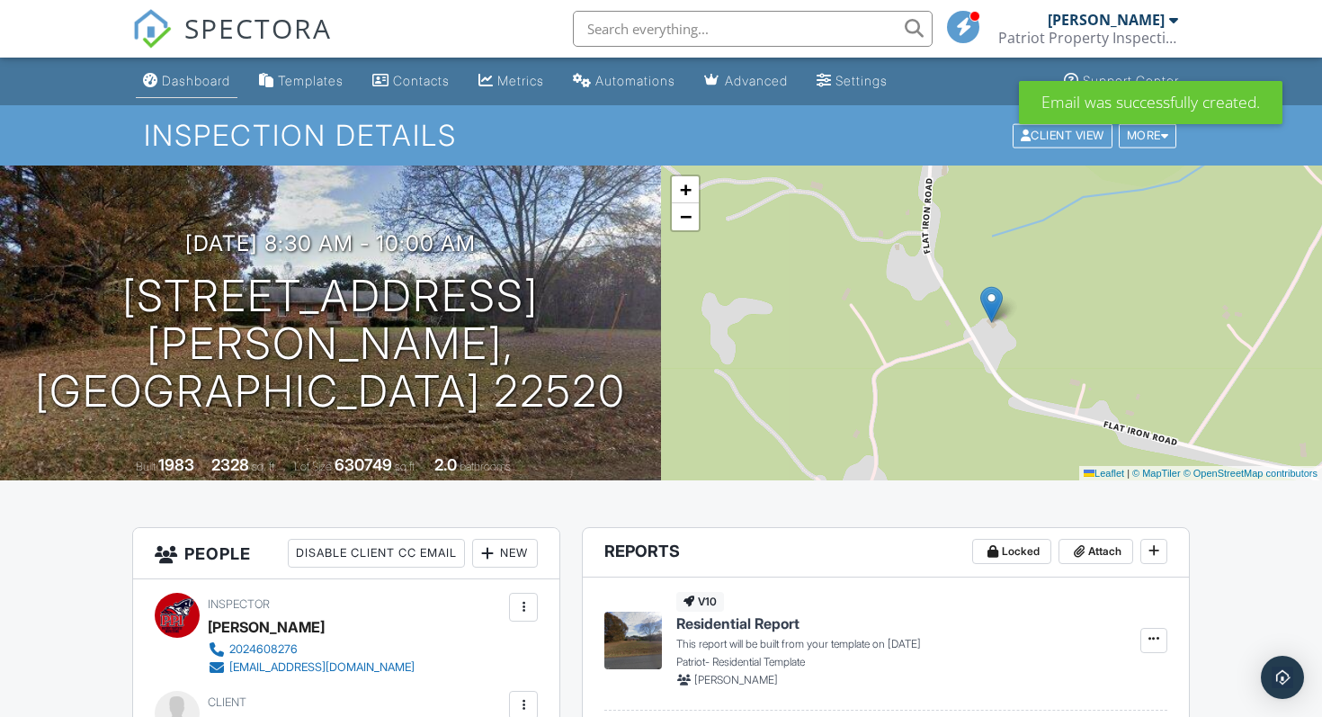
click at [227, 95] on link "Dashboard" at bounding box center [187, 81] width 102 height 33
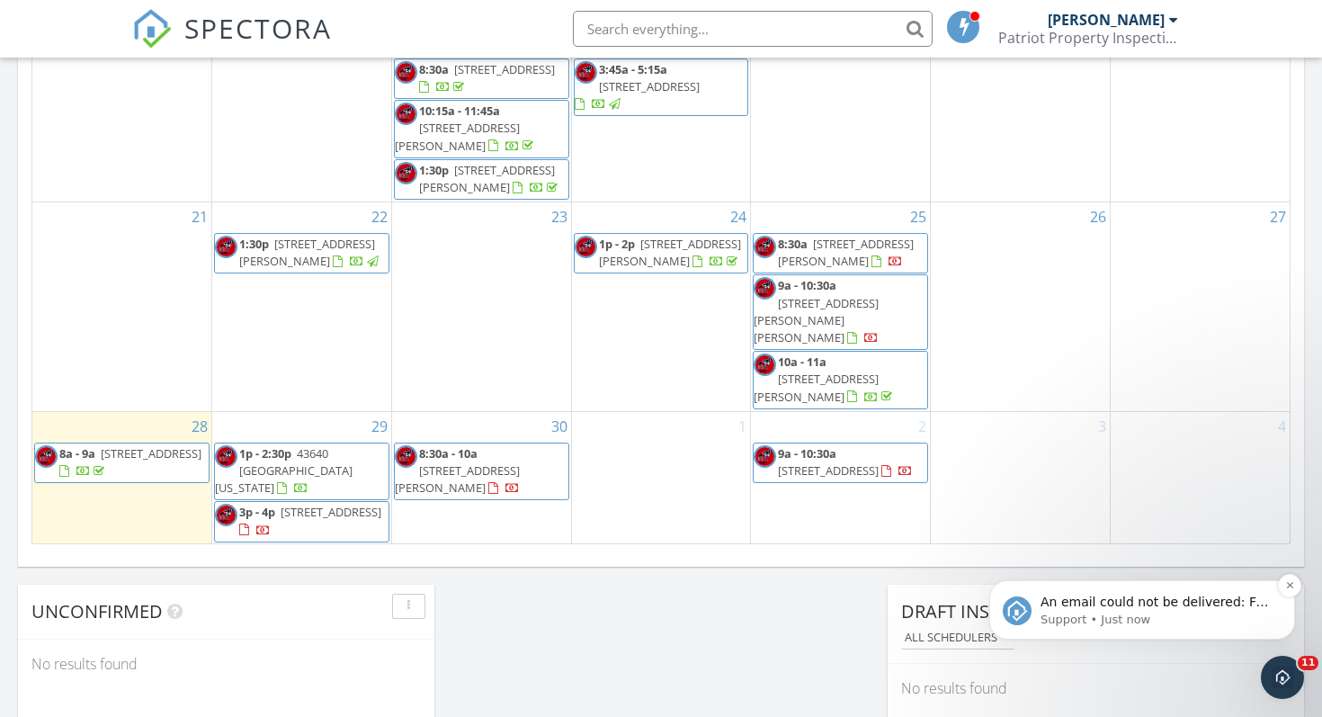
click at [1092, 619] on p "Support • Just now" at bounding box center [1156, 619] width 232 height 16
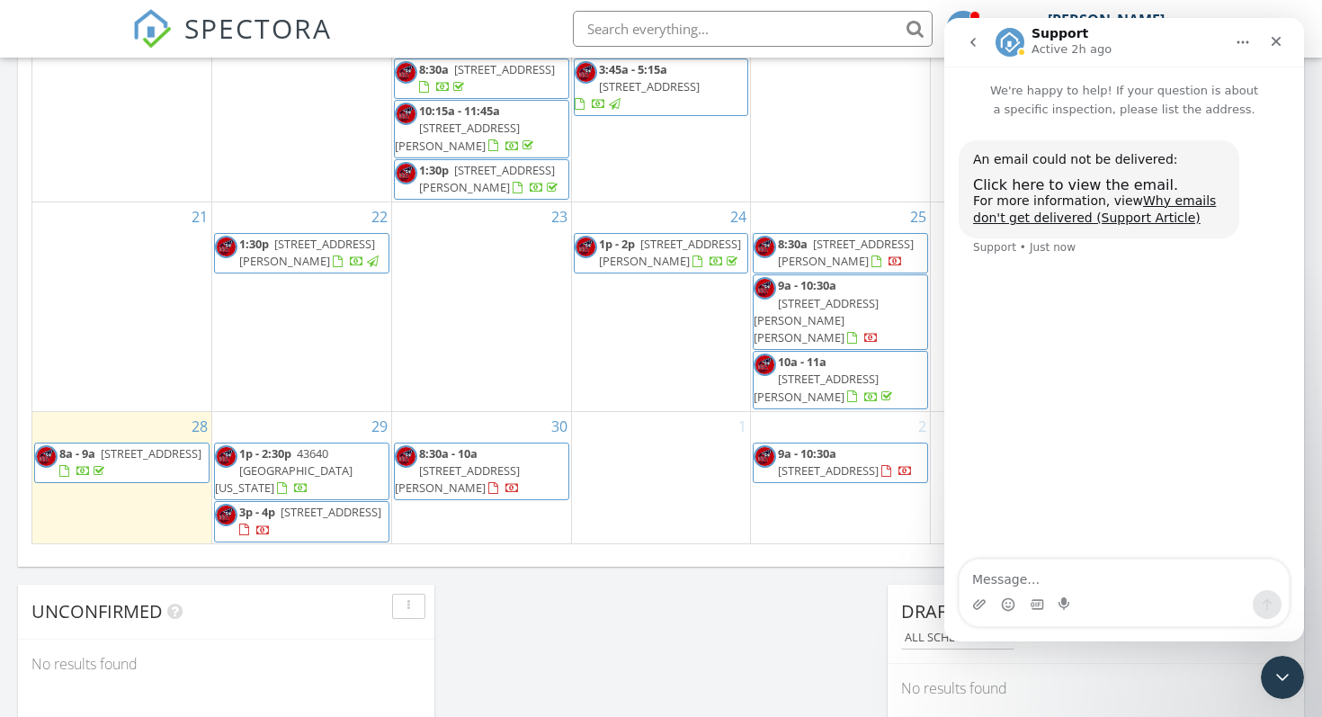
click at [691, 517] on div "1" at bounding box center [661, 478] width 179 height 132
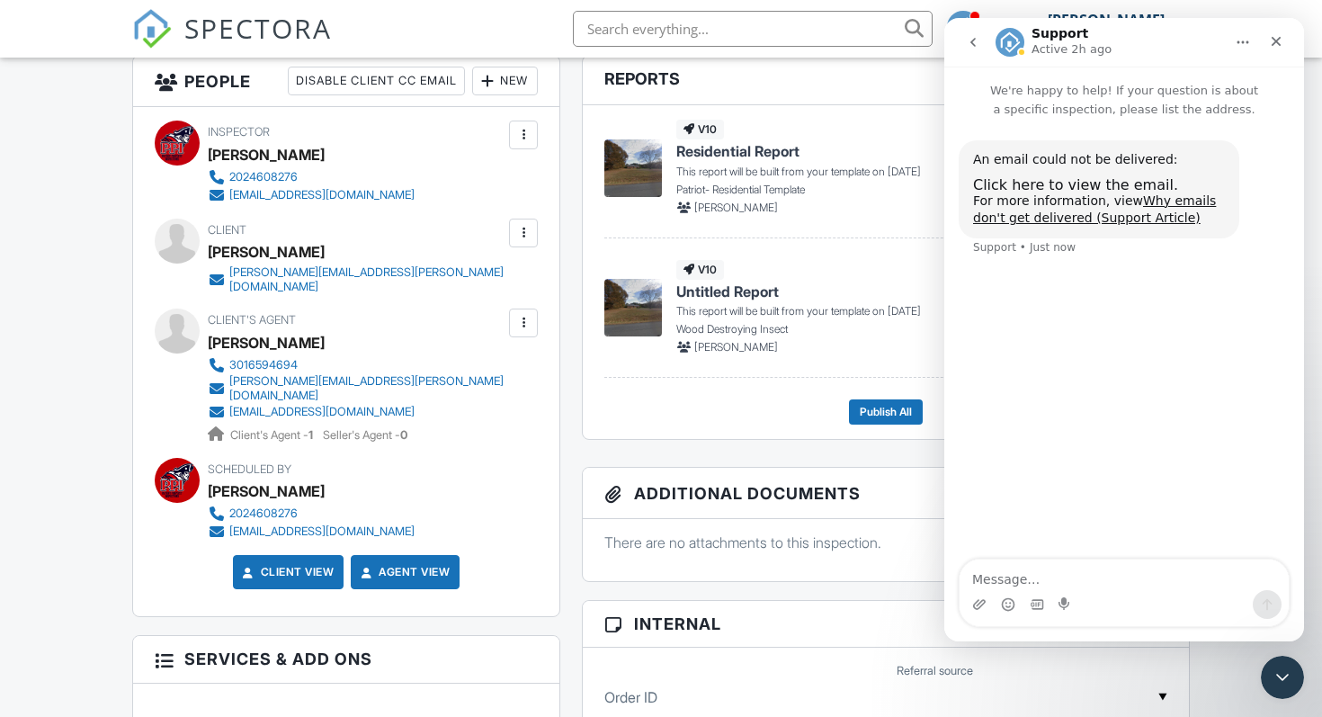
scroll to position [425, 0]
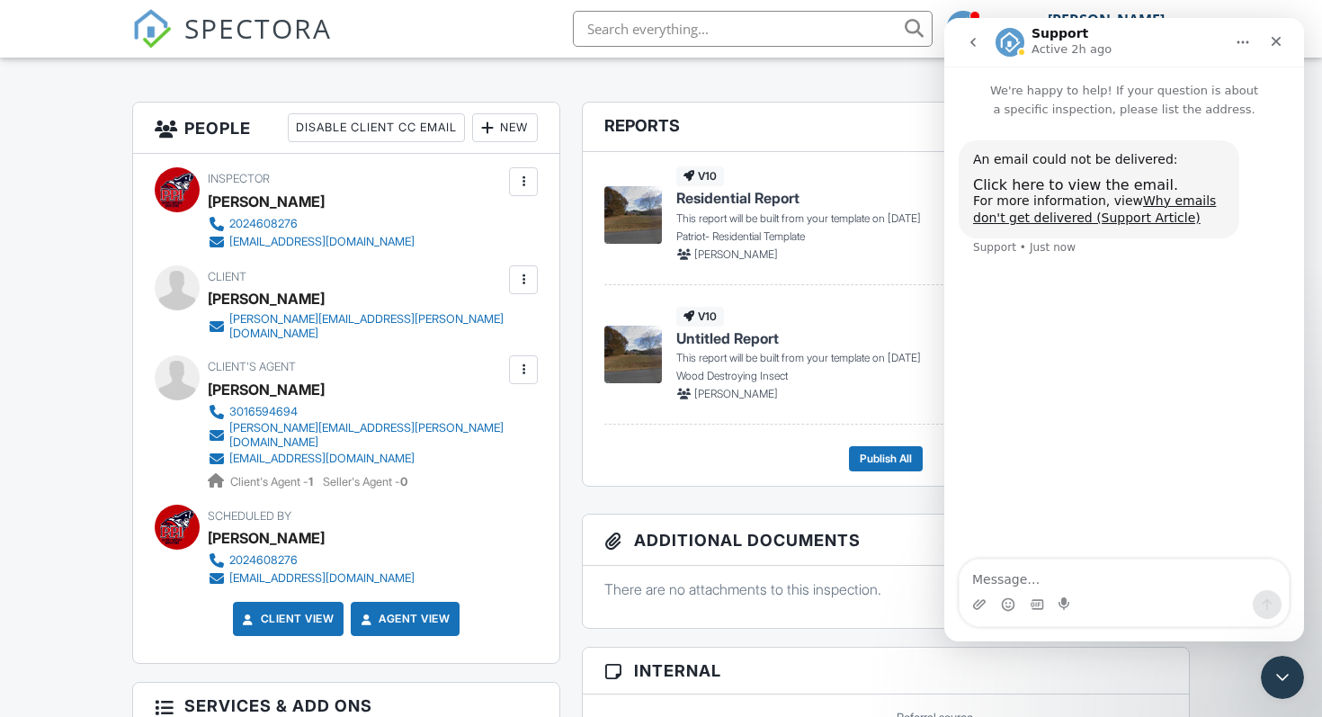
click at [530, 369] on div at bounding box center [523, 369] width 29 height 29
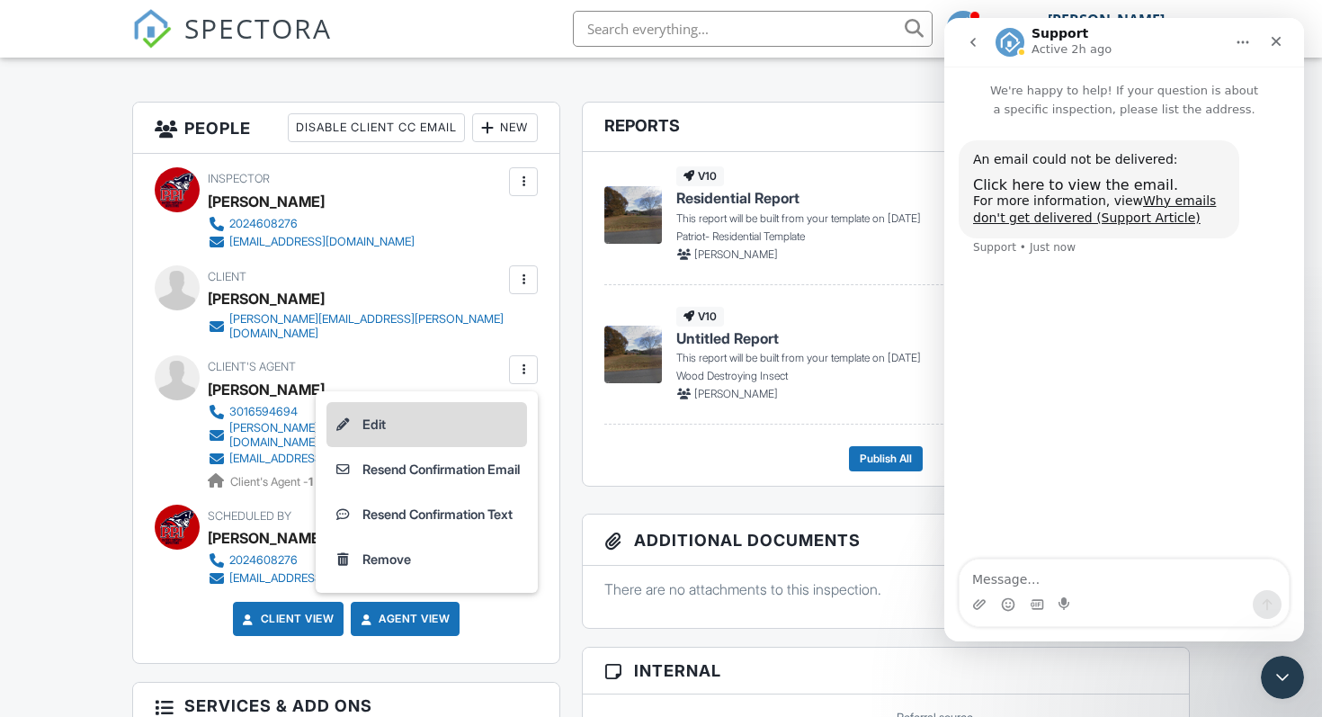
click at [423, 421] on li "Edit" at bounding box center [426, 424] width 201 height 45
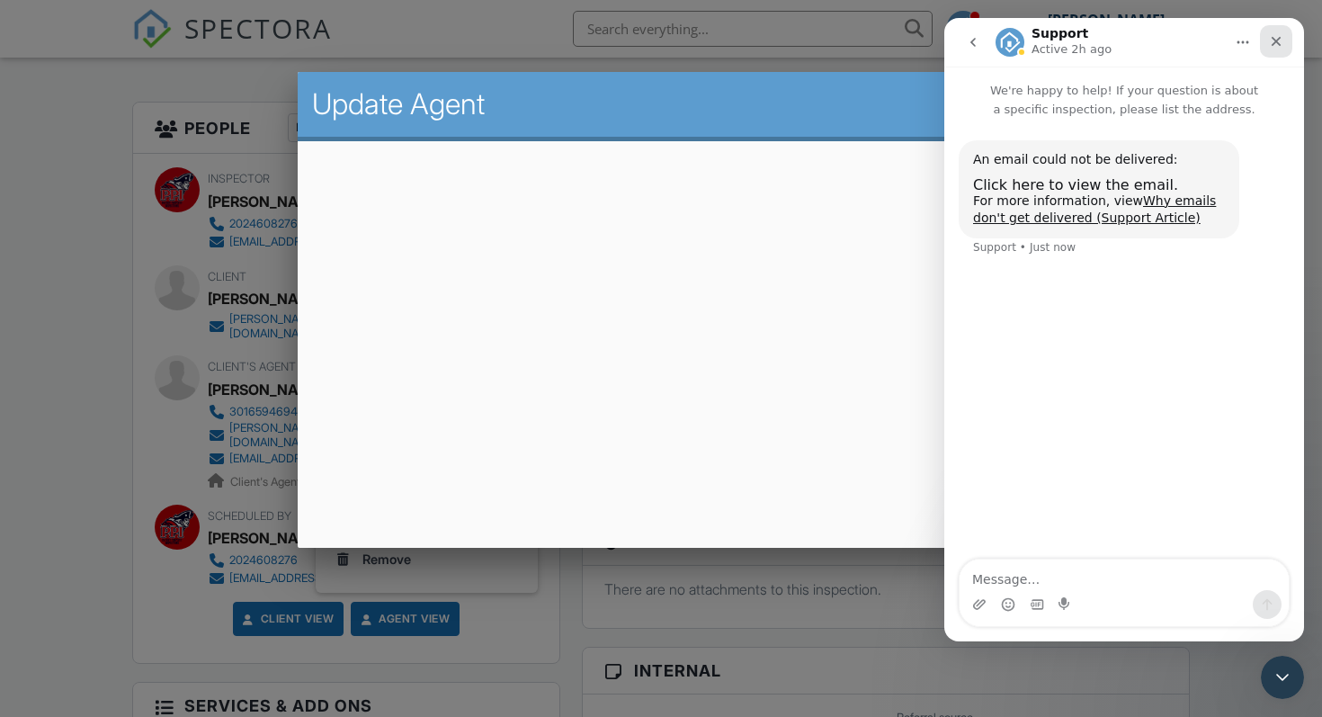
click at [1273, 35] on icon "Close" at bounding box center [1276, 41] width 14 height 14
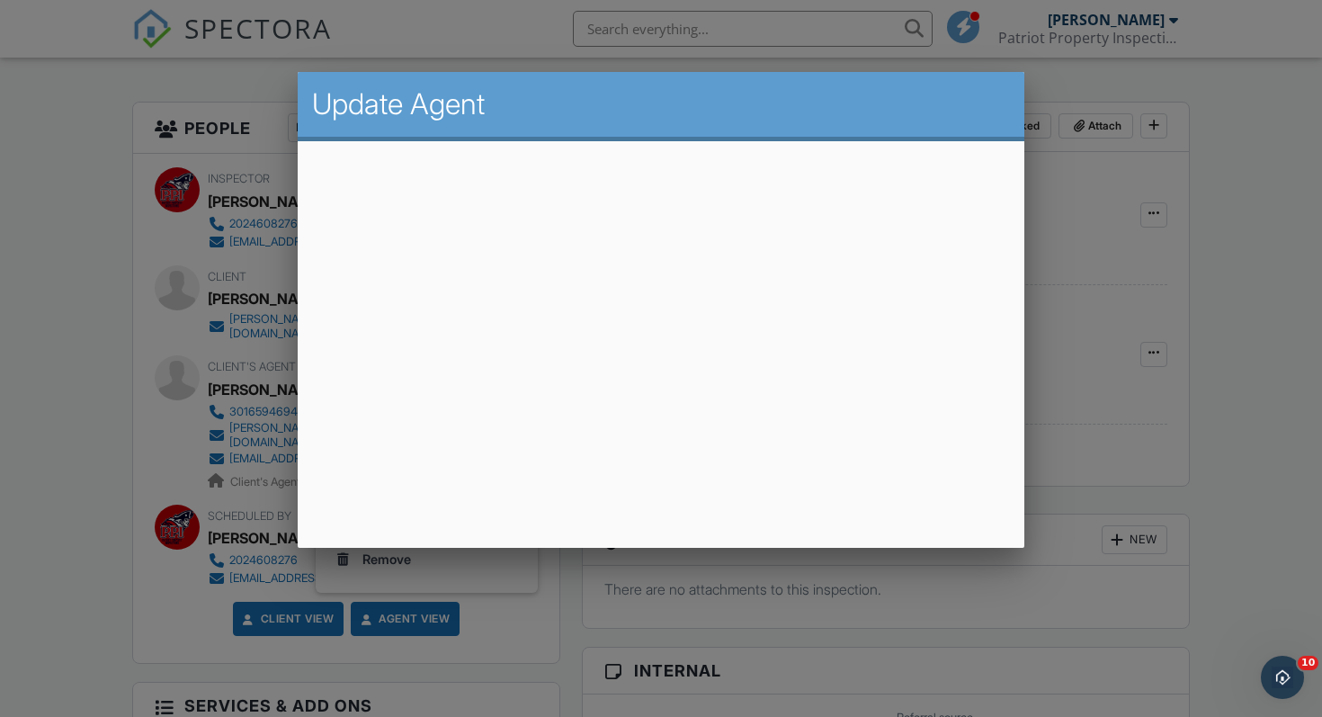
scroll to position [0, 0]
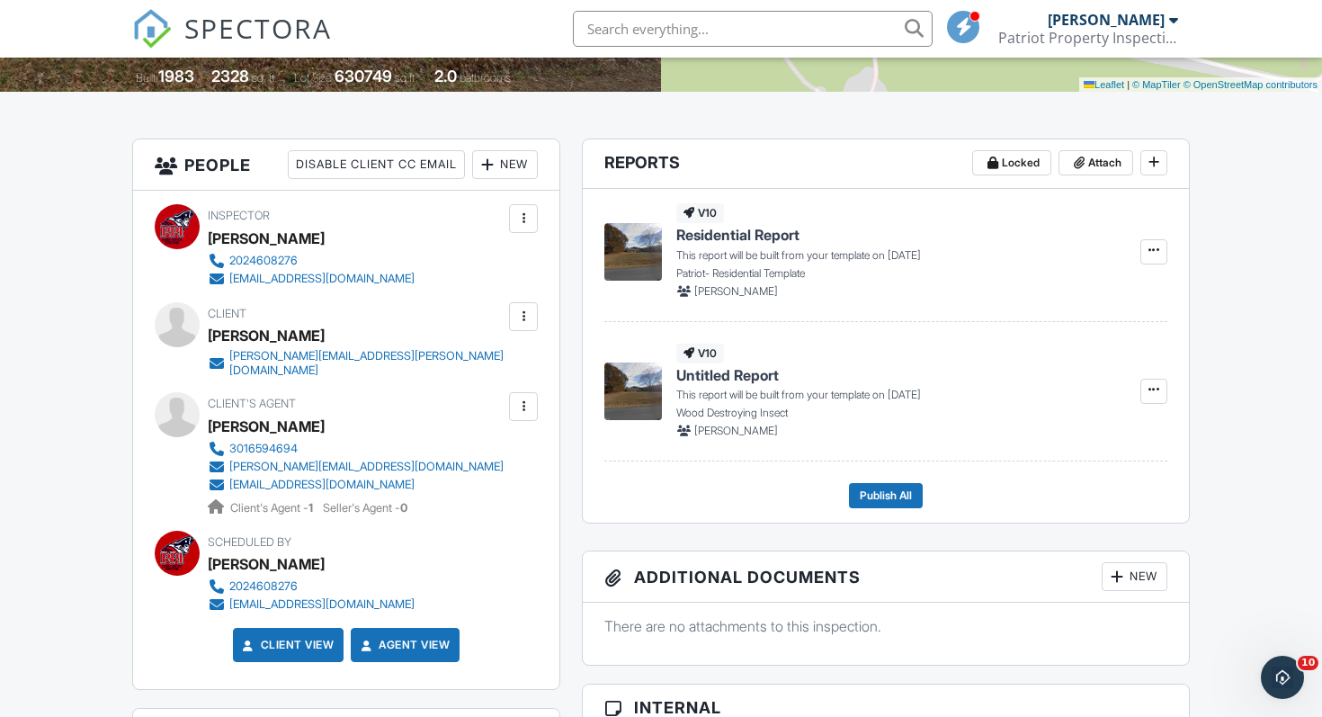
scroll to position [356, 0]
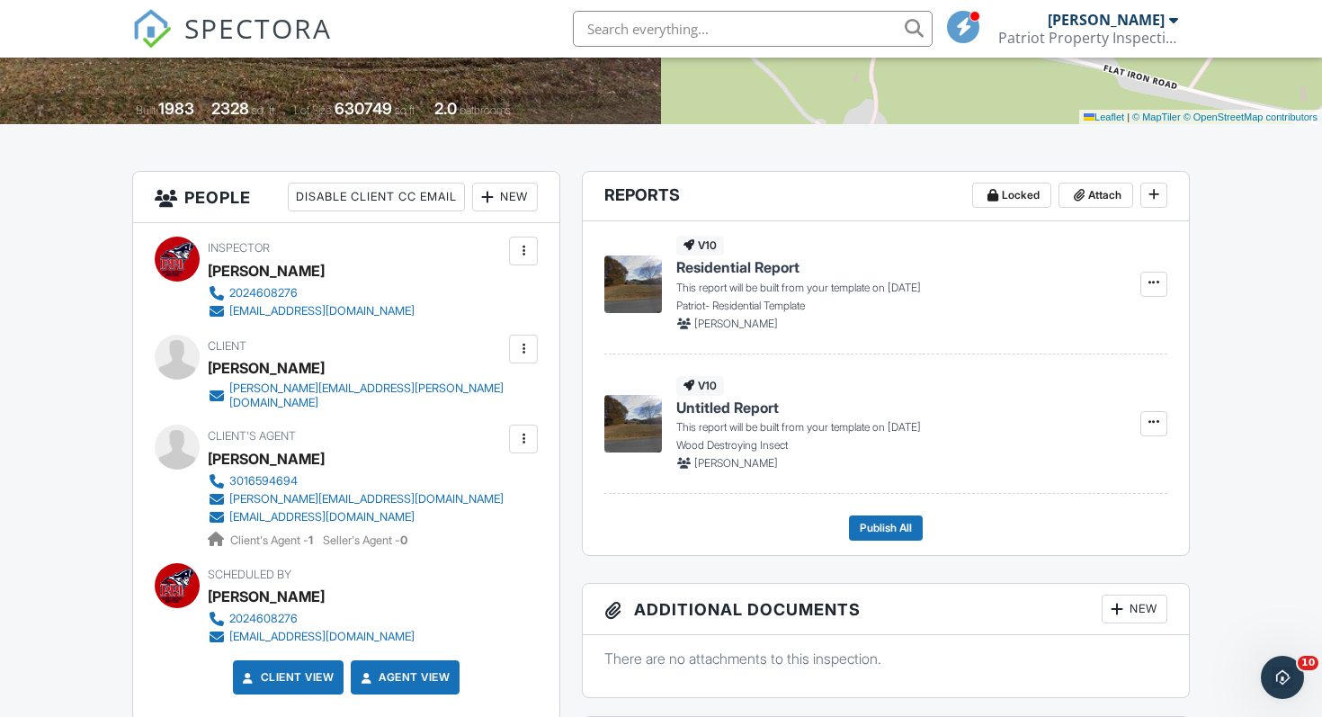
click at [523, 430] on div at bounding box center [523, 439] width 18 height 18
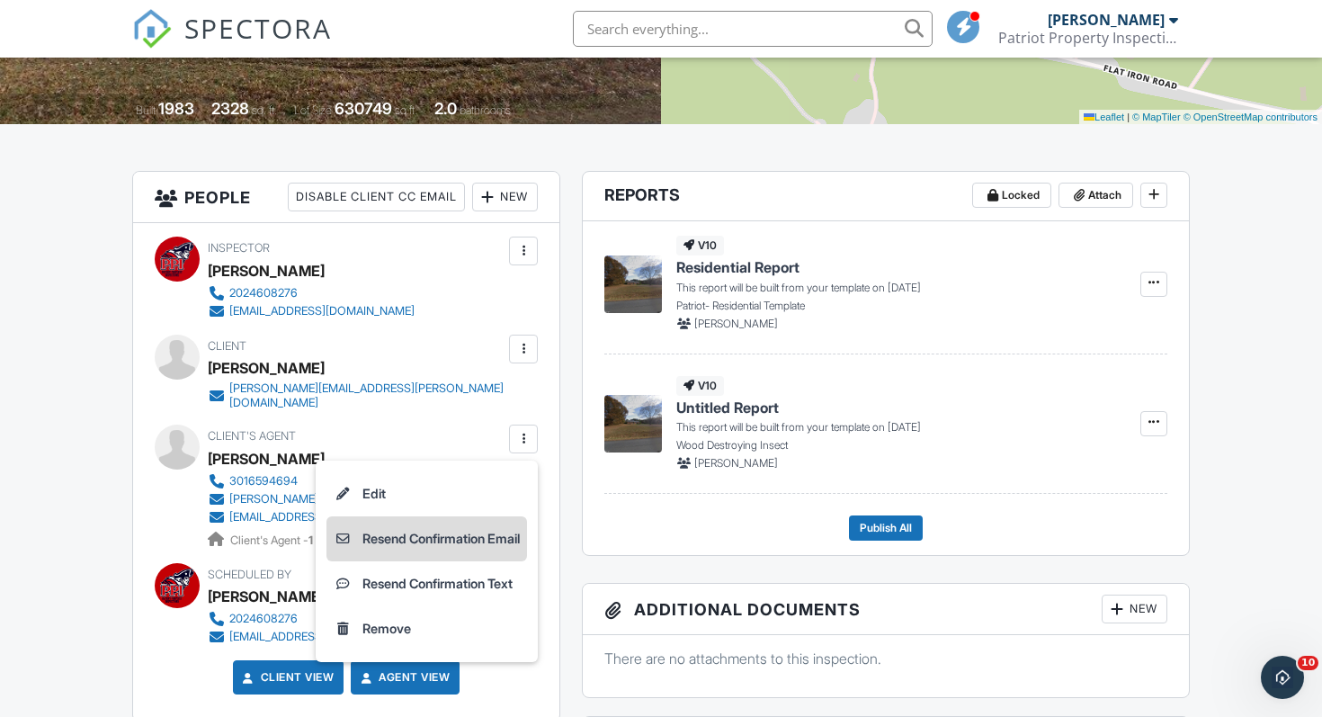
click at [472, 522] on li "Resend Confirmation Email" at bounding box center [426, 538] width 201 height 45
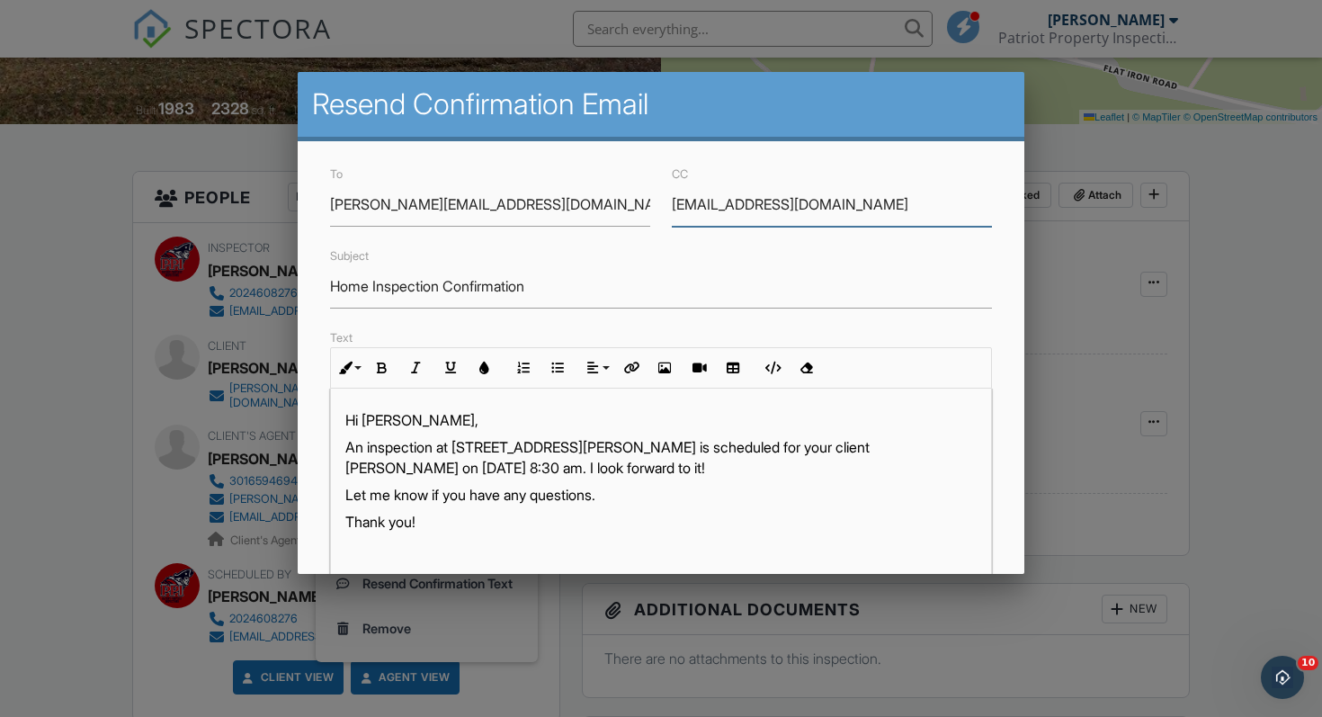
drag, startPoint x: 870, startPoint y: 210, endPoint x: 696, endPoint y: 224, distance: 175.0
click at [696, 224] on input "[EMAIL_ADDRESS][DOMAIN_NAME]" at bounding box center [832, 205] width 320 height 44
drag, startPoint x: 883, startPoint y: 203, endPoint x: 631, endPoint y: 201, distance: 251.8
click at [631, 201] on div "To [PERSON_NAME][EMAIL_ADDRESS][DOMAIN_NAME] CC [EMAIL_ADDRESS][DOMAIN_NAME]" at bounding box center [661, 195] width 684 height 64
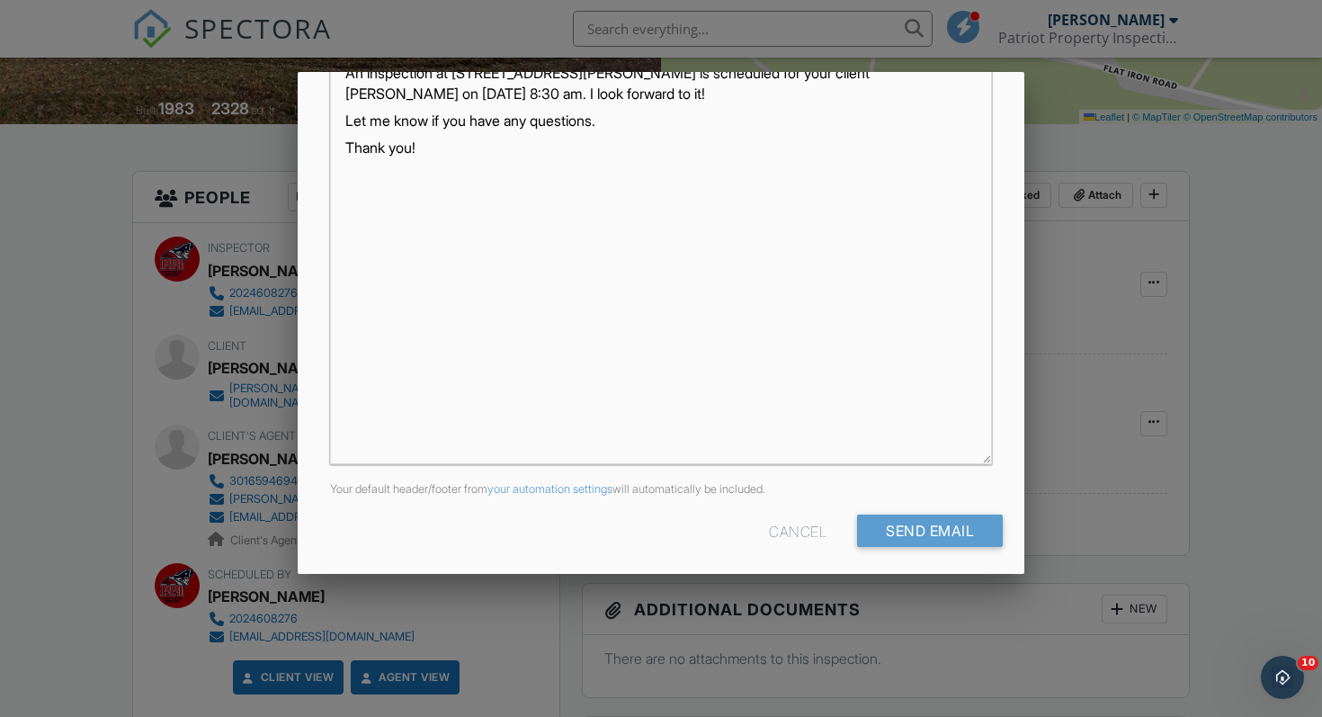
scroll to position [382, 0]
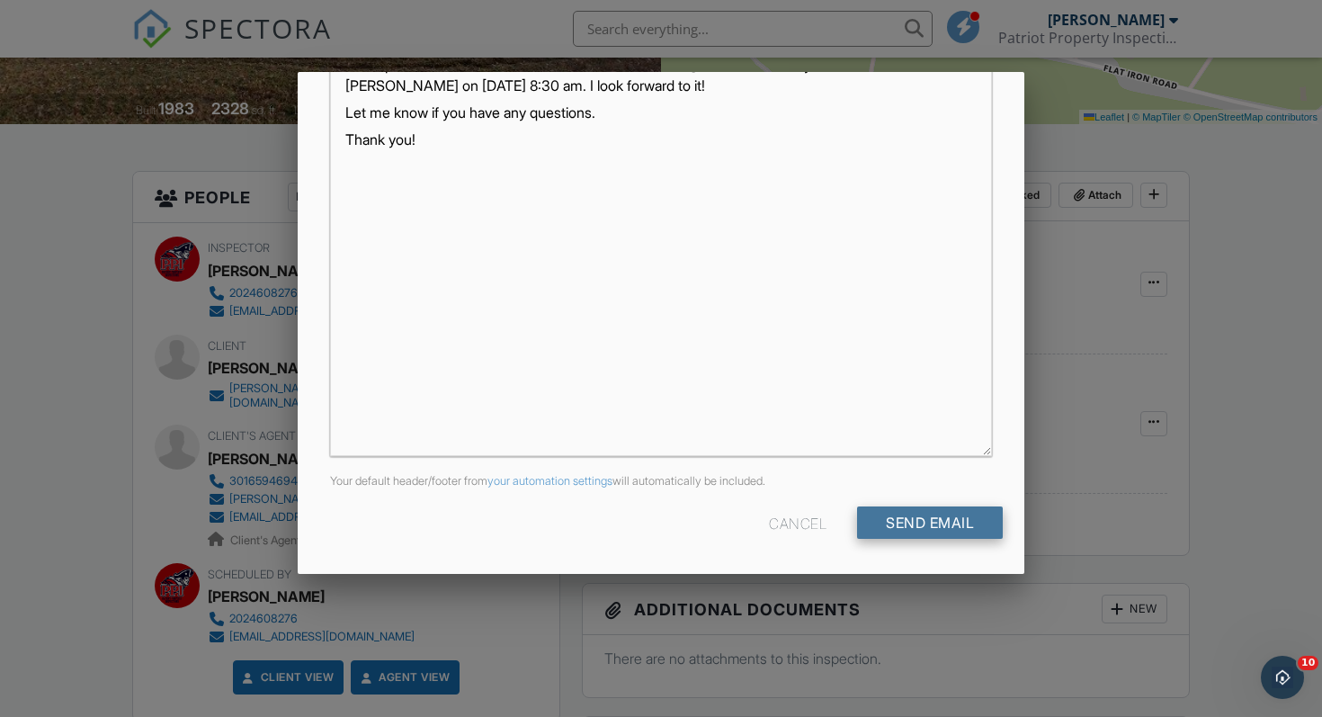
click at [919, 522] on input "Send Email" at bounding box center [930, 522] width 146 height 32
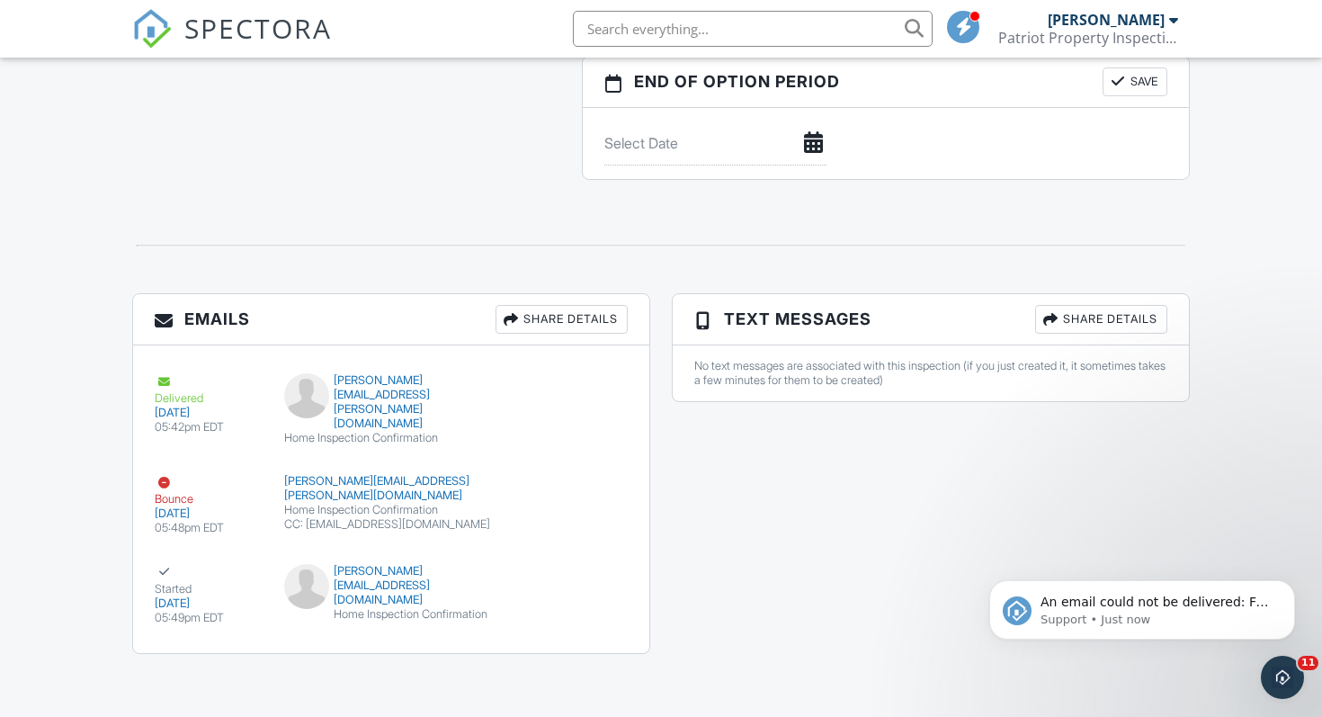
scroll to position [1976, 0]
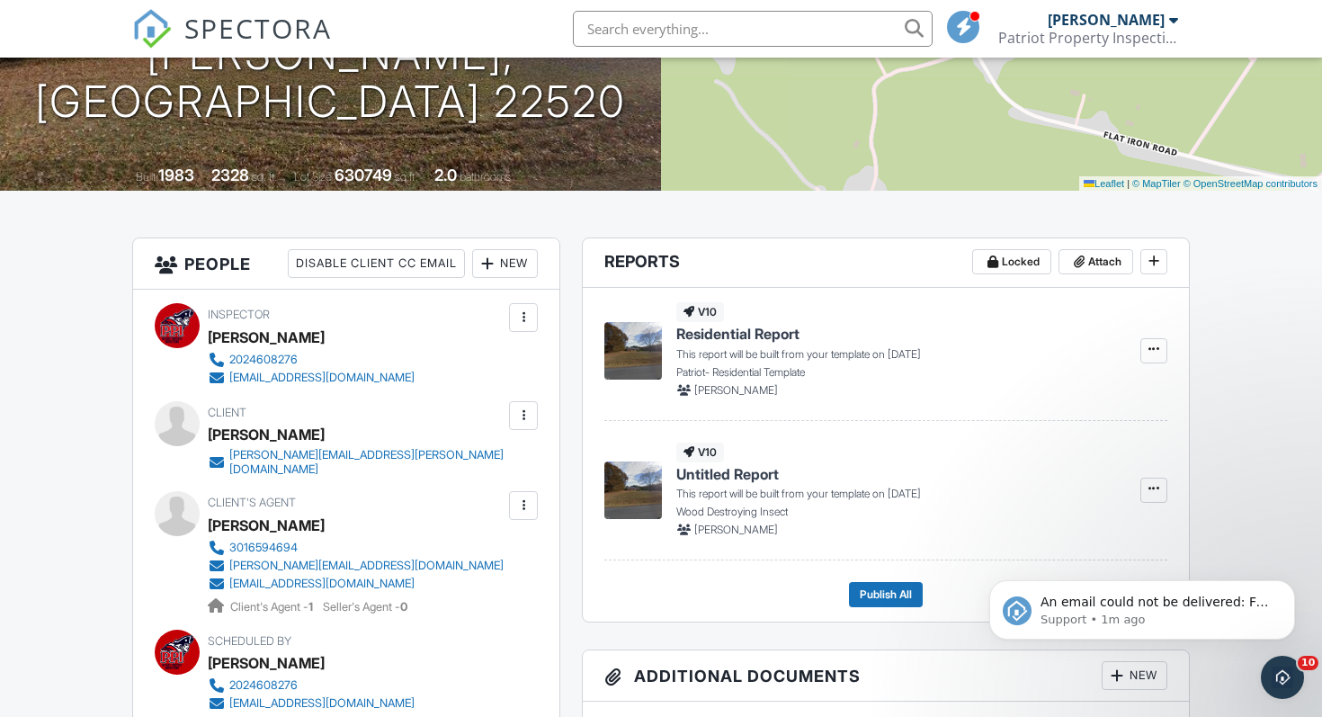
scroll to position [299, 0]
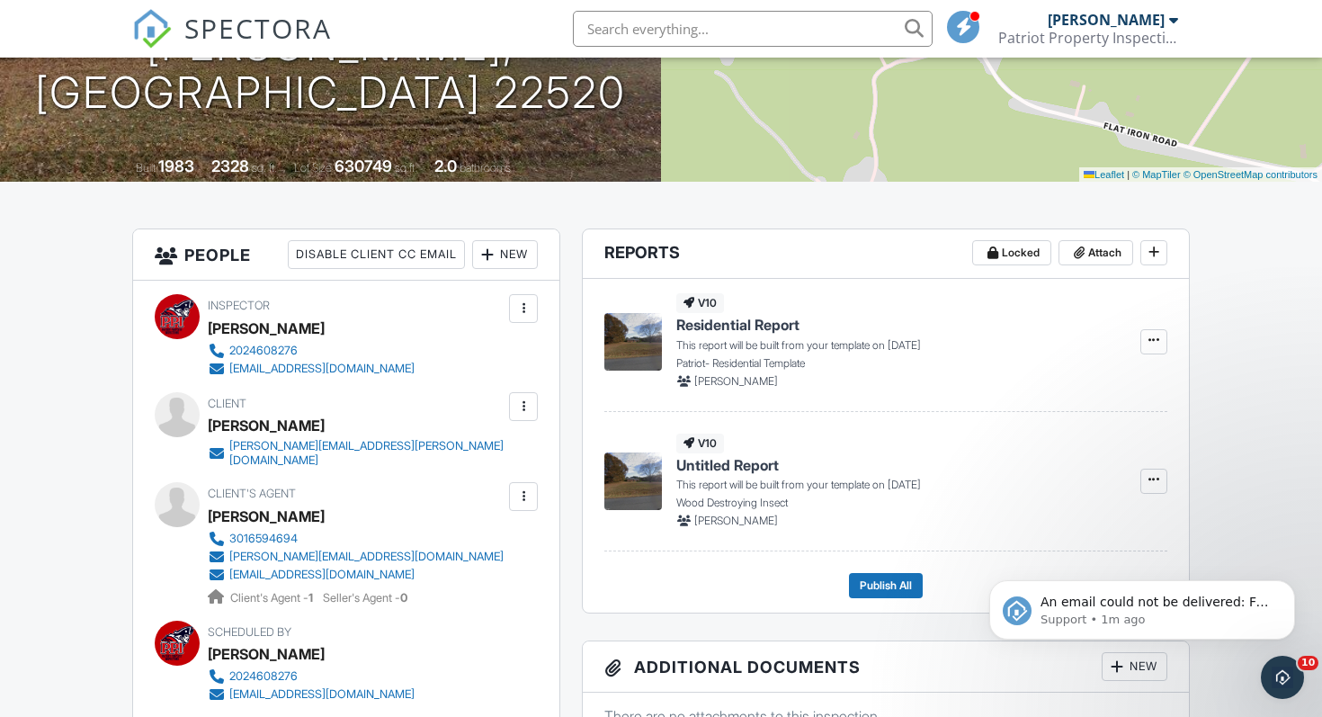
click at [526, 491] on div at bounding box center [523, 496] width 18 height 18
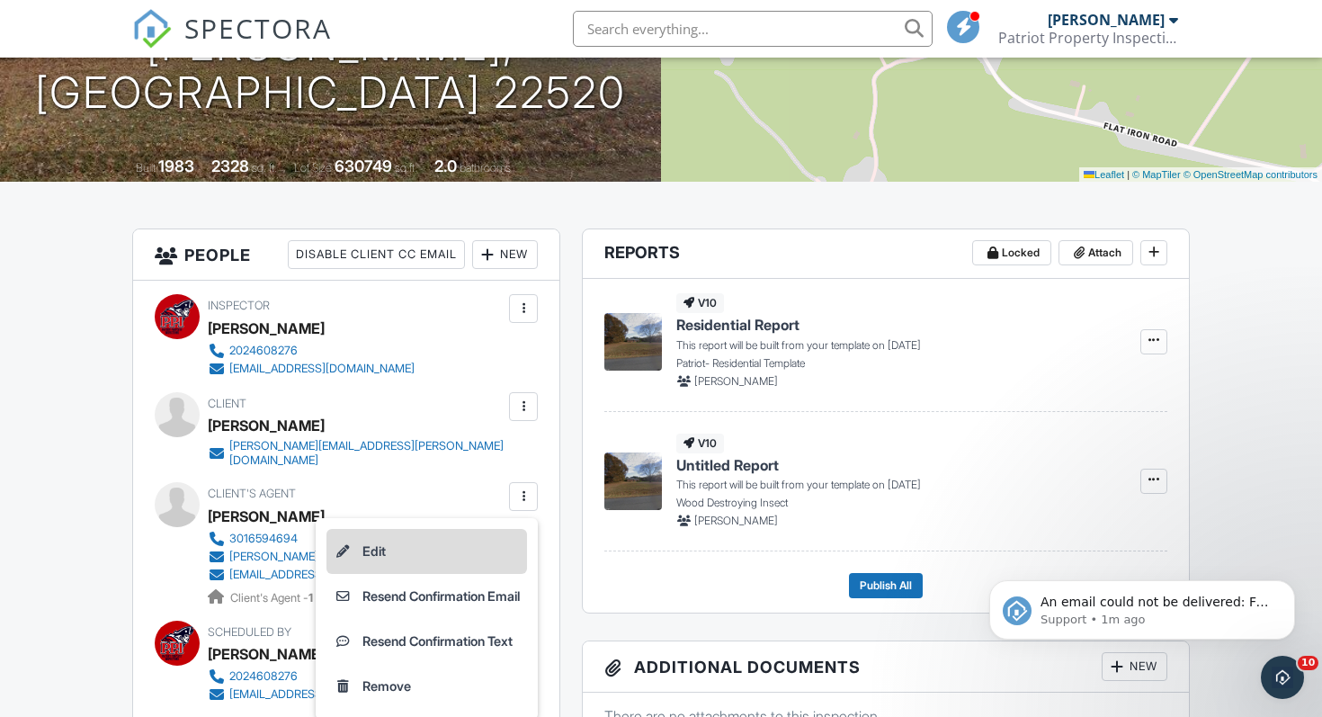
click at [462, 544] on li "Edit" at bounding box center [426, 551] width 201 height 45
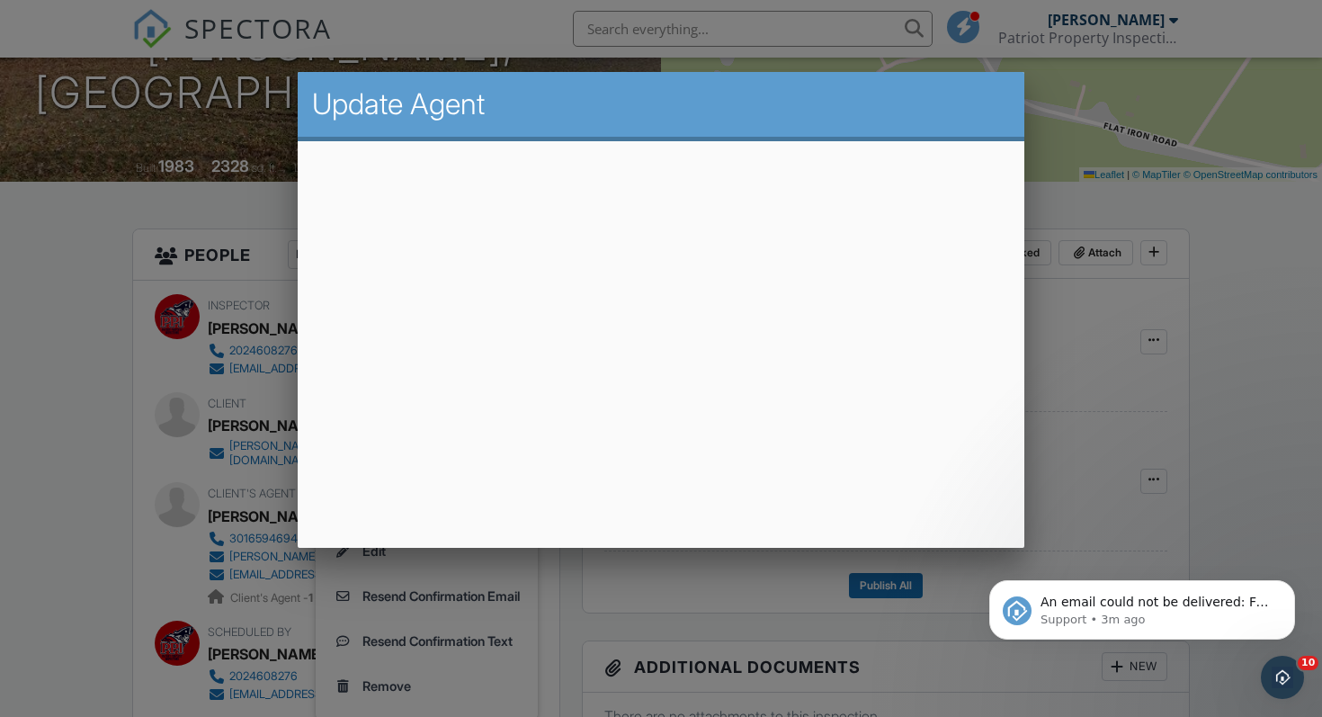
click at [1207, 297] on div at bounding box center [661, 358] width 1322 height 896
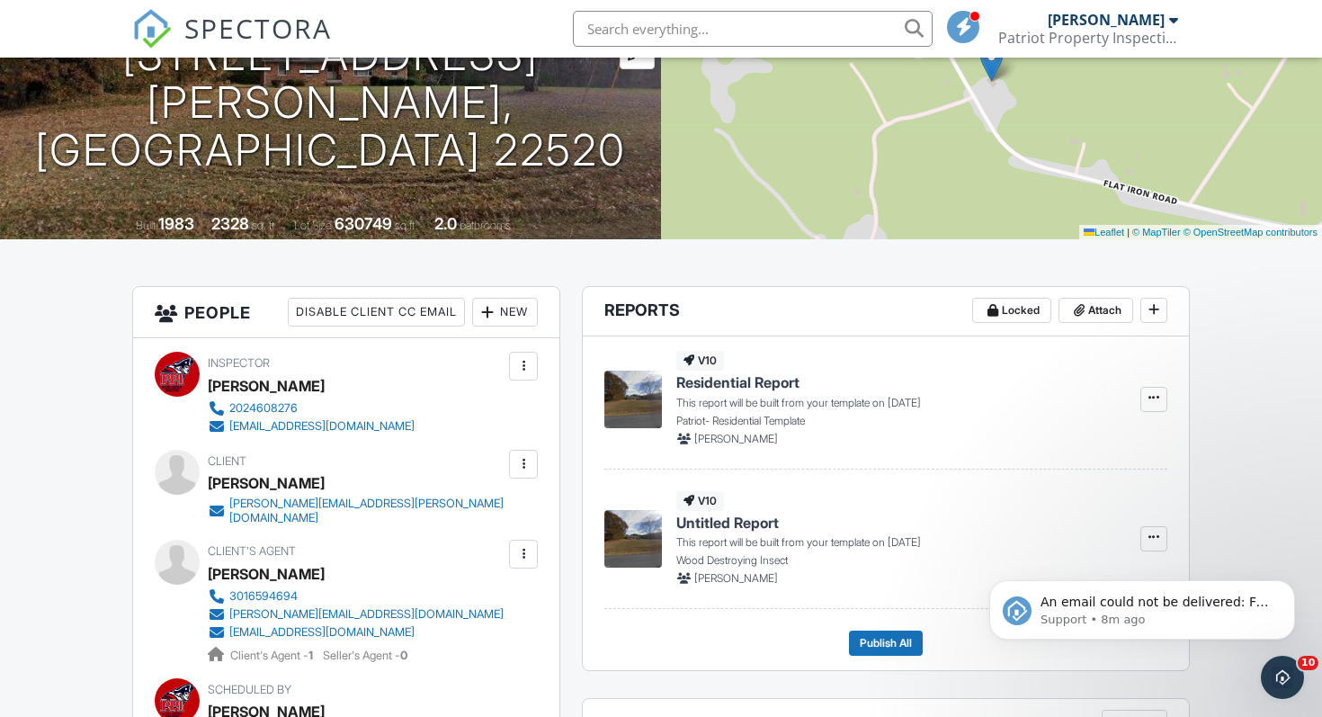
scroll to position [242, 0]
